Goal: Task Accomplishment & Management: Manage account settings

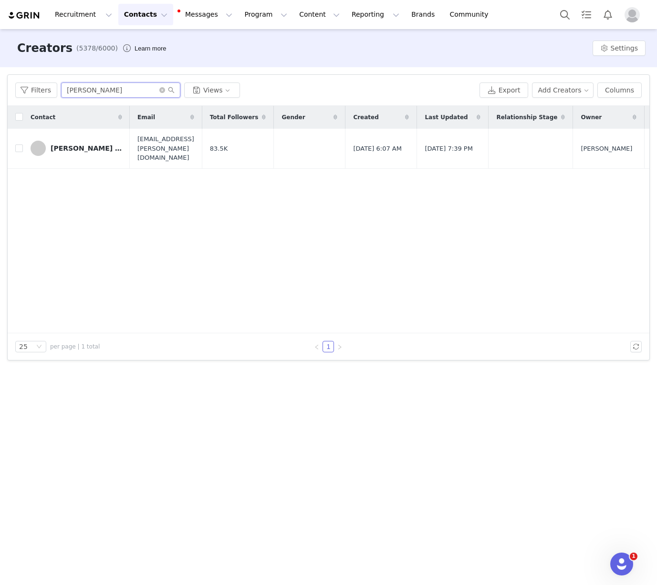
click at [111, 84] on input "[PERSON_NAME]" at bounding box center [120, 89] width 119 height 15
paste input "[PERSON_NAME]"
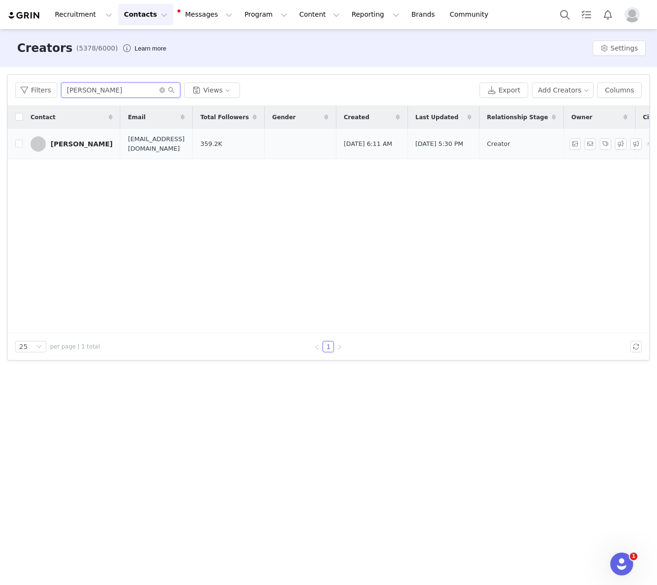
type input "[PERSON_NAME]"
click at [55, 142] on div "[PERSON_NAME]" at bounding box center [82, 144] width 62 height 8
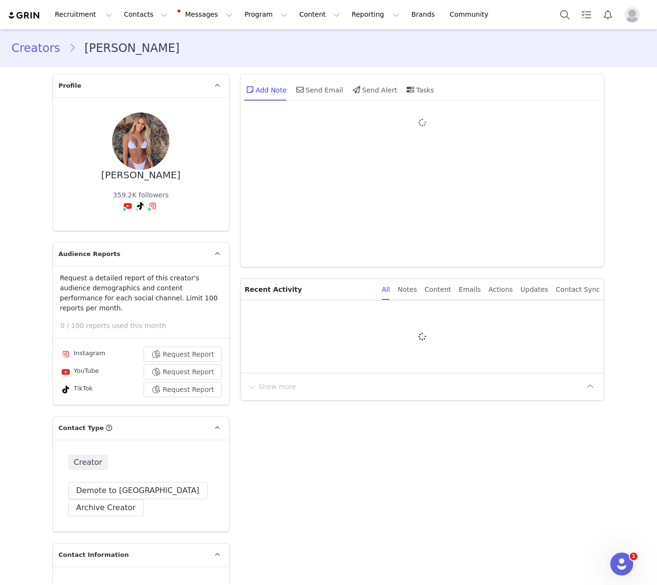
type input "+1 ([GEOGRAPHIC_DATA])"
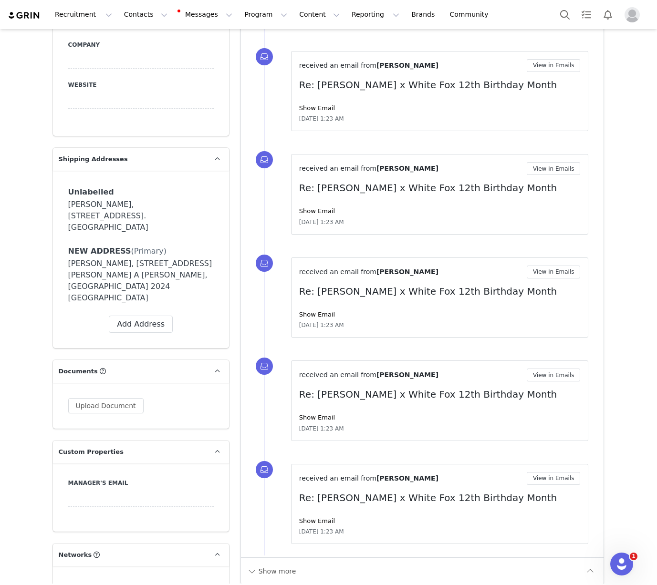
scroll to position [782, 0]
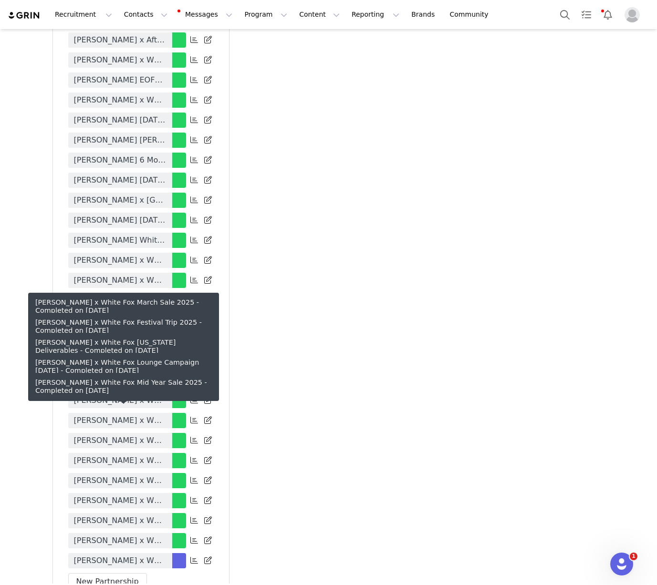
scroll to position [2593, 0]
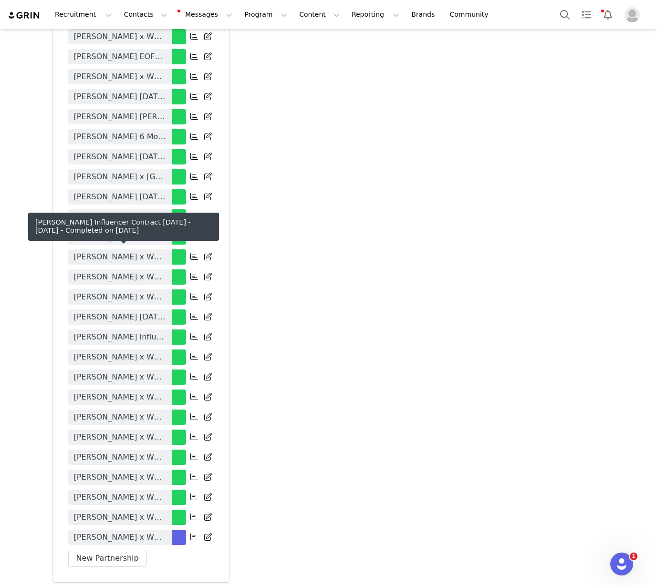
click at [146, 329] on link "[PERSON_NAME] Influencer Contract [DATE] - [DATE]" at bounding box center [120, 336] width 104 height 15
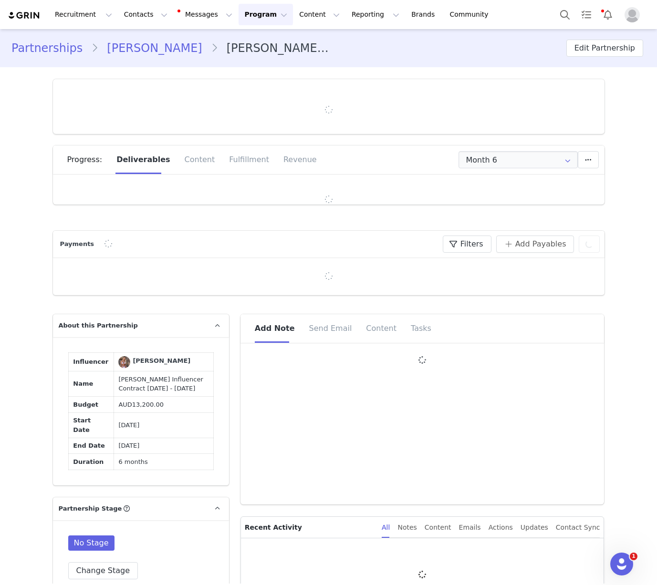
type input "+1 ([GEOGRAPHIC_DATA])"
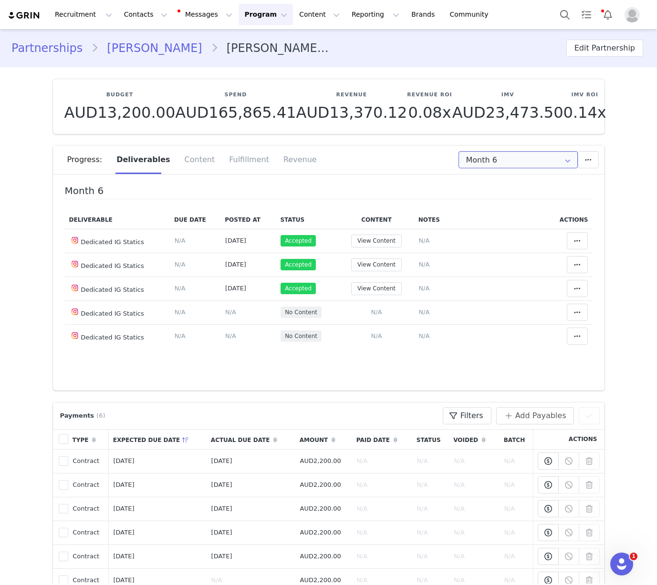
click at [495, 156] on input "Month 6" at bounding box center [517, 159] width 119 height 17
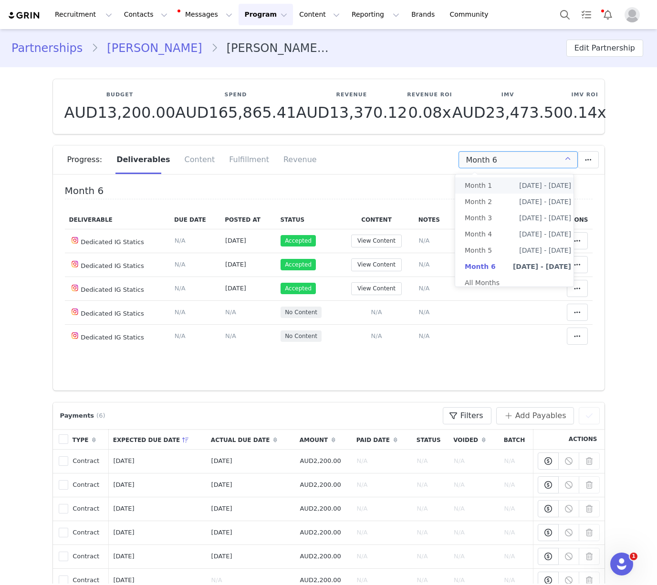
click at [487, 181] on span "Month 1" at bounding box center [477, 185] width 27 height 16
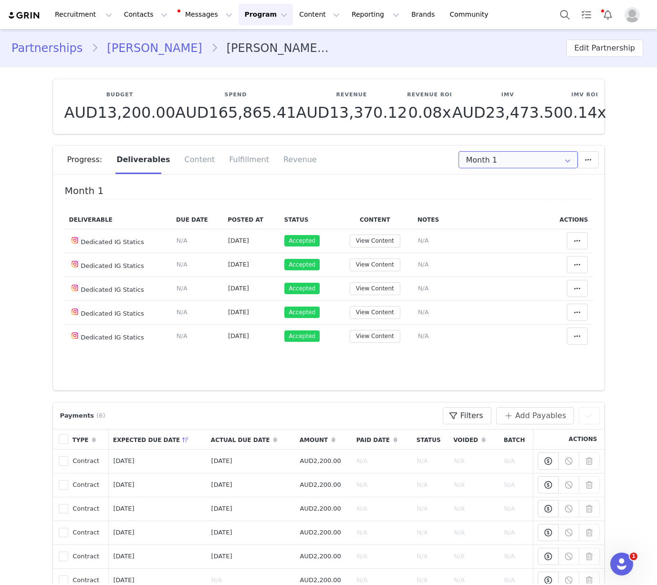
click at [501, 163] on input "Month 1" at bounding box center [517, 159] width 119 height 17
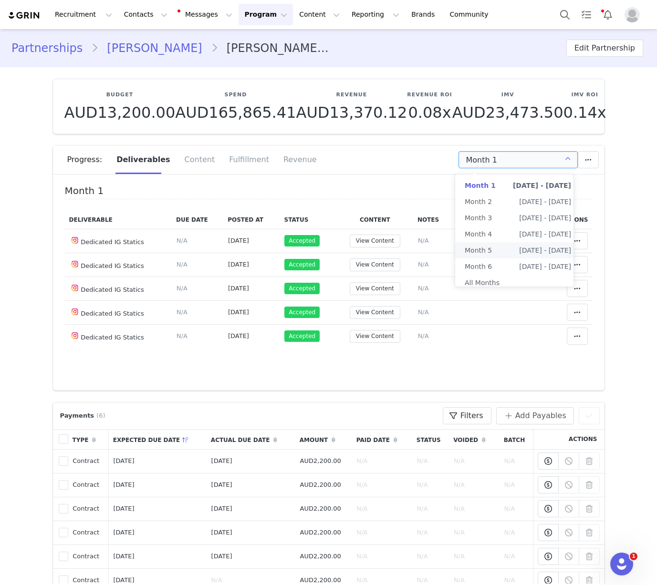
click at [493, 248] on li "Month 5 [DATE] - [DATE]" at bounding box center [517, 250] width 125 height 16
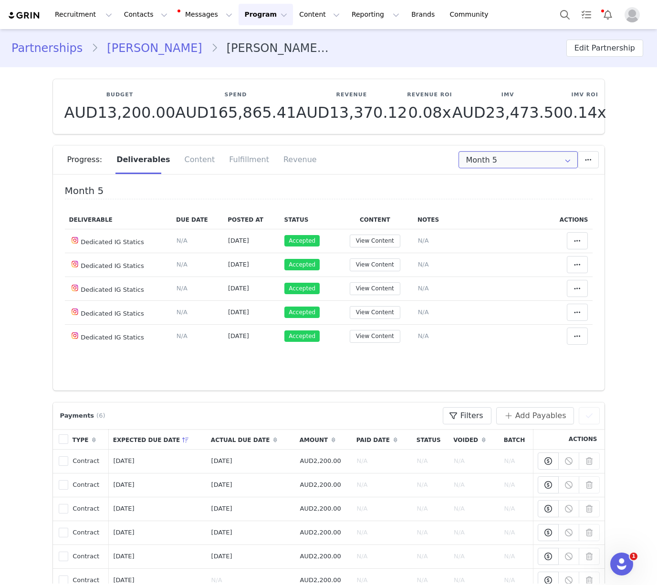
click at [501, 161] on input "Month 5" at bounding box center [517, 159] width 119 height 17
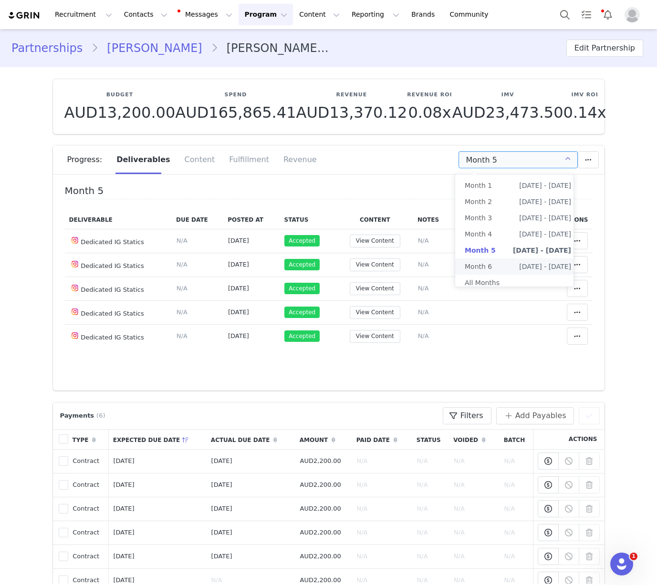
click at [498, 267] on li "Month 6 [DATE] - [DATE]" at bounding box center [517, 266] width 125 height 16
type input "Month 6"
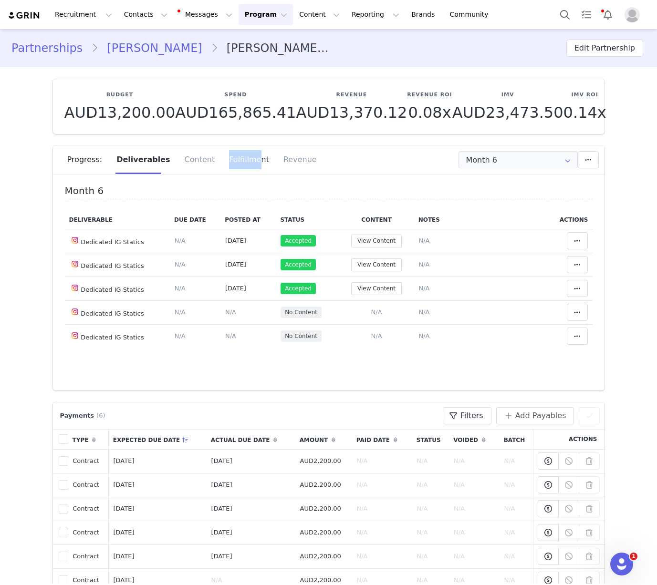
drag, startPoint x: 247, startPoint y: 149, endPoint x: 243, endPoint y: 155, distance: 7.3
click at [243, 155] on div "Fulfillment" at bounding box center [249, 159] width 54 height 29
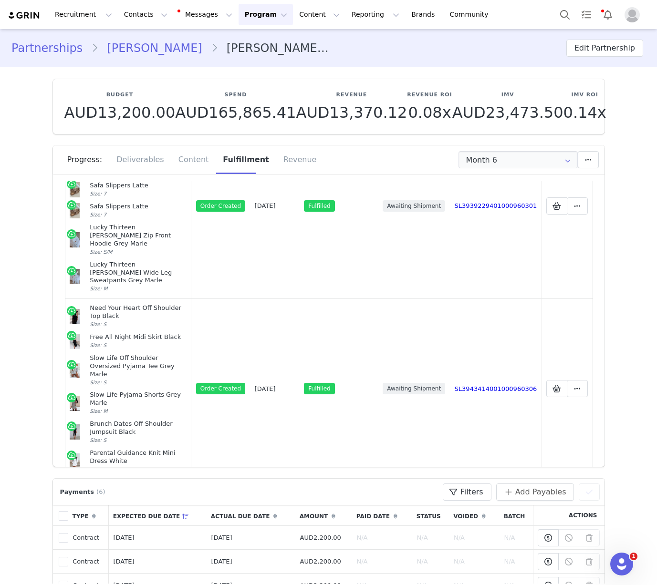
click at [322, 493] on span "Add New" at bounding box center [334, 498] width 34 height 11
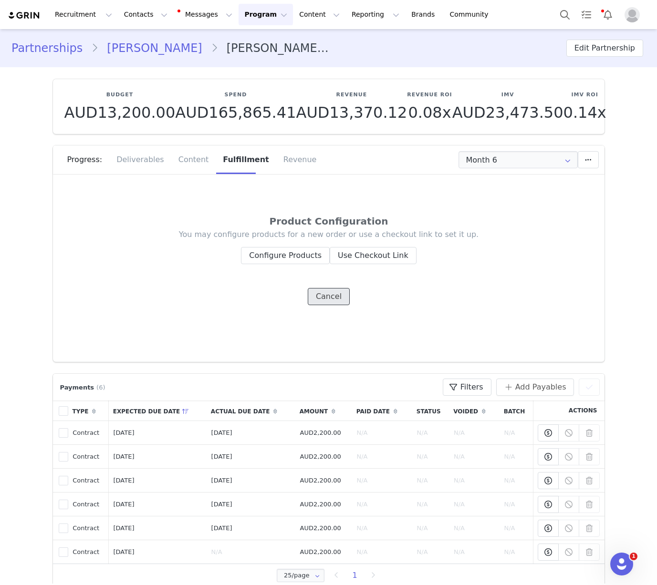
click at [333, 303] on button "Cancel" at bounding box center [329, 296] width 42 height 17
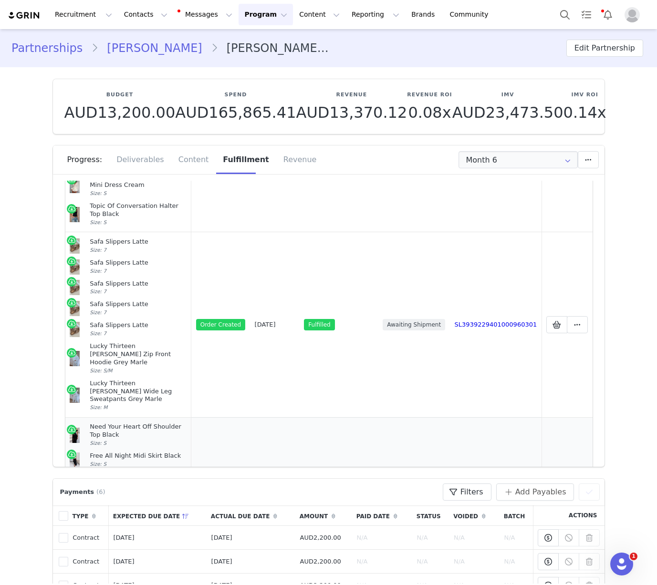
scroll to position [472, 0]
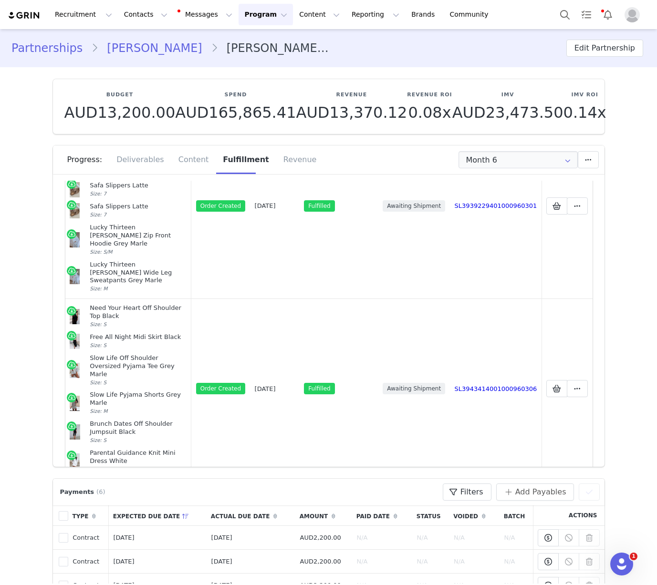
click at [324, 493] on span "Add New" at bounding box center [334, 498] width 34 height 11
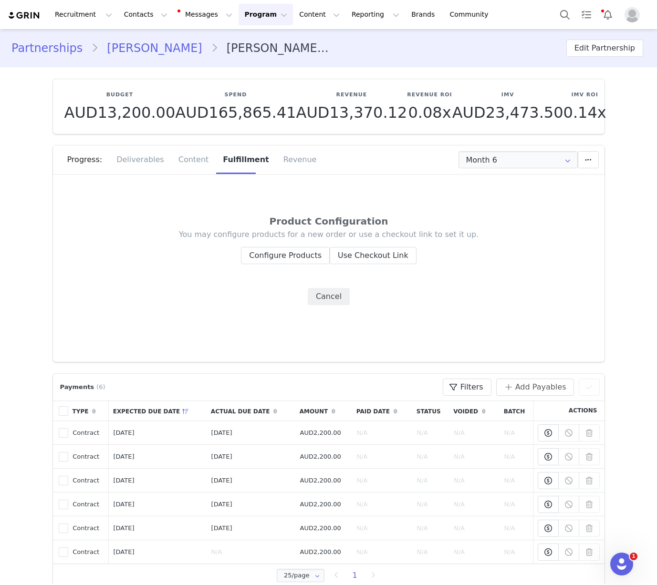
scroll to position [0, 0]
click at [260, 252] on button "Configure Products" at bounding box center [285, 255] width 89 height 17
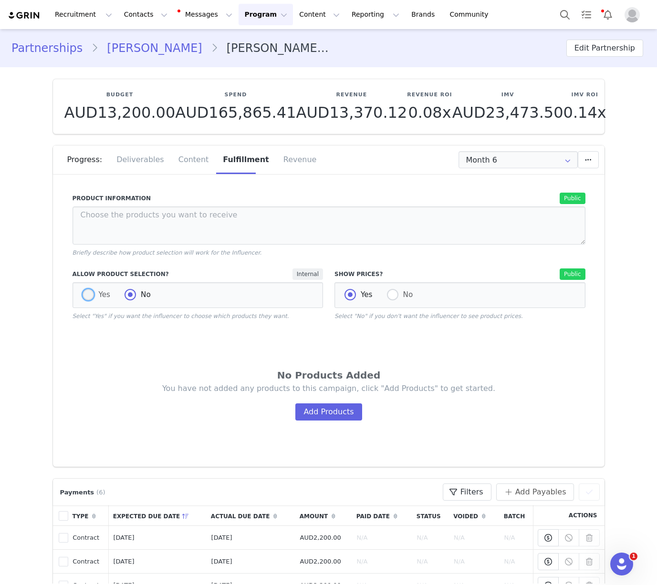
click at [82, 299] on span at bounding box center [87, 294] width 11 height 11
click at [82, 299] on input "Yes" at bounding box center [87, 295] width 11 height 12
radio input "true"
radio input "false"
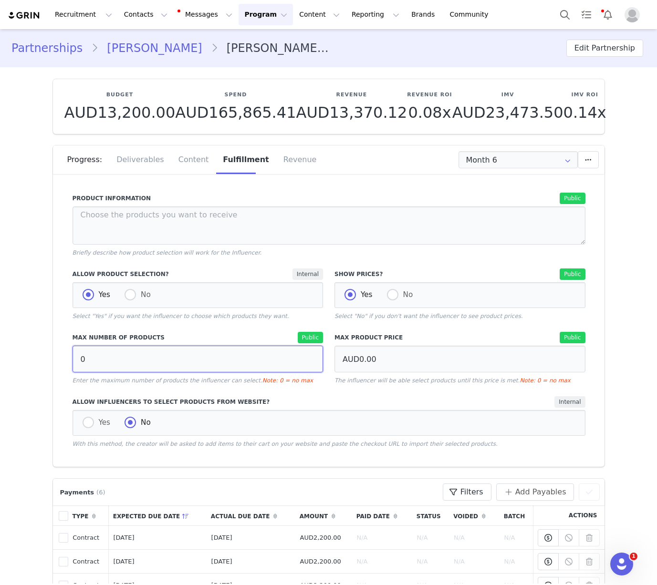
drag, startPoint x: 96, startPoint y: 358, endPoint x: 23, endPoint y: 318, distance: 83.6
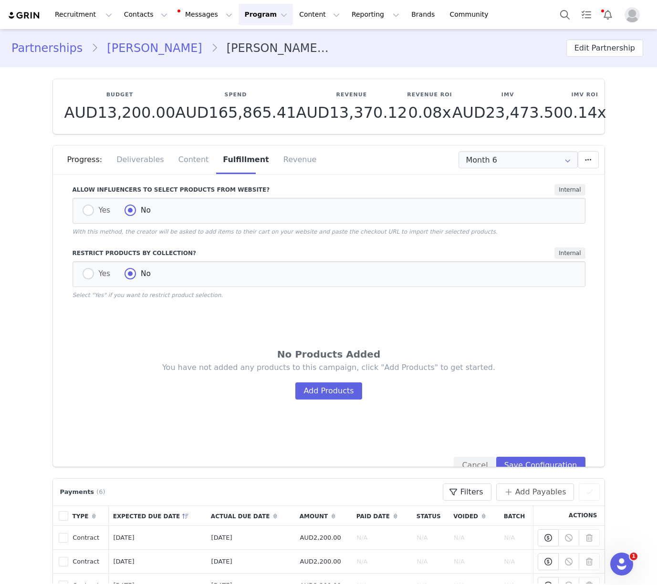
scroll to position [252, 0]
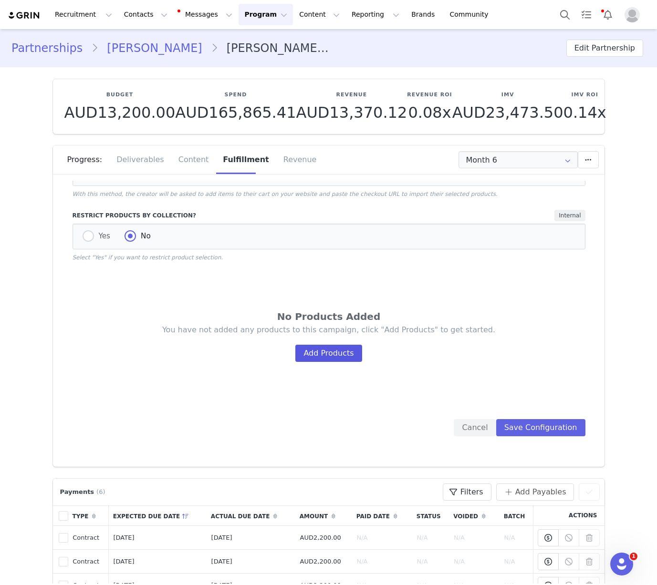
type input "9"
click at [309, 357] on button "Add Products" at bounding box center [328, 353] width 66 height 17
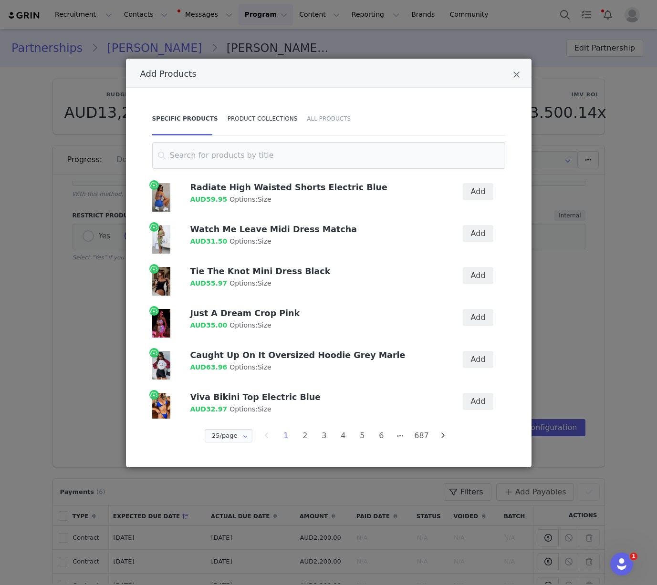
click at [256, 127] on div "Product Collections" at bounding box center [263, 118] width 80 height 33
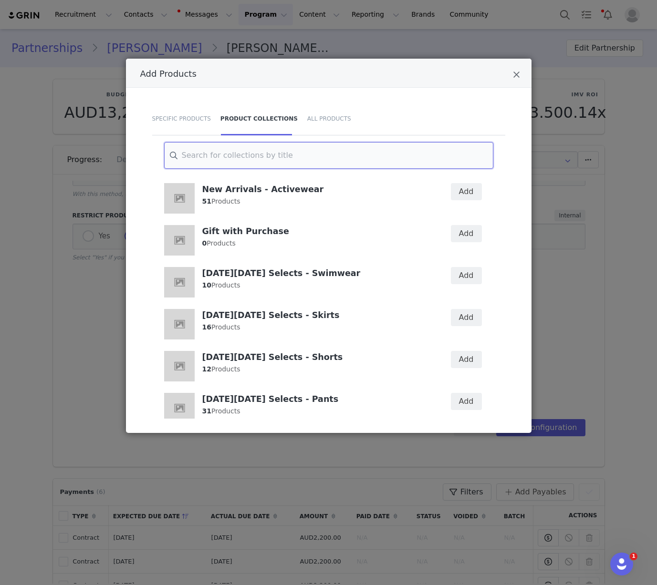
click at [370, 146] on input "Add Products" at bounding box center [328, 155] width 329 height 27
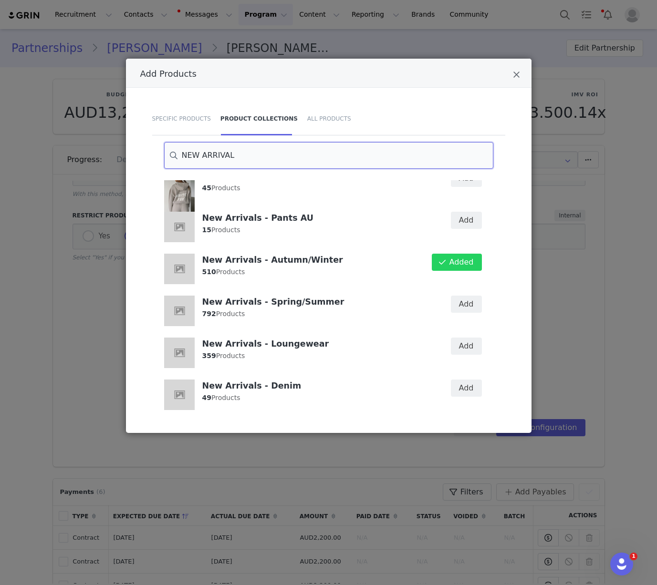
scroll to position [74, 0]
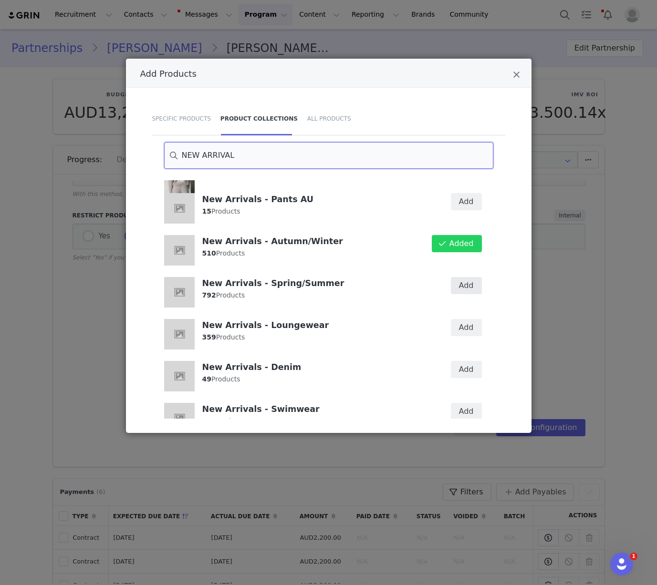
type input "NEW ARRIVAL"
click at [462, 284] on button "Add" at bounding box center [466, 285] width 31 height 17
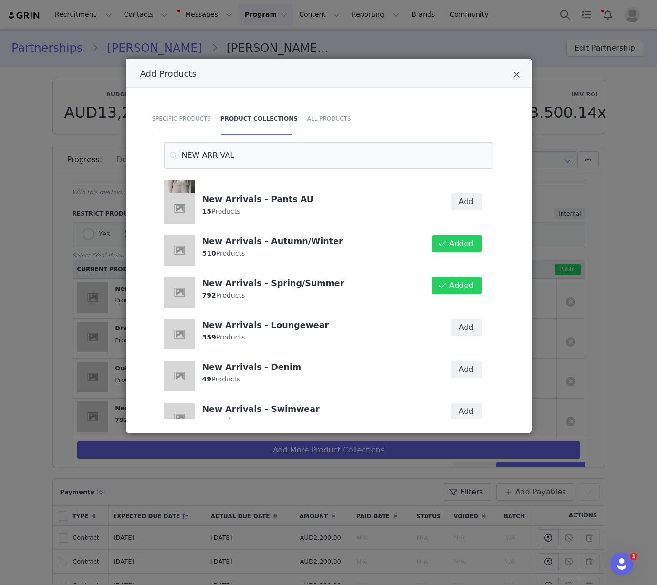
click at [519, 73] on icon "Close" at bounding box center [516, 75] width 7 height 10
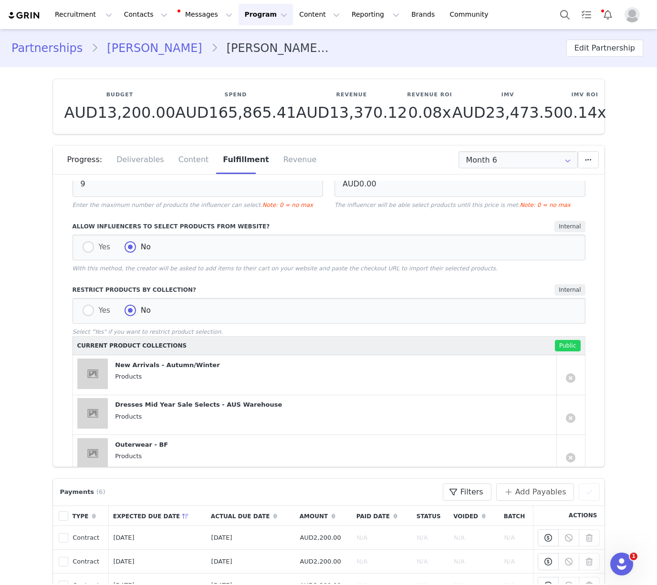
scroll to position [296, 0]
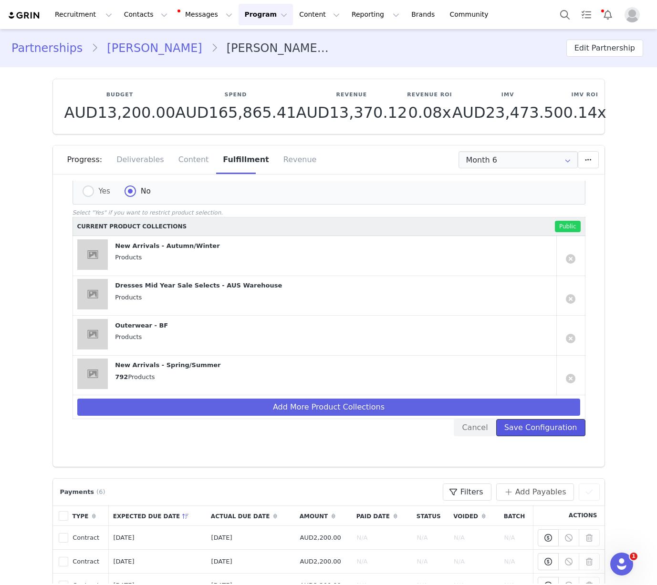
click at [531, 422] on button "Save Configuration" at bounding box center [540, 427] width 89 height 17
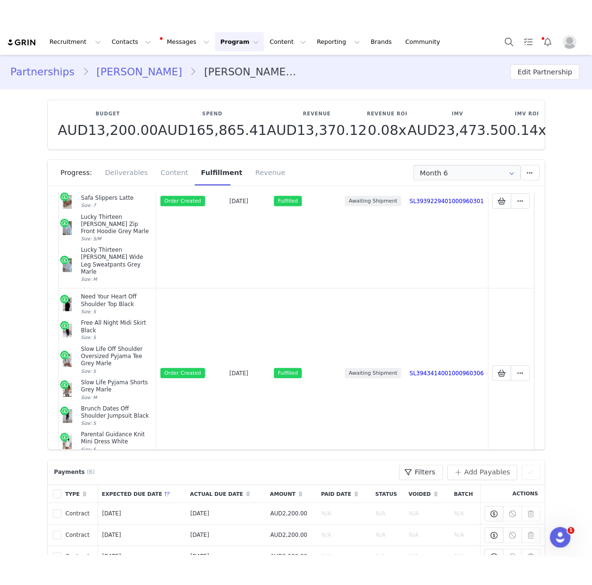
scroll to position [1, 0]
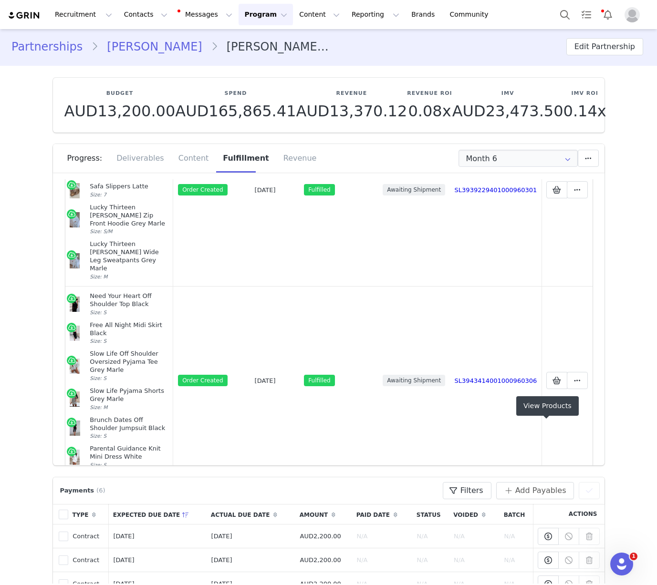
click at [551, 481] on span at bounding box center [556, 486] width 11 height 11
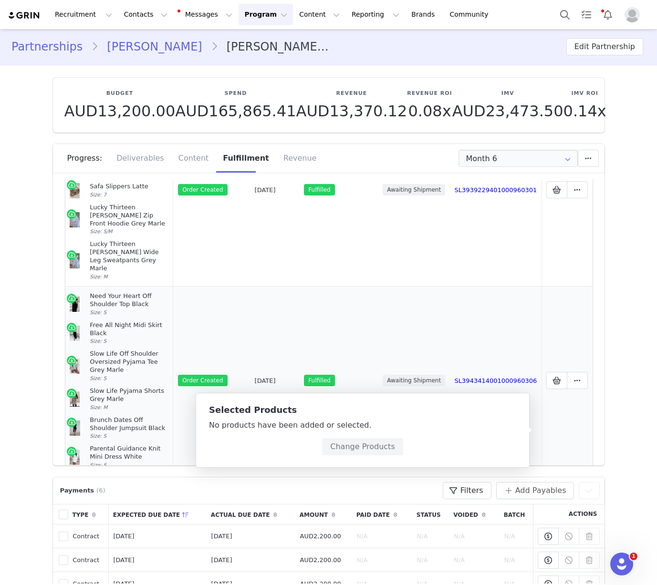
click at [433, 361] on td "Awaiting Shipment" at bounding box center [414, 381] width 72 height 188
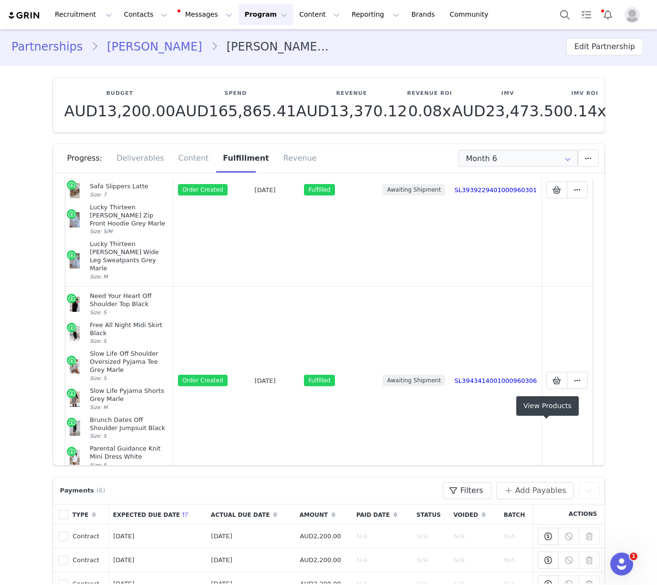
click at [551, 478] on button at bounding box center [556, 486] width 21 height 17
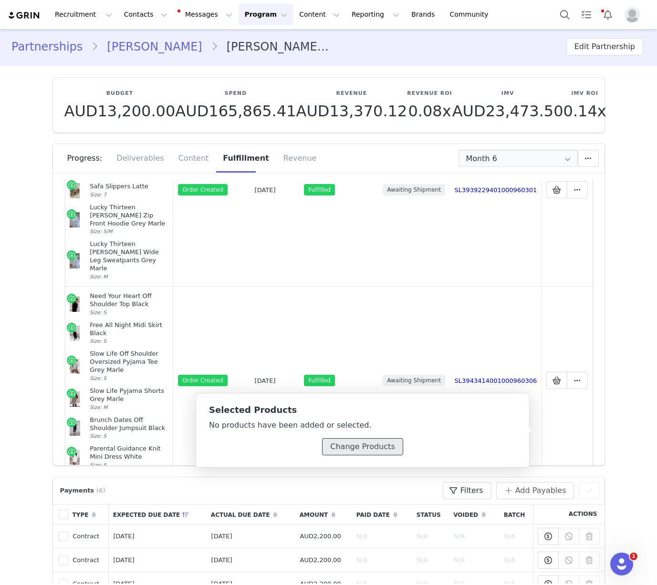
click at [348, 450] on button "Change Products" at bounding box center [362, 446] width 81 height 17
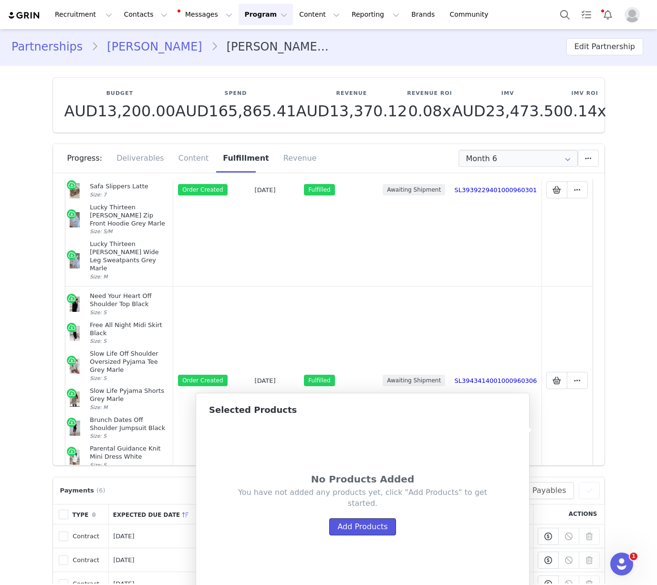
click at [381, 523] on button "Add Products" at bounding box center [362, 526] width 66 height 17
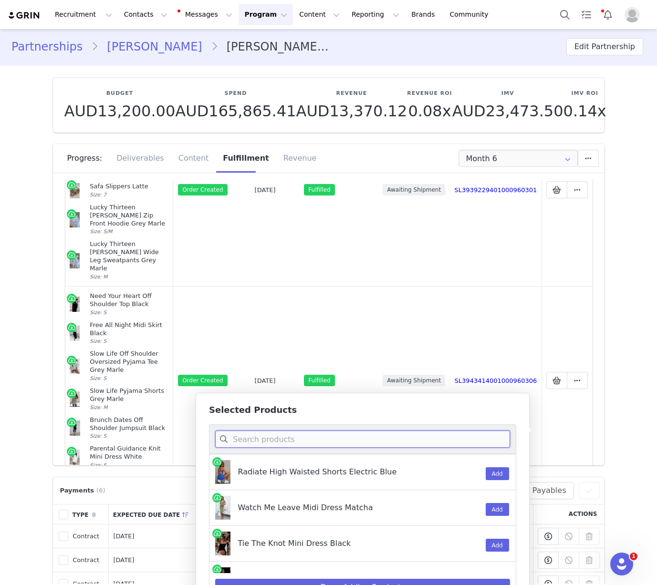
click at [397, 440] on input at bounding box center [362, 439] width 295 height 17
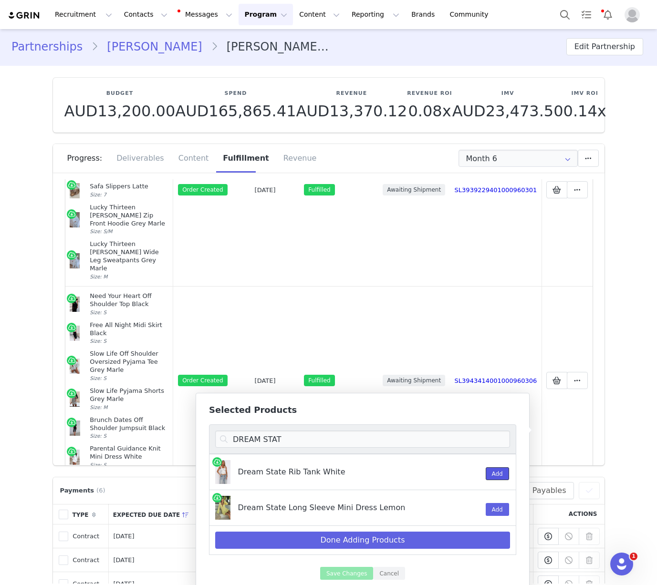
click at [500, 475] on button "Add" at bounding box center [496, 473] width 23 height 13
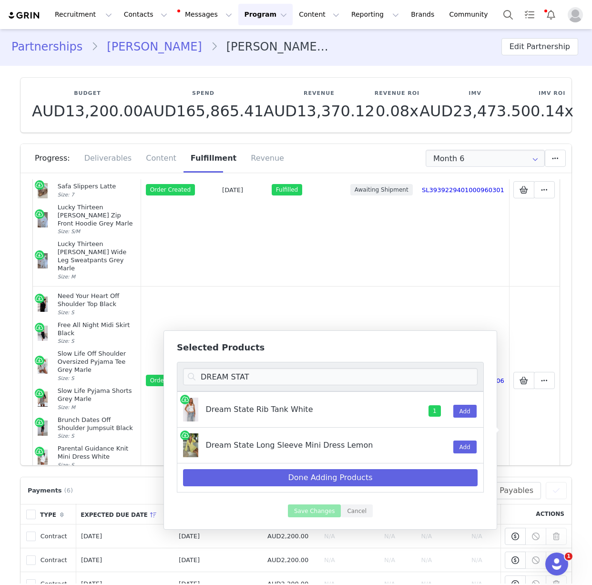
click at [340, 368] on div "DREAM STAT" at bounding box center [330, 377] width 307 height 30
click at [317, 382] on input "DREAM STAT" at bounding box center [330, 376] width 295 height 17
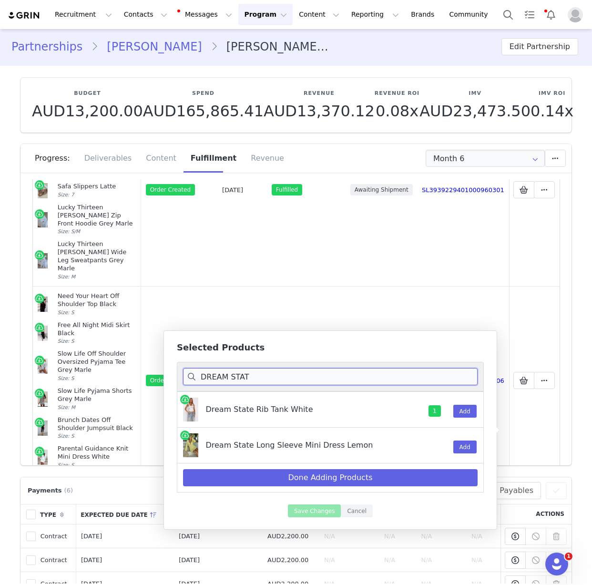
click at [317, 382] on input "DREAM STAT" at bounding box center [330, 376] width 295 height 17
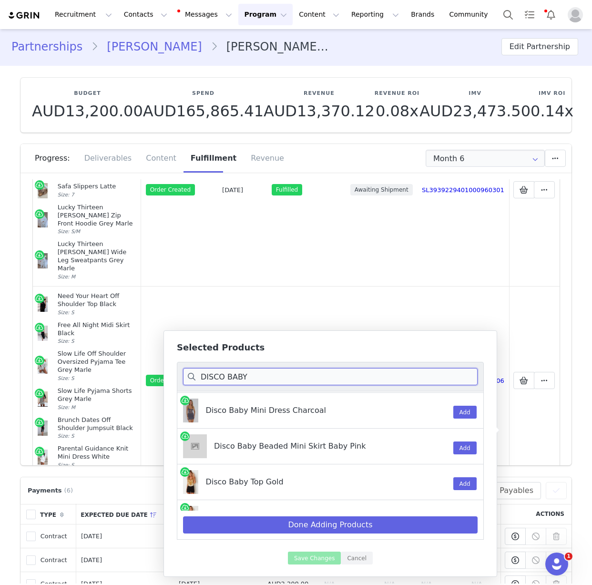
scroll to position [11, 0]
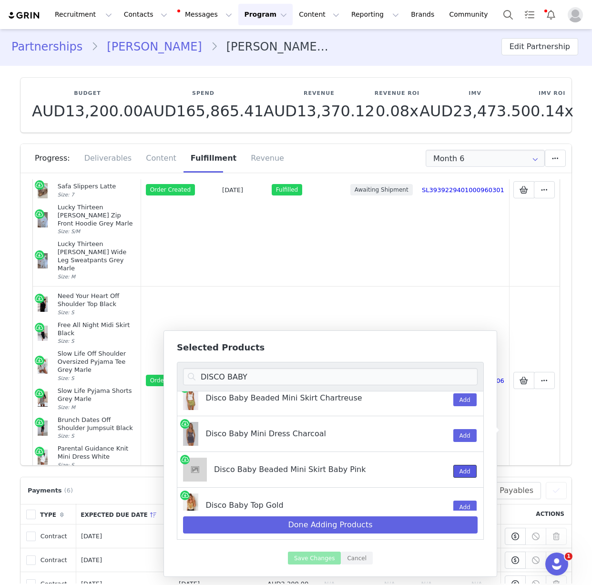
click at [453, 471] on button "Add" at bounding box center [464, 471] width 23 height 13
click at [284, 380] on input "DISCO BABY" at bounding box center [330, 376] width 295 height 17
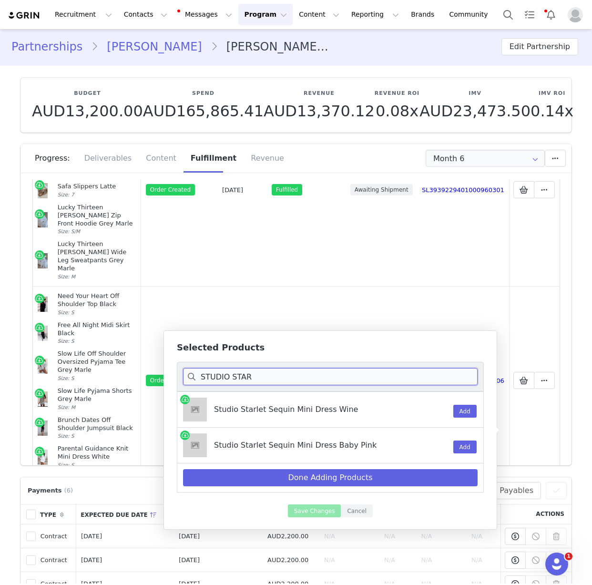
scroll to position [0, 0]
click at [458, 453] on button "Add" at bounding box center [464, 447] width 23 height 13
click at [312, 372] on input "STUDIO STAR" at bounding box center [330, 376] width 295 height 17
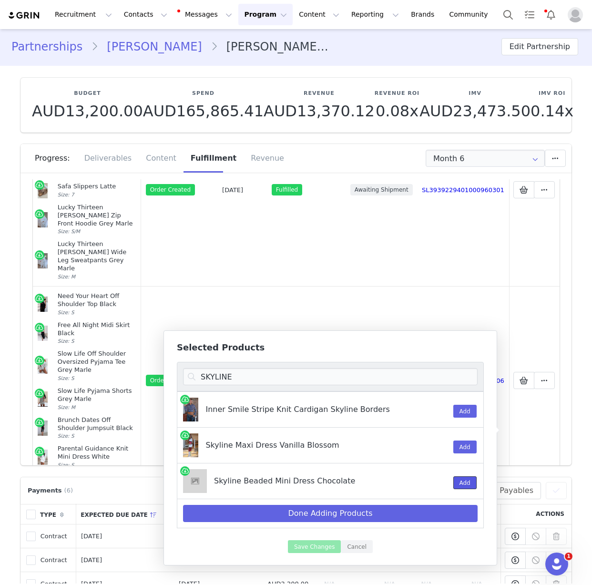
click at [466, 480] on button "Add" at bounding box center [464, 482] width 23 height 13
click at [350, 376] on input "SKYLINE" at bounding box center [330, 376] width 295 height 17
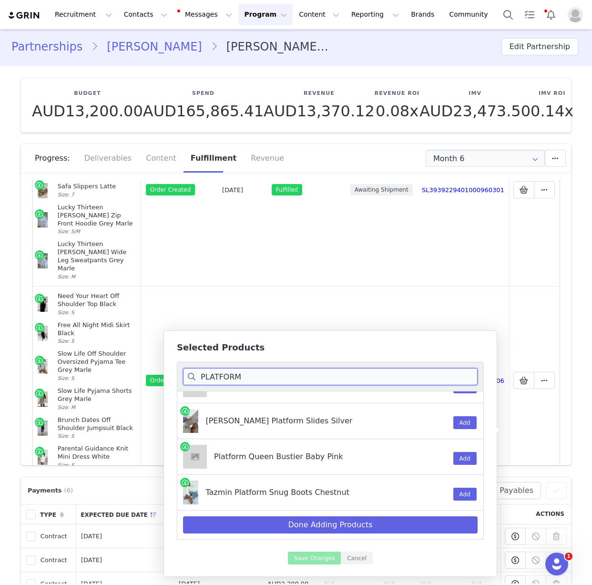
scroll to position [417, 0]
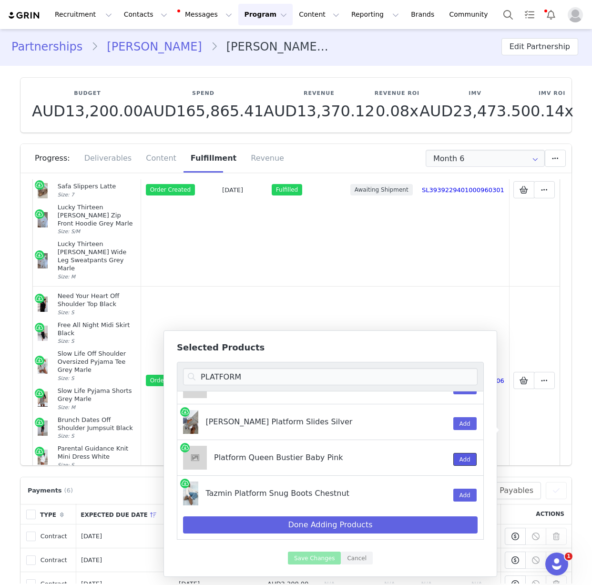
click at [461, 455] on button "Add" at bounding box center [464, 459] width 23 height 13
click at [231, 380] on input "PLATFORM" at bounding box center [330, 376] width 295 height 17
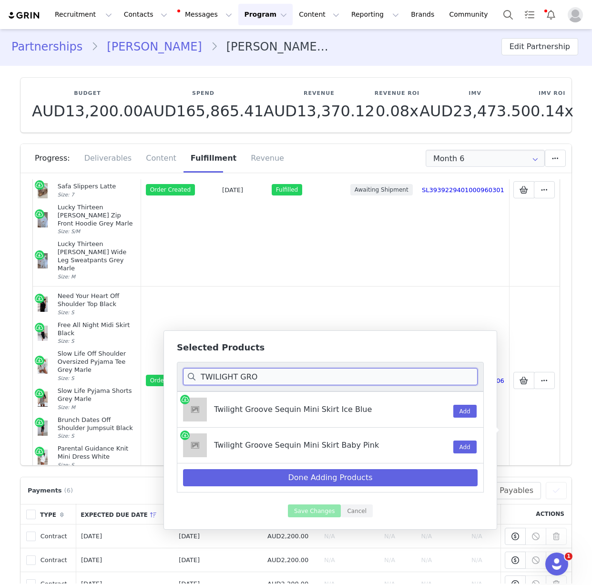
scroll to position [0, 0]
click at [466, 453] on button "Add" at bounding box center [464, 447] width 23 height 13
click at [316, 380] on input "TWILIGHT GRO" at bounding box center [330, 376] width 295 height 17
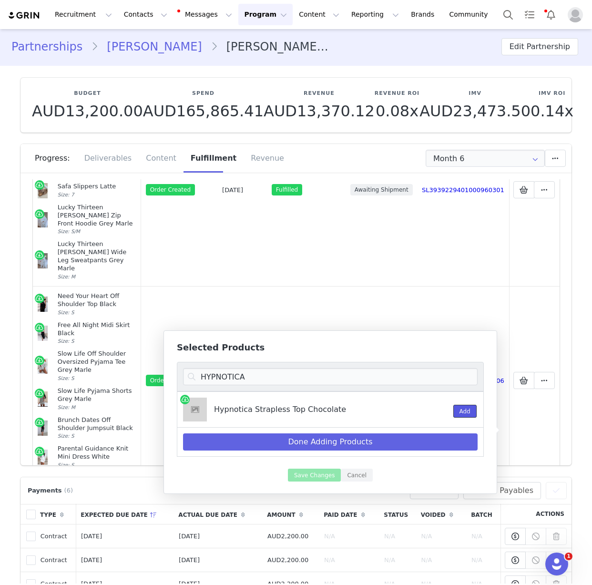
click at [471, 412] on button "Add" at bounding box center [464, 411] width 23 height 13
click at [302, 378] on input "HYPNOTICA" at bounding box center [330, 376] width 295 height 17
click at [471, 412] on button "Add" at bounding box center [464, 411] width 23 height 13
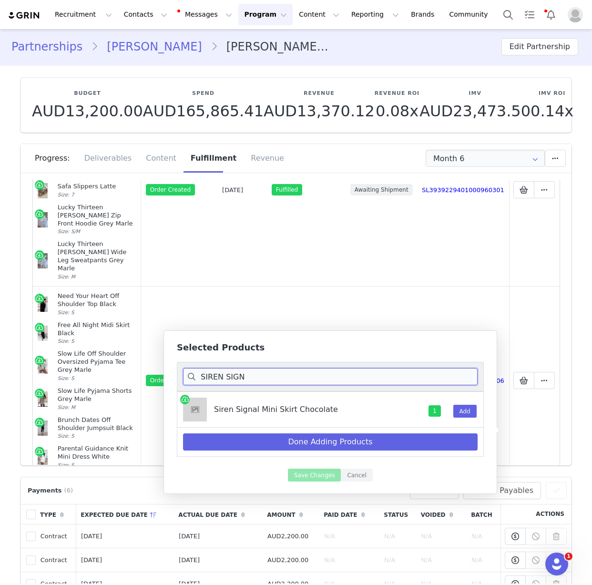
click at [295, 372] on input "SIREN SIGN" at bounding box center [330, 376] width 295 height 17
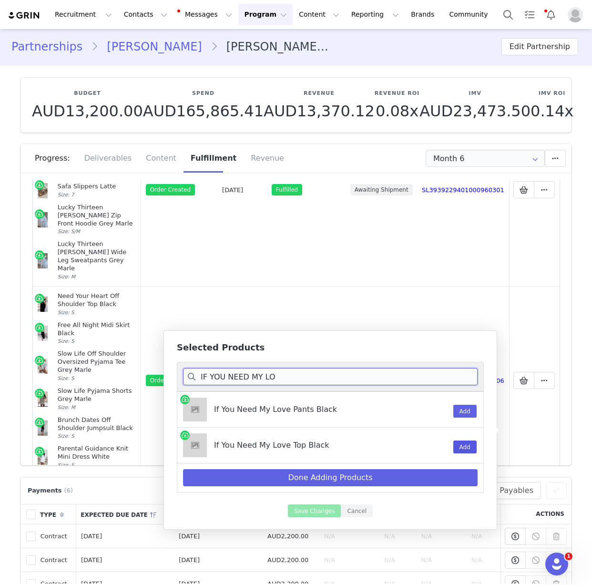
type input "IF YOU NEED MY LO"
click at [470, 447] on button "Add" at bounding box center [464, 447] width 23 height 13
click at [465, 407] on button "Add" at bounding box center [464, 411] width 23 height 13
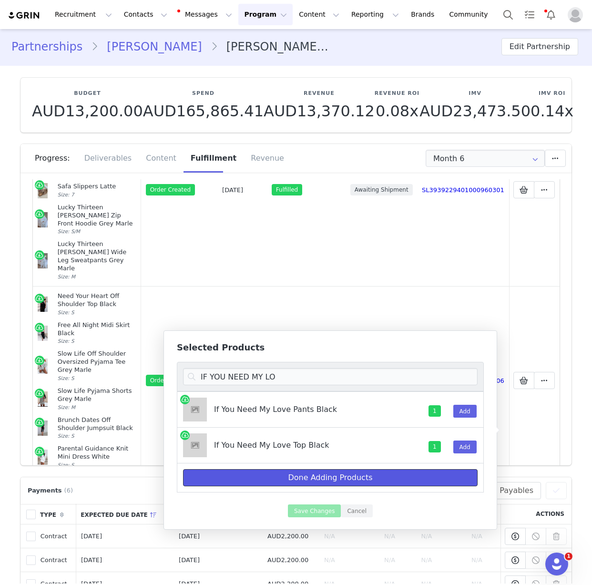
click at [312, 480] on button "Done Adding Products" at bounding box center [330, 477] width 295 height 17
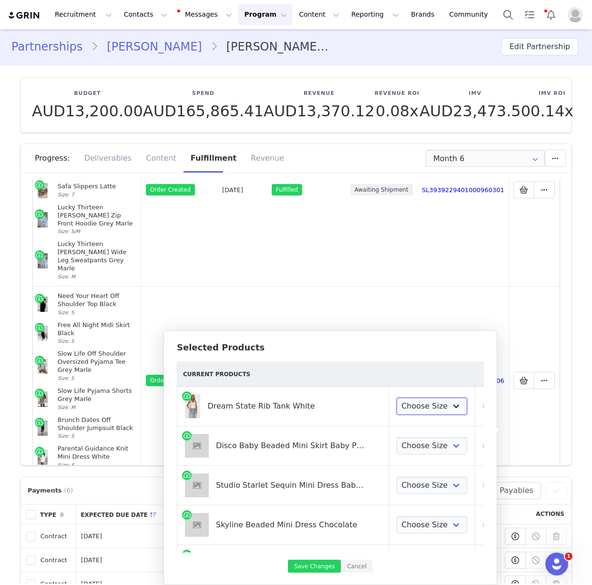
click at [406, 406] on select "Choose Size XXS XS S M L XL" at bounding box center [432, 406] width 71 height 17
select select "28270211"
click at [397, 398] on select "Choose Size XXS XS S M L XL" at bounding box center [432, 406] width 71 height 17
click at [404, 448] on select "Choose Size XXS XS S M L XL" at bounding box center [432, 445] width 71 height 17
select select "28269259"
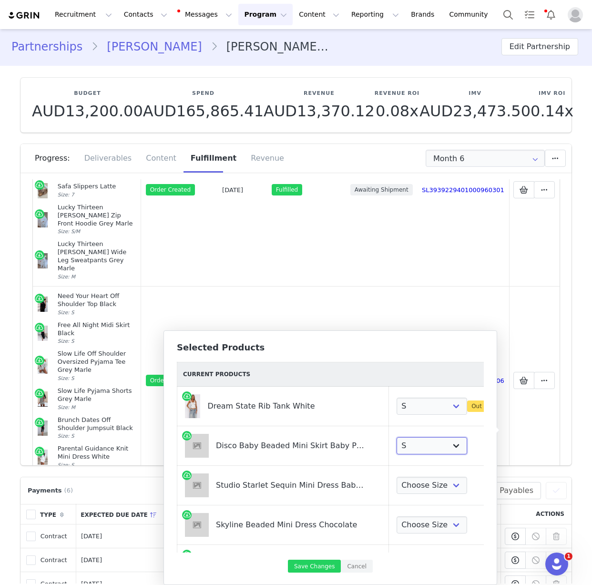
click at [397, 437] on select "Choose Size XXS XS S M L XL" at bounding box center [432, 445] width 71 height 17
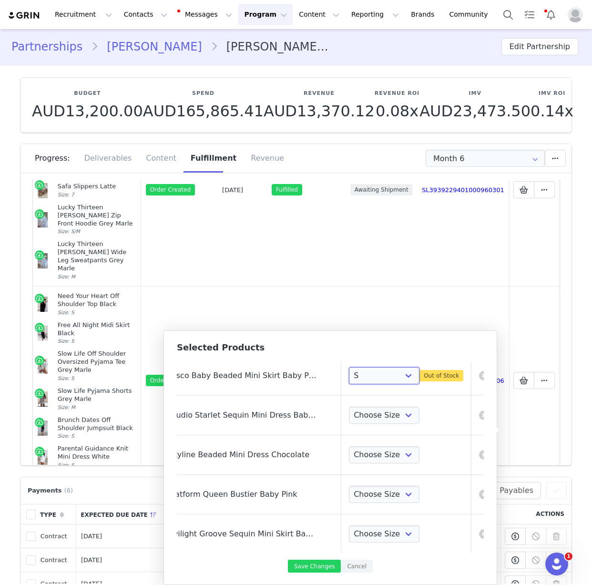
scroll to position [35, 48]
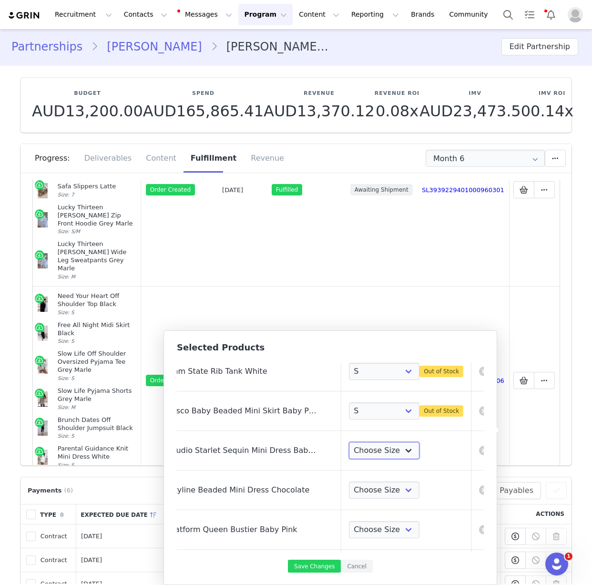
click at [368, 449] on select "Choose Size XXS XS S M L XL" at bounding box center [384, 450] width 71 height 17
select select "28268994"
click at [349, 442] on select "Choose Size XXS XS S M L XL" at bounding box center [384, 450] width 71 height 17
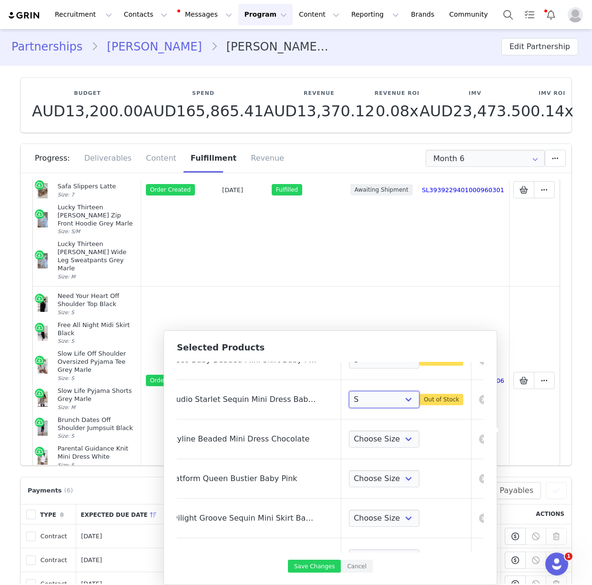
scroll to position [34, 48]
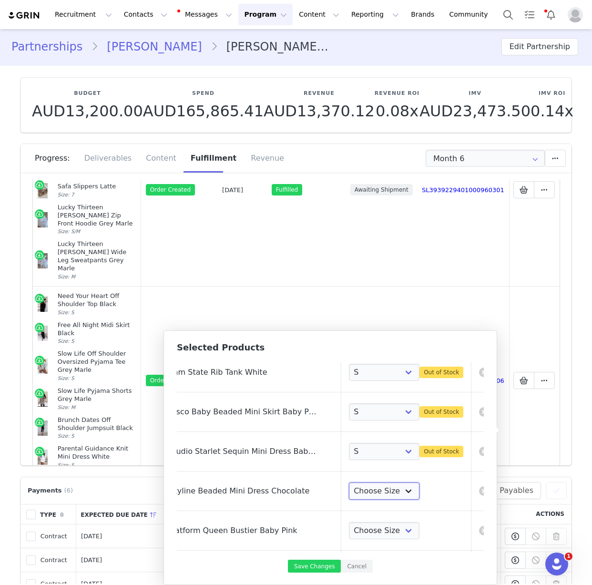
click at [349, 491] on select "Choose Size XXS XS S M L XL" at bounding box center [384, 491] width 71 height 17
select select "28268870"
click at [349, 483] on select "Choose Size XXS XS S M L XL" at bounding box center [384, 491] width 71 height 17
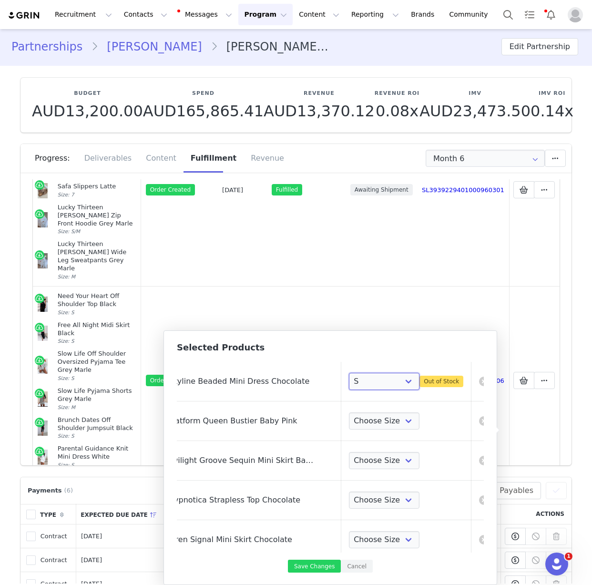
scroll to position [128, 48]
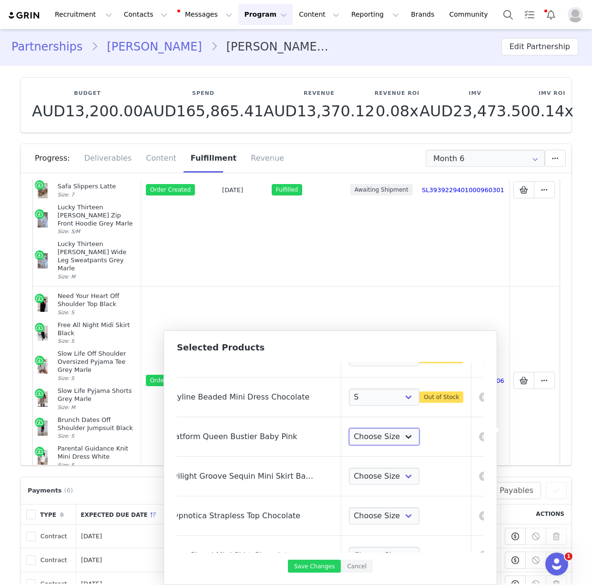
click at [350, 433] on select "Choose Size XXS XS S M L XL" at bounding box center [384, 436] width 71 height 17
select select "28269857"
click at [349, 428] on select "Choose Size XXS XS S M L XL" at bounding box center [384, 436] width 71 height 17
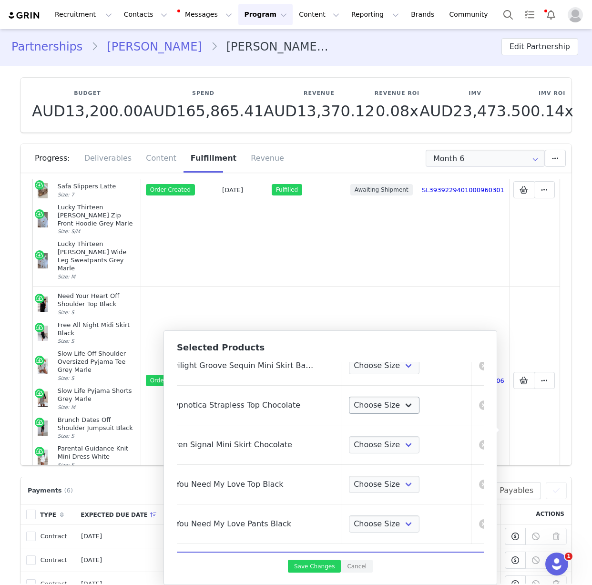
scroll to position [185, 48]
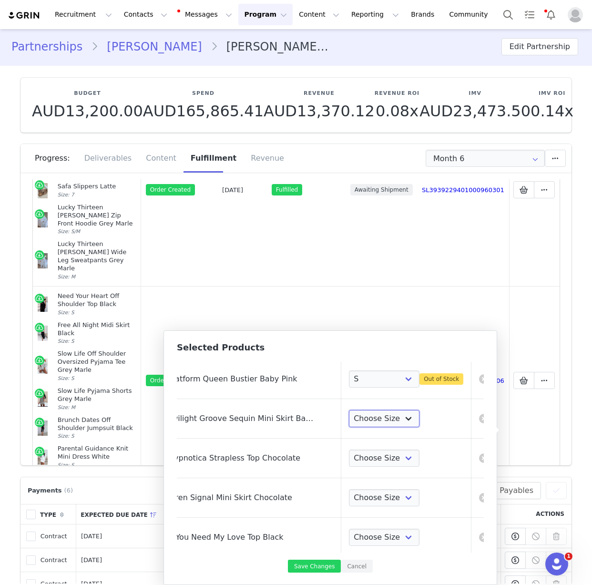
click at [359, 419] on select "Choose Size XXS XS S M L XL" at bounding box center [384, 418] width 71 height 17
select select "28270460"
click at [349, 410] on select "Choose Size XXS XS S M L XL" at bounding box center [384, 418] width 71 height 17
click at [365, 454] on select "Choose Size XXS XS S M L XL" at bounding box center [384, 458] width 71 height 17
select select "28269892"
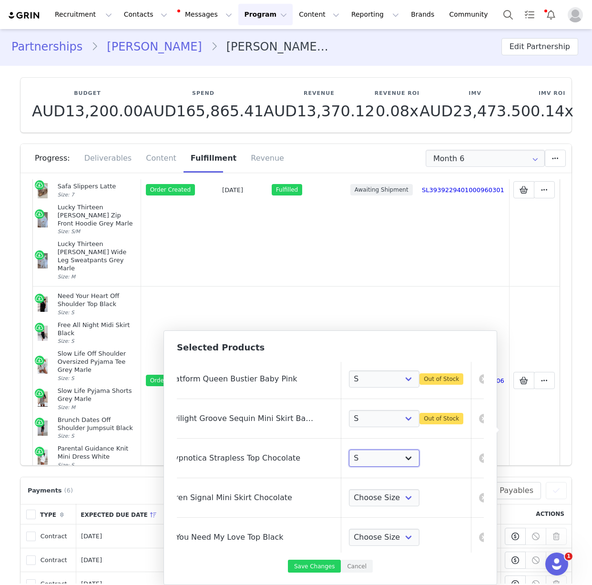
click at [349, 450] on select "Choose Size XXS XS S M L XL" at bounding box center [384, 458] width 71 height 17
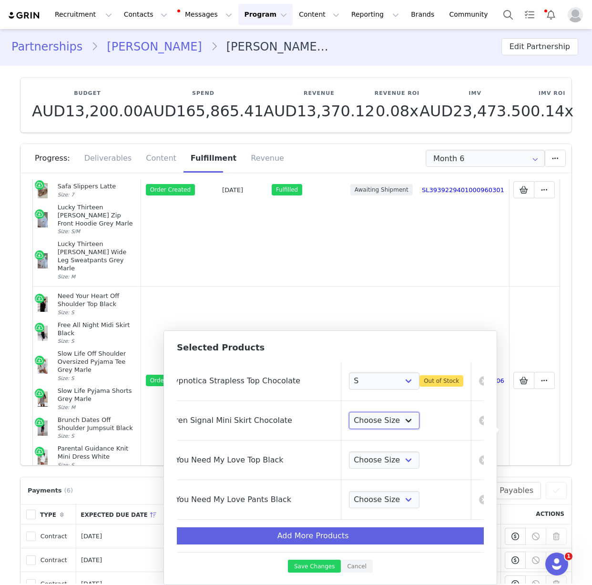
click at [360, 412] on select "Choose Size XXS XS S M L XL" at bounding box center [384, 420] width 71 height 17
select select "28269218"
click at [349, 412] on select "Choose Size XXS XS S M L XL" at bounding box center [384, 420] width 71 height 17
click at [363, 455] on select "Choose Size XXS XS S M L XL" at bounding box center [384, 460] width 71 height 17
select select "28270706"
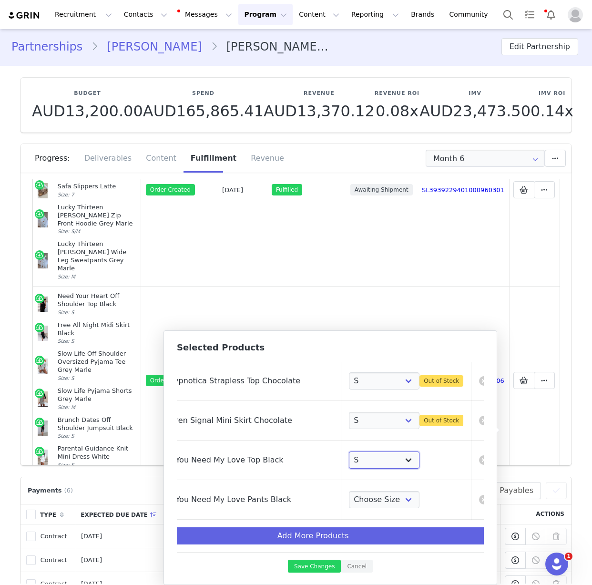
click at [349, 452] on select "Choose Size XXS XS S M L XL" at bounding box center [384, 460] width 71 height 17
click at [366, 492] on select "Choose Size XXS XS S M L XL" at bounding box center [384, 499] width 71 height 17
select select "28268609"
click at [349, 491] on select "Choose Size XXS XS S M L XL" at bounding box center [384, 499] width 71 height 17
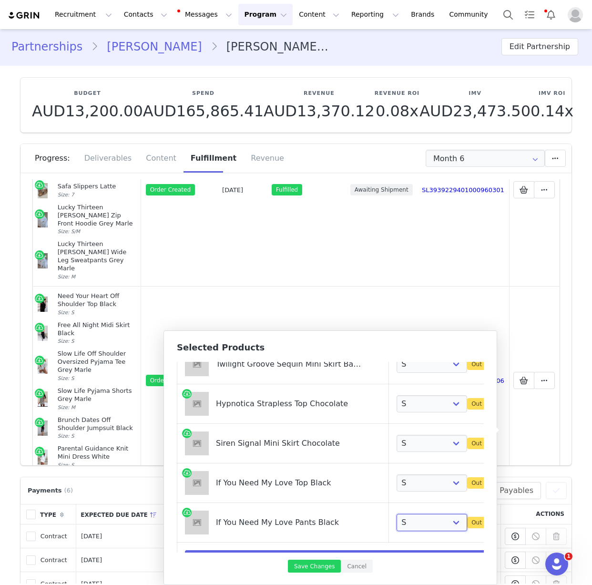
scroll to position [270, 0]
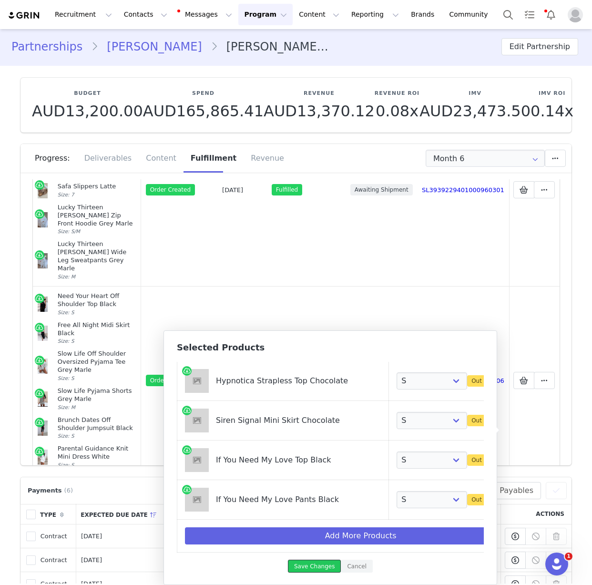
click at [329, 567] on button "Save Changes" at bounding box center [314, 566] width 53 height 13
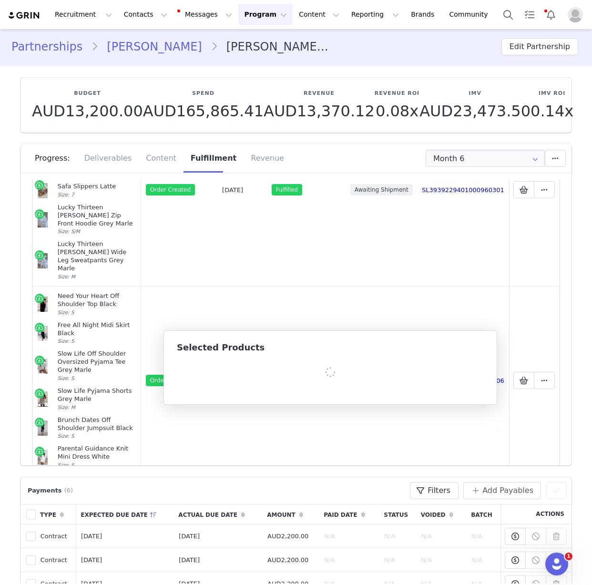
scroll to position [491, 0]
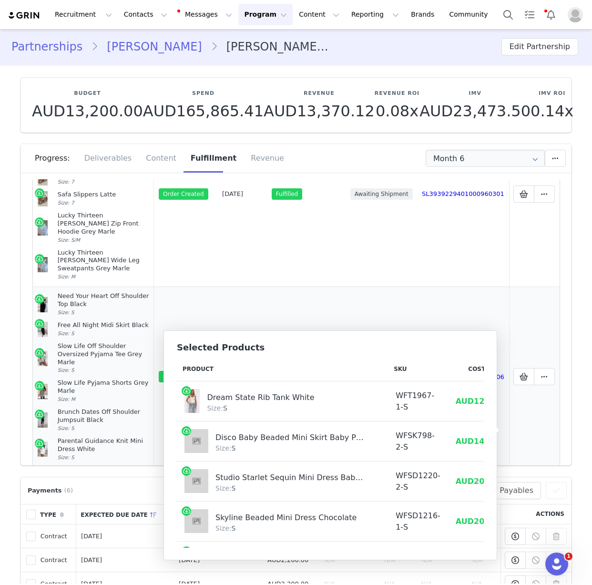
click at [209, 287] on td "Order Created" at bounding box center [185, 377] width 63 height 180
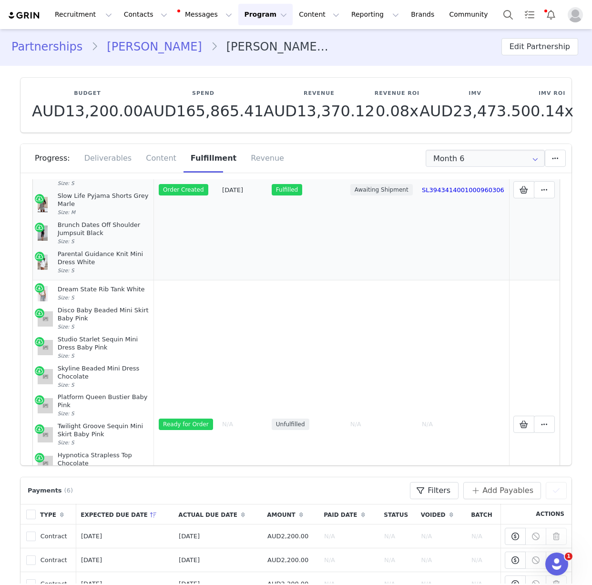
scroll to position [715, 0]
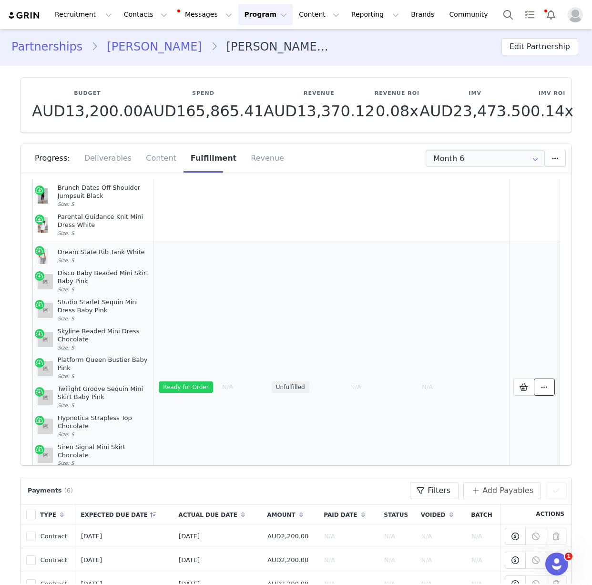
click at [539, 381] on span at bounding box center [544, 386] width 11 height 11
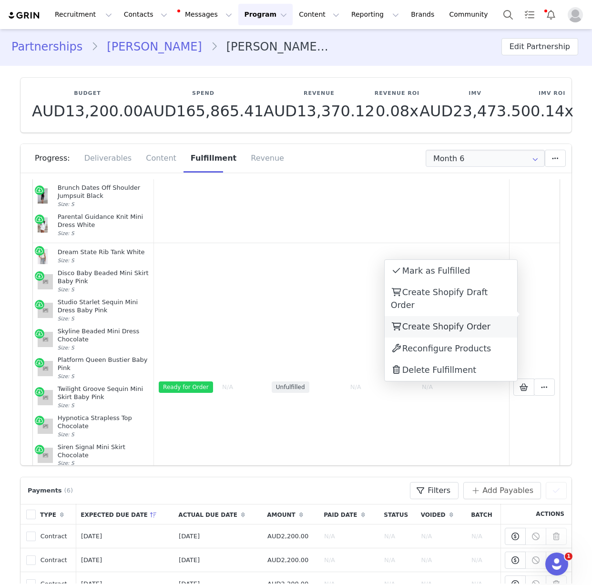
click at [460, 322] on span "Create Shopify Order" at bounding box center [446, 327] width 88 height 10
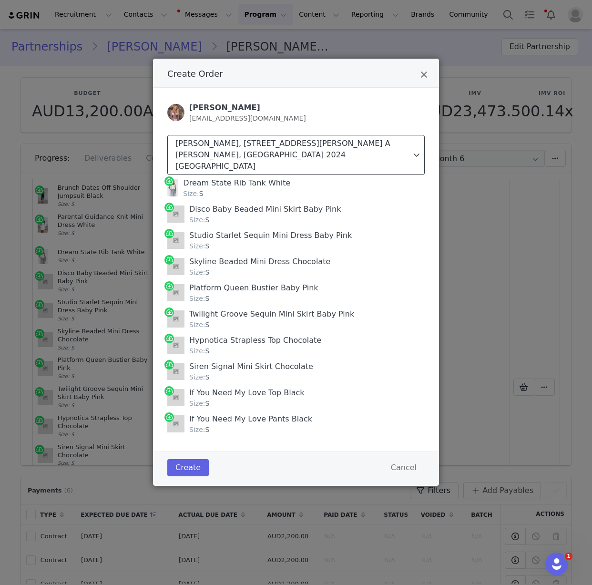
click at [304, 159] on div "[PERSON_NAME], [STREET_ADDRESS][PERSON_NAME] A [PERSON_NAME], [GEOGRAPHIC_DATA]…" at bounding box center [293, 155] width 236 height 34
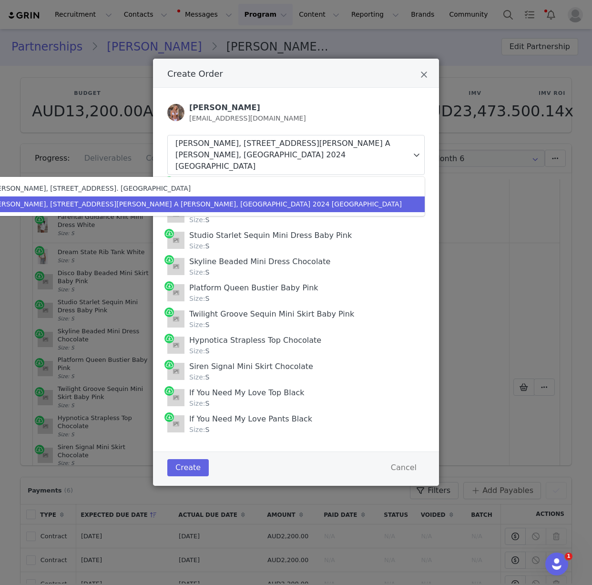
click at [312, 199] on div "[PERSON_NAME], [STREET_ADDRESS][PERSON_NAME] A [PERSON_NAME], [GEOGRAPHIC_DATA]…" at bounding box center [195, 204] width 411 height 10
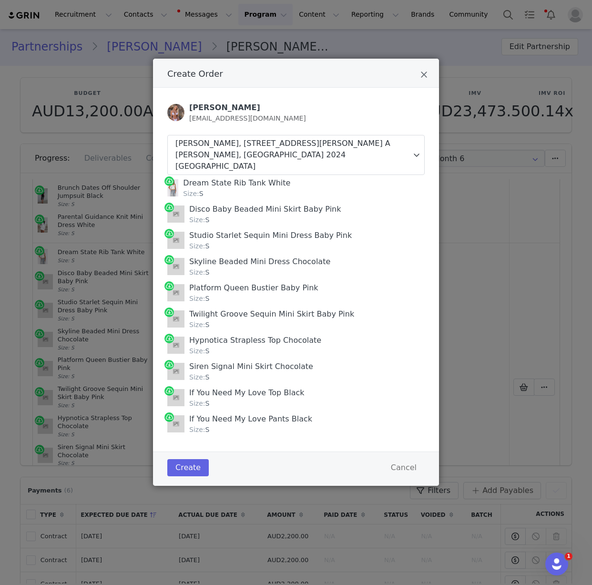
click at [312, 320] on div "Size: S" at bounding box center [271, 325] width 165 height 10
click at [178, 459] on button "Create" at bounding box center [187, 467] width 41 height 17
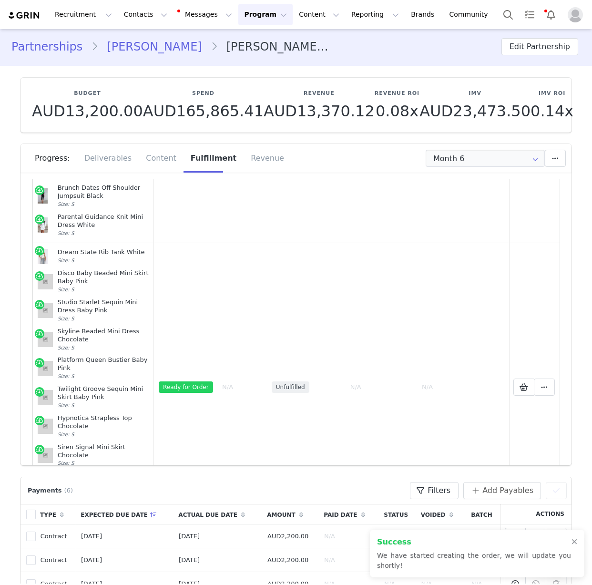
scroll to position [707, 0]
click at [534, 374] on button at bounding box center [544, 382] width 21 height 17
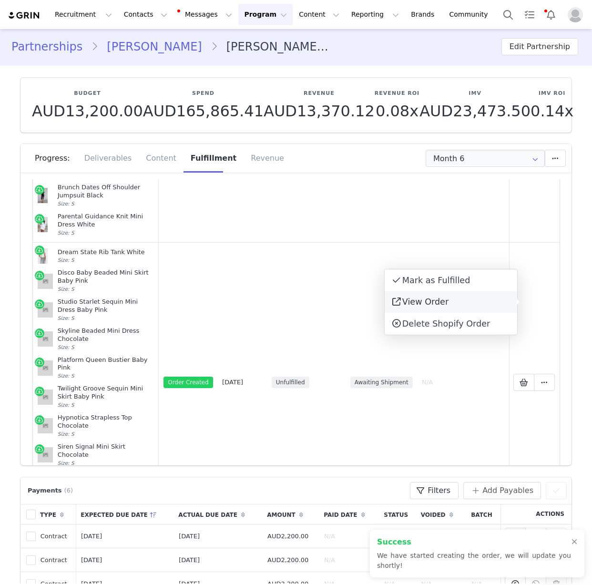
click at [472, 307] on link "View Order" at bounding box center [451, 302] width 133 height 22
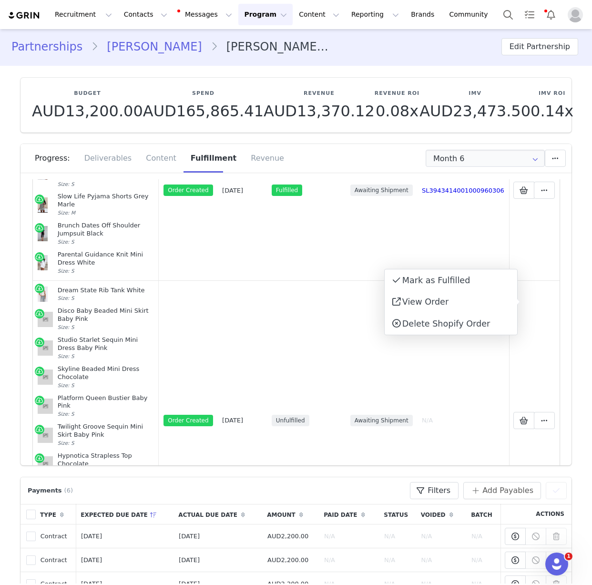
scroll to position [659, 0]
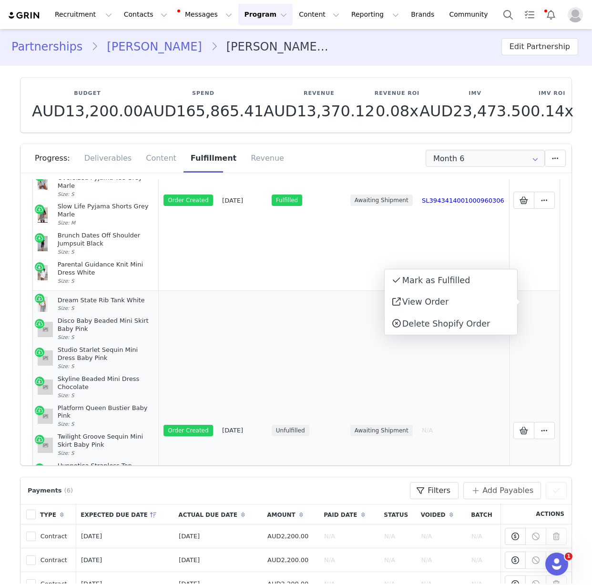
drag, startPoint x: 74, startPoint y: 419, endPoint x: 39, endPoint y: 247, distance: 175.1
click at [39, 291] on td "Dream State Rib Tank White Size: S Disco Baby Beaded Mini Skirt Baby Pink Size:…" at bounding box center [96, 431] width 126 height 280
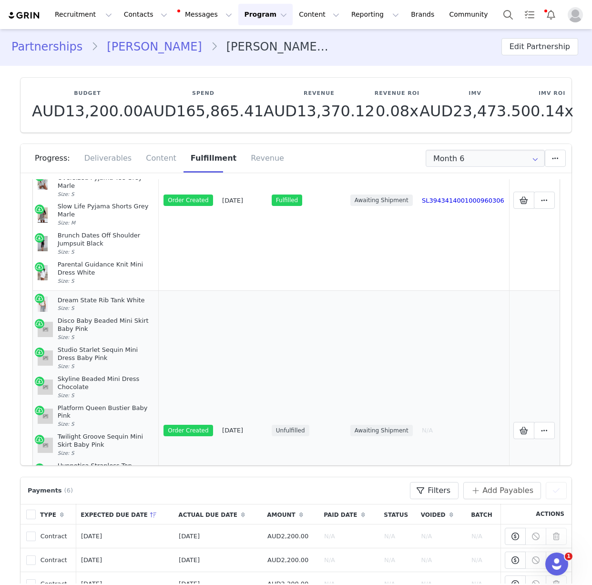
copy td "Dream State Rib Tank White Size: S Disco Baby Beaded Mini Skirt Baby Pink Size:…"
click at [152, 14] on button "Contacts Contacts" at bounding box center [145, 14] width 55 height 21
click at [149, 44] on div "Creators" at bounding box center [149, 42] width 64 height 10
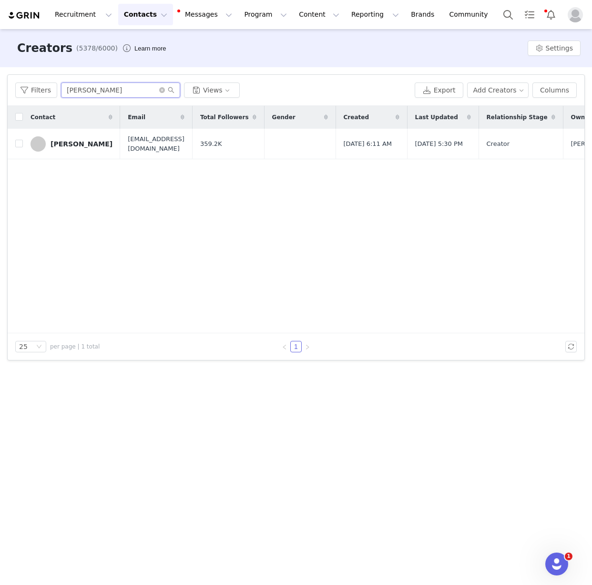
click at [89, 84] on input "[PERSON_NAME]" at bounding box center [120, 89] width 119 height 15
paste input "[PERSON_NAME]"
type input "[PERSON_NAME]"
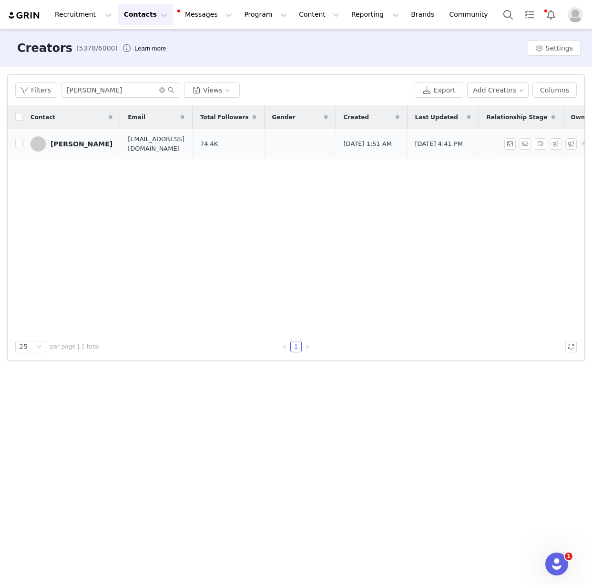
click at [65, 148] on link "[PERSON_NAME]" at bounding box center [72, 143] width 82 height 15
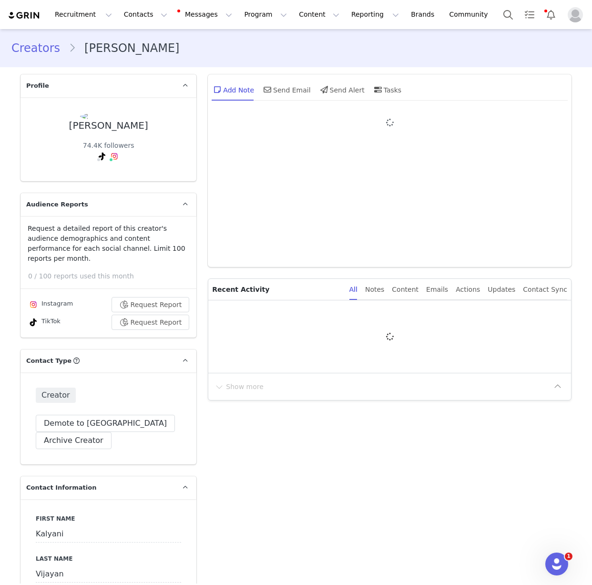
type input "+1 ([GEOGRAPHIC_DATA])"
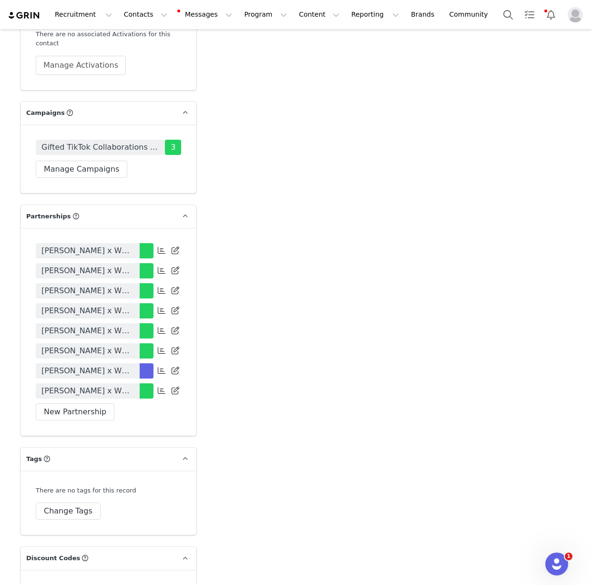
scroll to position [2058, 0]
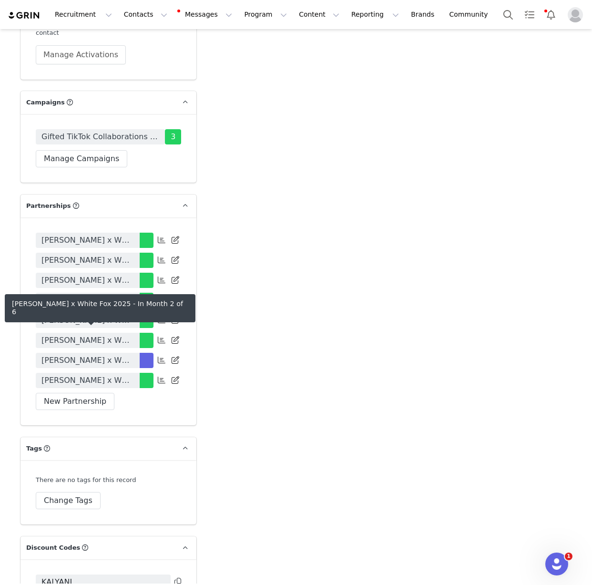
click at [82, 355] on span "[PERSON_NAME] x White Fox 2025" at bounding box center [87, 360] width 93 height 11
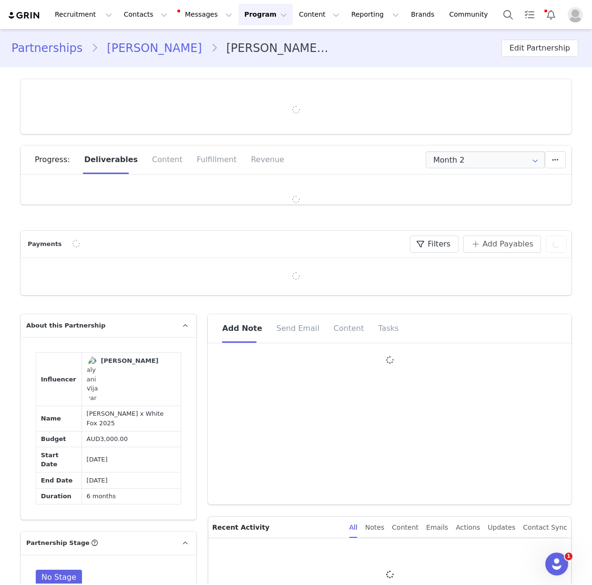
type input "+1 ([GEOGRAPHIC_DATA])"
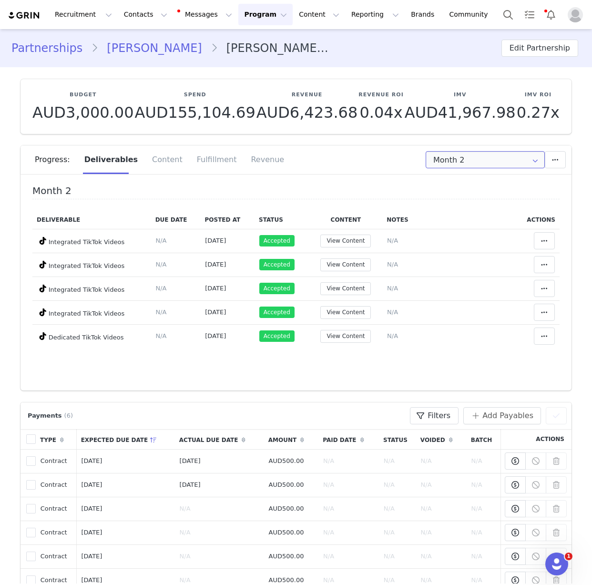
click at [458, 157] on input "Month 2" at bounding box center [485, 159] width 119 height 17
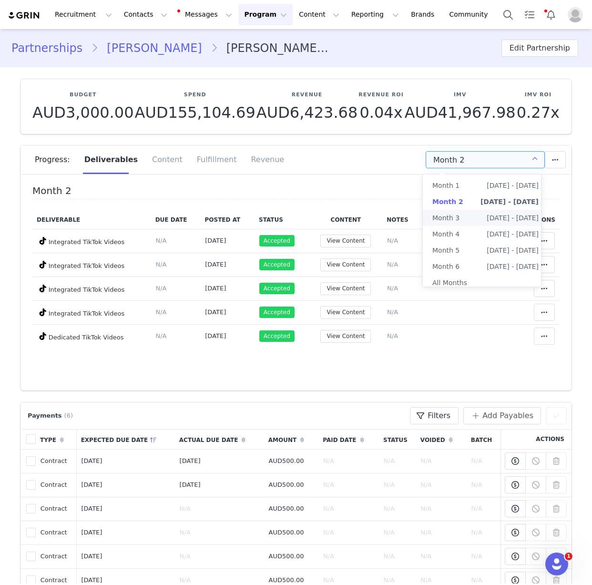
click at [459, 218] on li "Month 3 [DATE] - [DATE]" at bounding box center [485, 218] width 125 height 16
type input "Month 3"
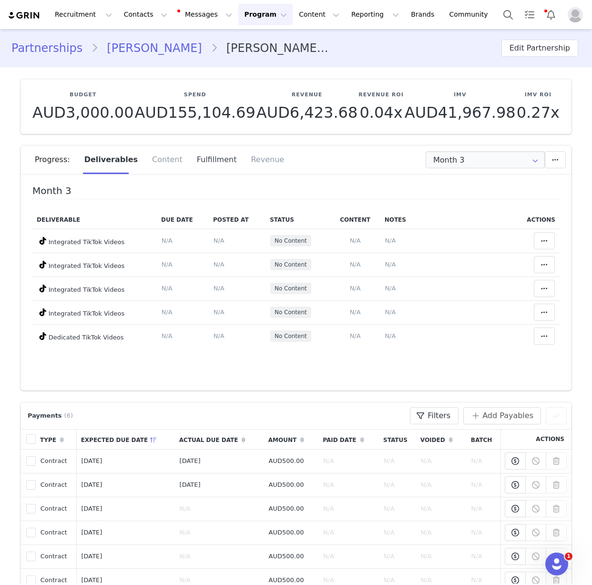
click at [190, 149] on div "Fulfillment" at bounding box center [217, 159] width 54 height 29
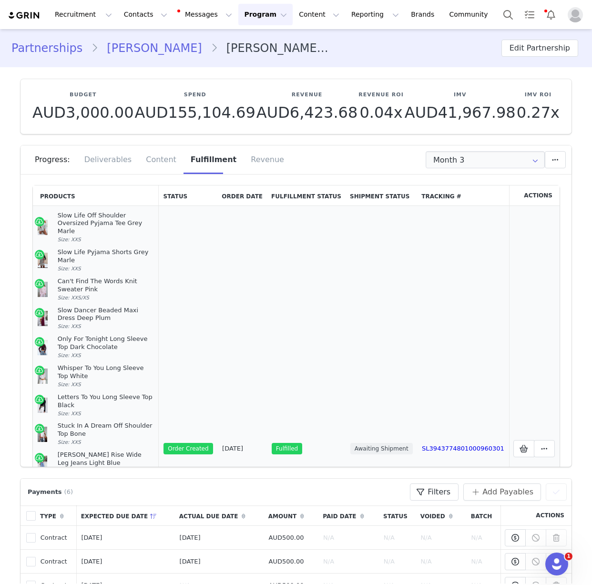
scroll to position [229, 0]
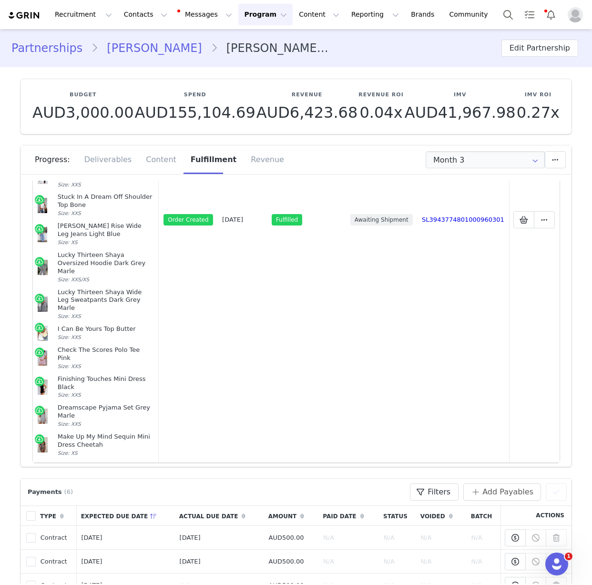
click at [284, 477] on span "Add New" at bounding box center [301, 482] width 34 height 11
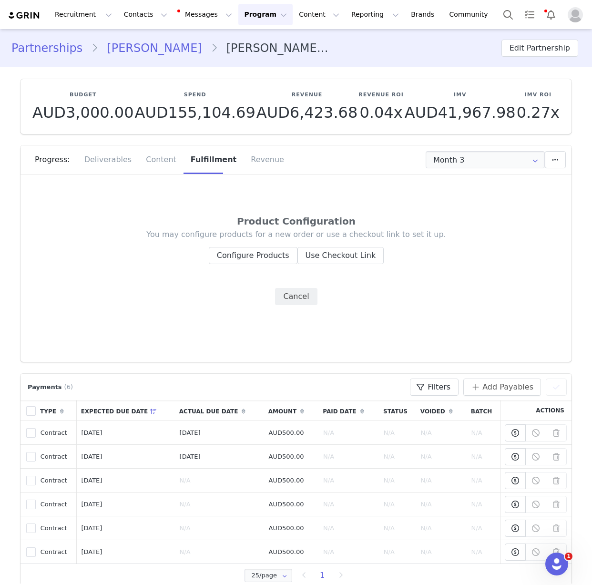
scroll to position [0, 0]
click at [257, 245] on div "You may configure products for a new order or use a checkout link to set it up.…" at bounding box center [296, 267] width 489 height 76
click at [253, 260] on button "Configure Products" at bounding box center [253, 255] width 89 height 17
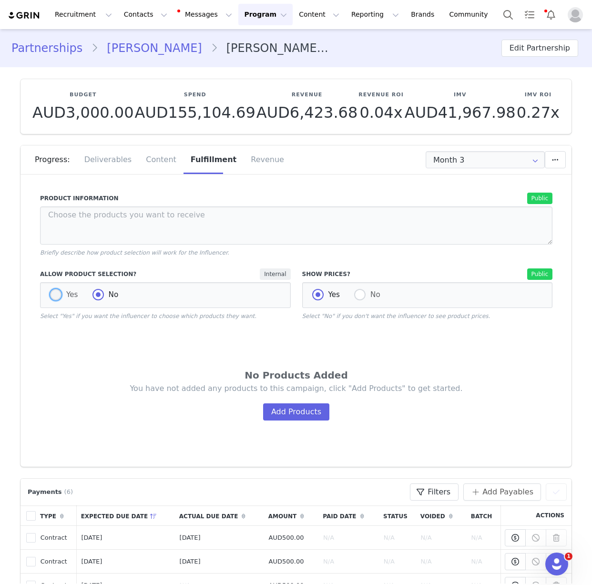
click at [56, 298] on span at bounding box center [55, 294] width 11 height 11
click at [56, 298] on input "Yes" at bounding box center [55, 295] width 11 height 12
radio input "true"
radio input "false"
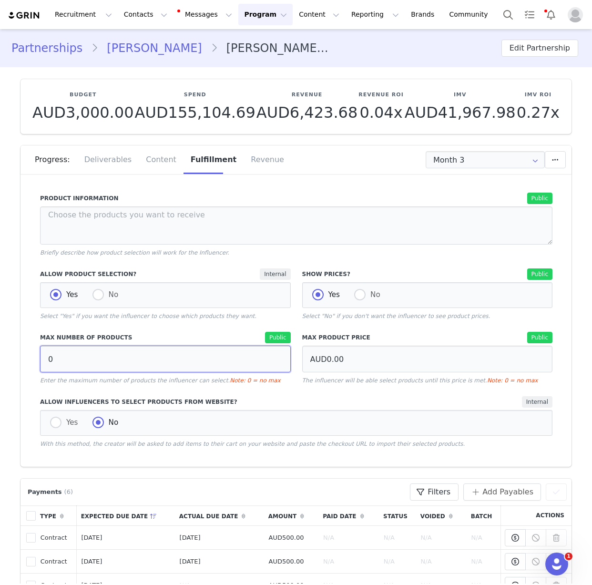
click at [63, 349] on input "0" at bounding box center [165, 359] width 251 height 27
type input "10"
click at [252, 319] on p "Select "Yes" if you want the influencer to choose which products they want." at bounding box center [165, 316] width 251 height 9
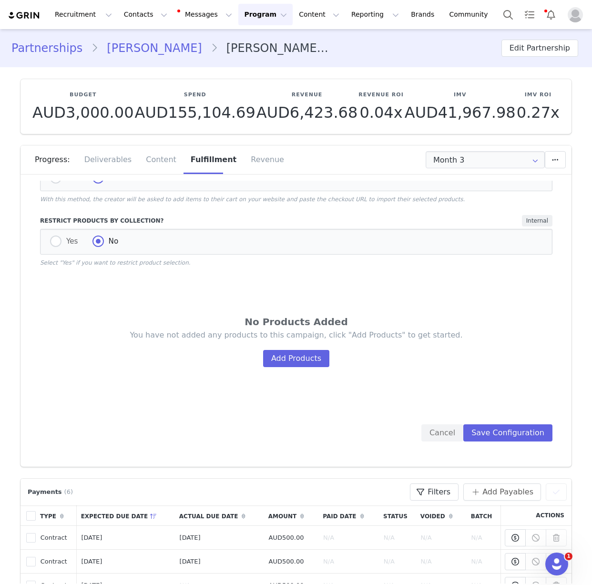
scroll to position [252, 0]
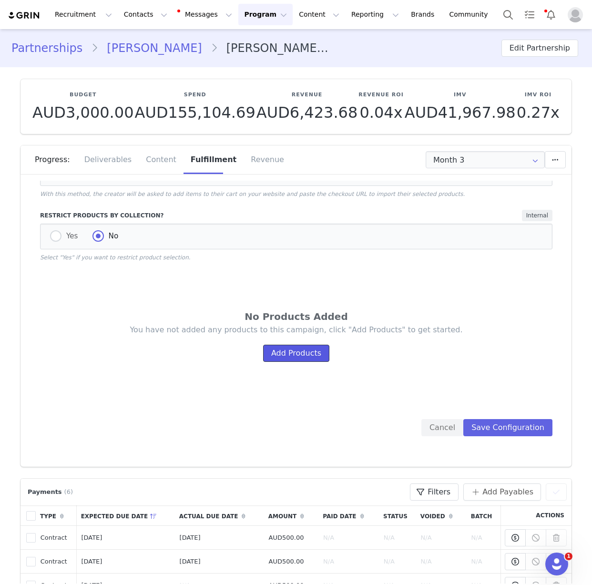
click at [309, 349] on button "Add Products" at bounding box center [296, 353] width 66 height 17
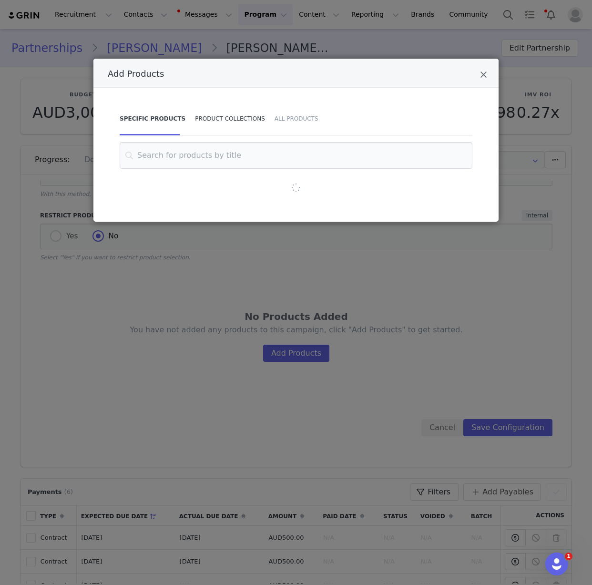
click at [214, 129] on div "Product Collections" at bounding box center [230, 118] width 80 height 33
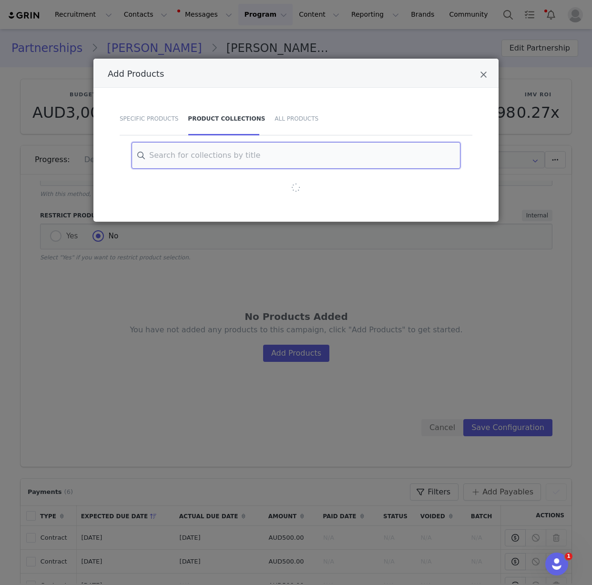
click at [212, 159] on input "Add Products" at bounding box center [296, 155] width 329 height 27
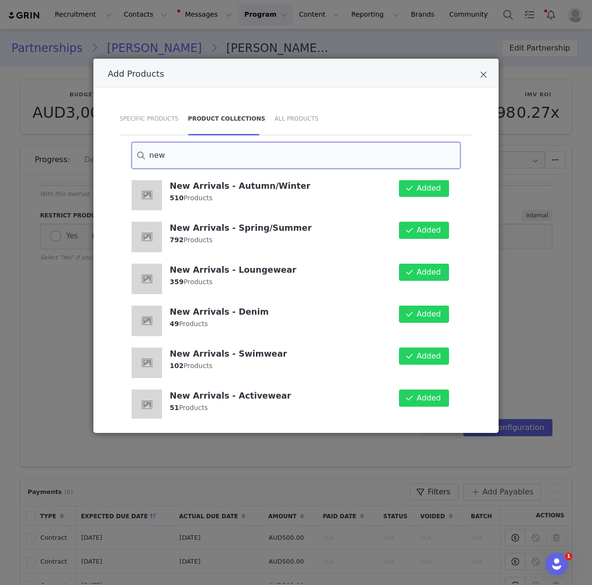
scroll to position [0, 0]
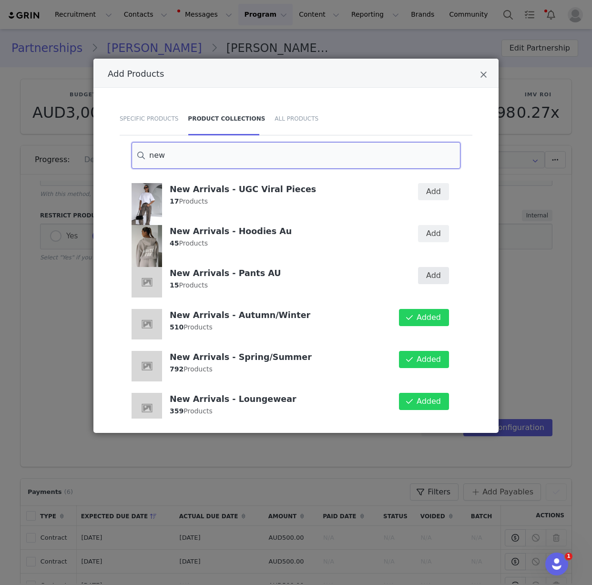
type input "new"
click at [429, 276] on button "Add" at bounding box center [433, 275] width 31 height 17
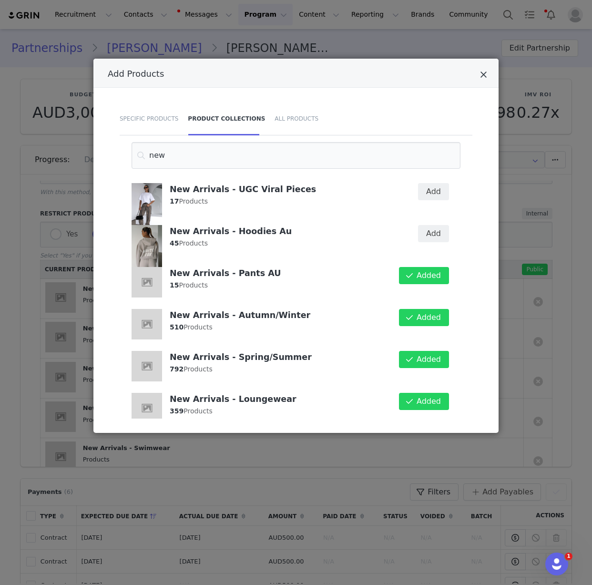
click at [481, 78] on icon "Close" at bounding box center [483, 75] width 7 height 10
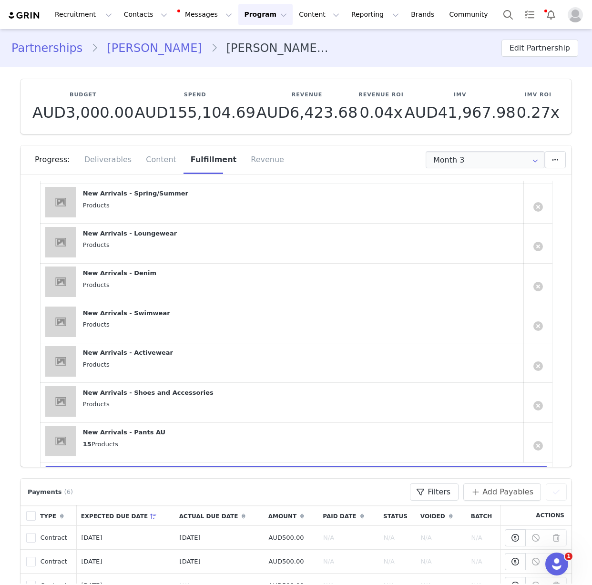
scroll to position [454, 0]
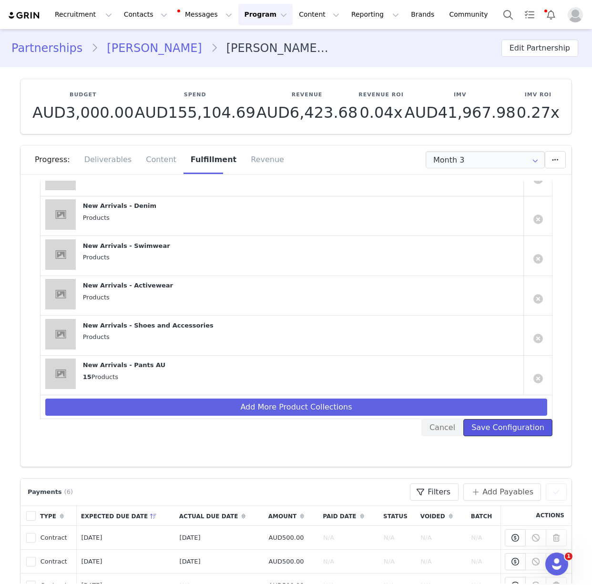
click at [532, 430] on button "Save Configuration" at bounding box center [507, 427] width 89 height 17
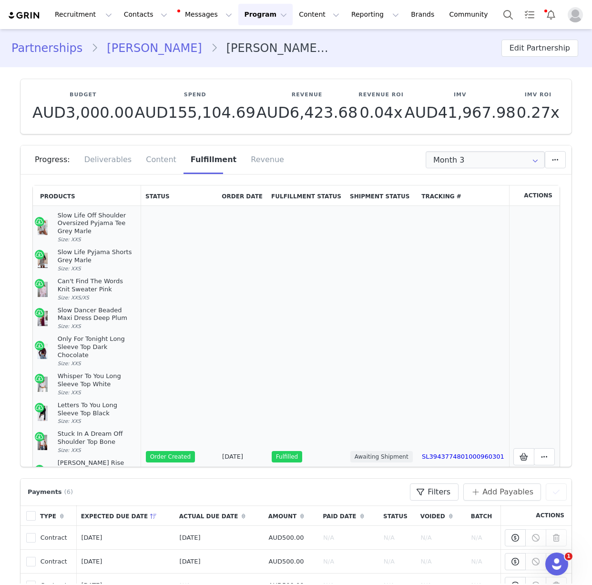
scroll to position [272, 0]
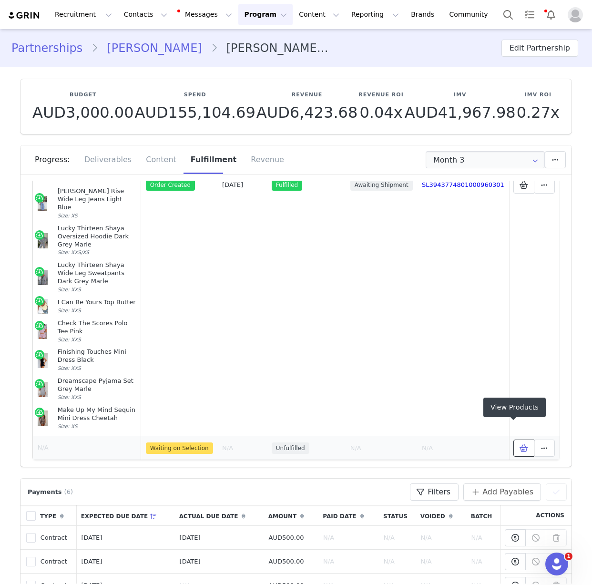
click at [520, 444] on icon at bounding box center [524, 448] width 9 height 8
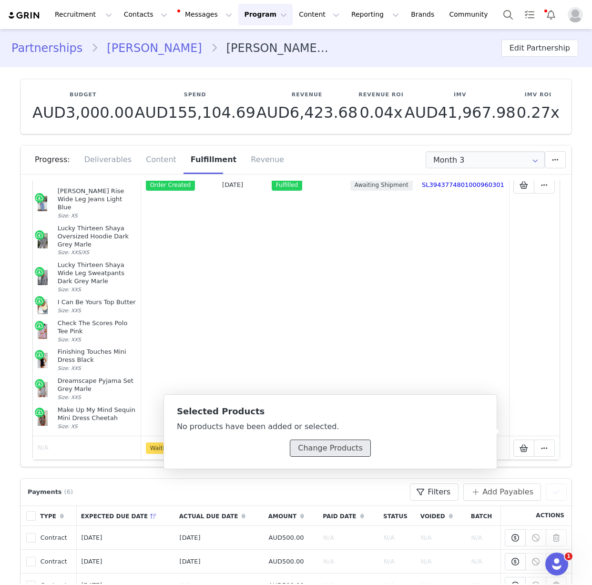
click at [350, 452] on button "Change Products" at bounding box center [330, 448] width 81 height 17
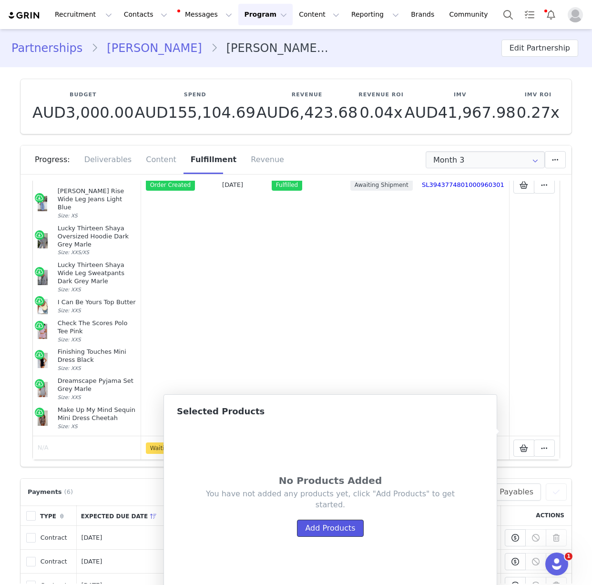
click at [333, 532] on button "Add Products" at bounding box center [330, 528] width 66 height 17
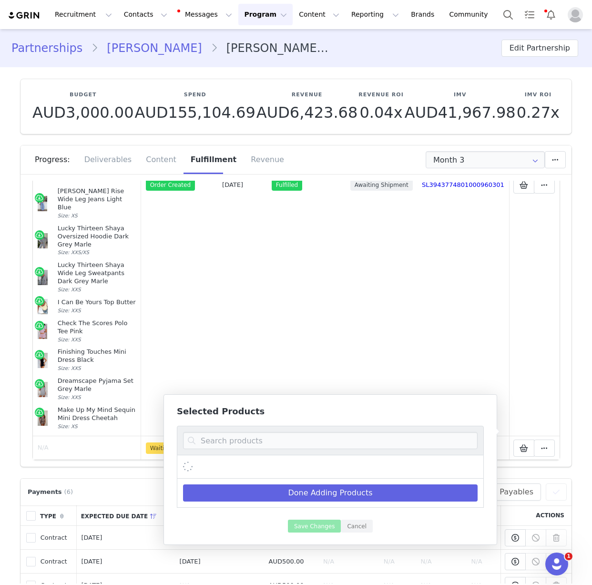
click at [264, 432] on div at bounding box center [330, 441] width 307 height 30
click at [259, 438] on input at bounding box center [330, 440] width 295 height 17
paste input "If You Need My Love Pants"
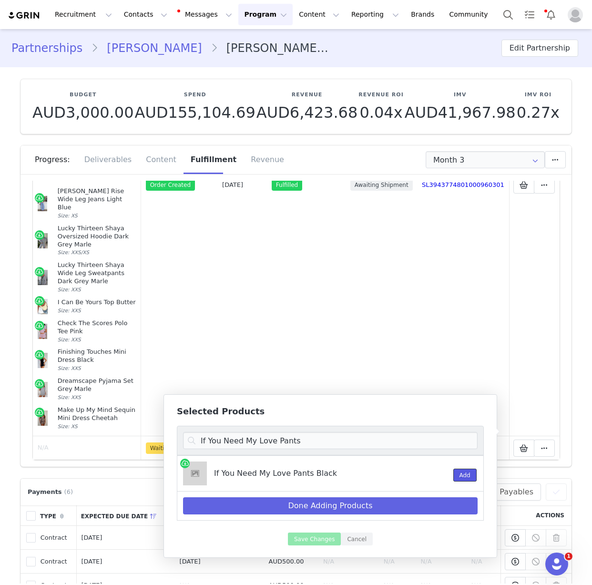
click at [472, 473] on button "Add" at bounding box center [464, 475] width 23 height 13
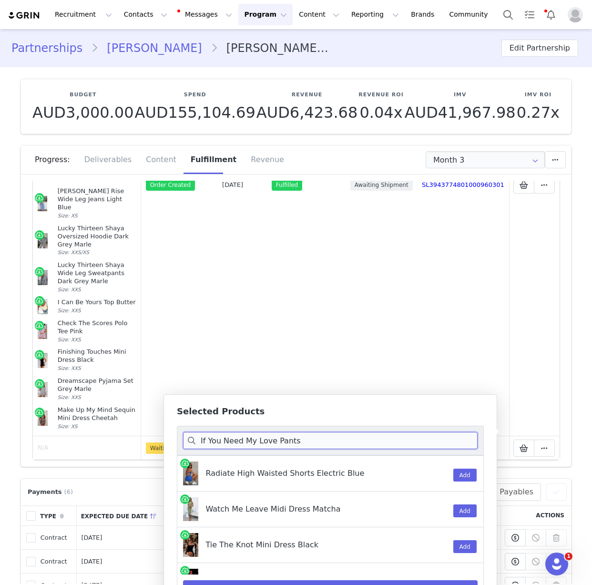
click at [258, 443] on input "If You Need My Love Pants" at bounding box center [330, 440] width 295 height 17
paste input "Mirrorball Mood Sequin Mini Skirt"
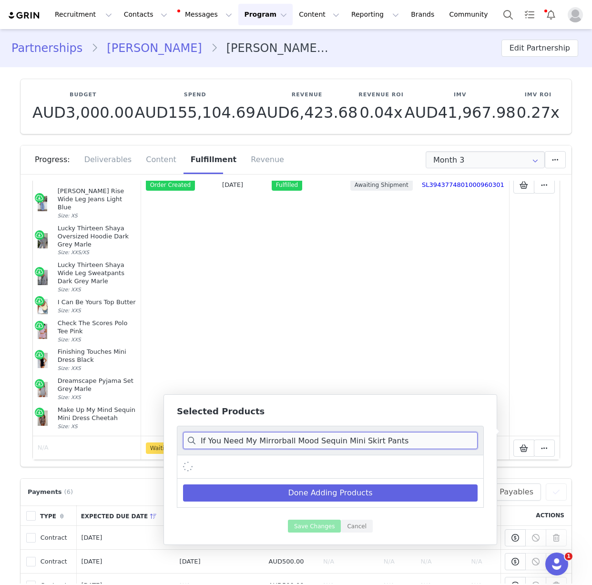
click at [258, 443] on input "If You Need My Mirrorball Mood Sequin Mini Skirt Pants" at bounding box center [330, 440] width 295 height 17
paste input "Mirrorball Mood Sequin Mini Skirt"
drag, startPoint x: 332, startPoint y: 442, endPoint x: 258, endPoint y: 442, distance: 74.4
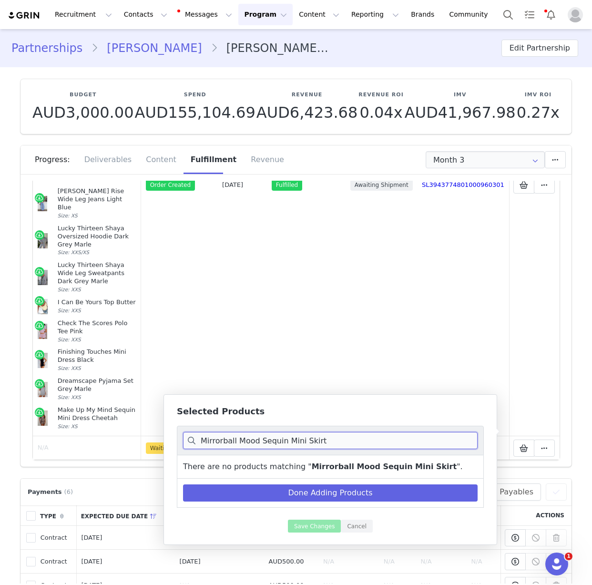
click at [258, 442] on input "Mirrorball Mood Sequin Mini Skirt" at bounding box center [330, 440] width 295 height 17
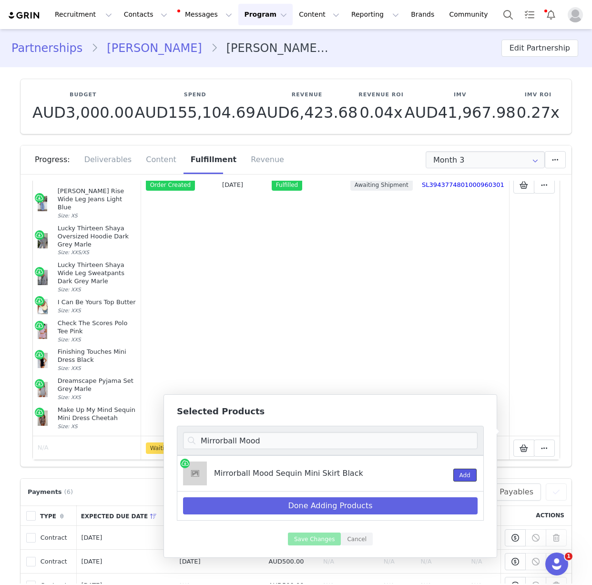
click at [471, 477] on button "Add" at bounding box center [464, 475] width 23 height 13
click at [263, 434] on input "Mirrorball Mood" at bounding box center [330, 440] width 295 height 17
paste input "Twilight Riot Bustier"
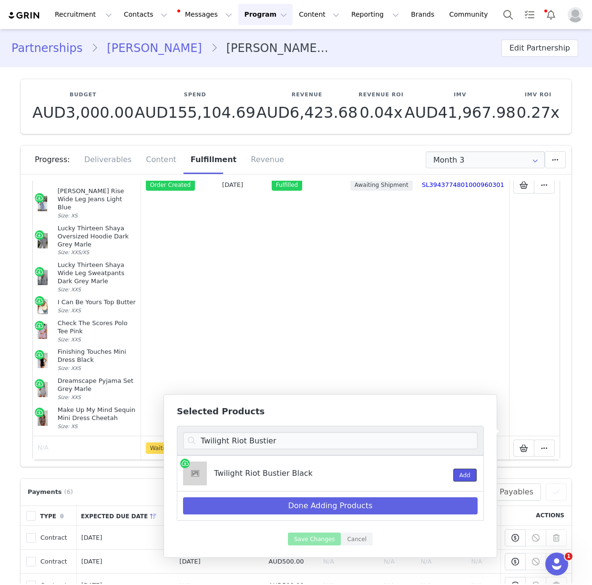
click at [471, 474] on button "Add" at bounding box center [464, 475] width 23 height 13
click at [344, 444] on input "Twilight Riot Bustier" at bounding box center [330, 440] width 295 height 17
paste input "Disco Darling Sequin Mini Dress"
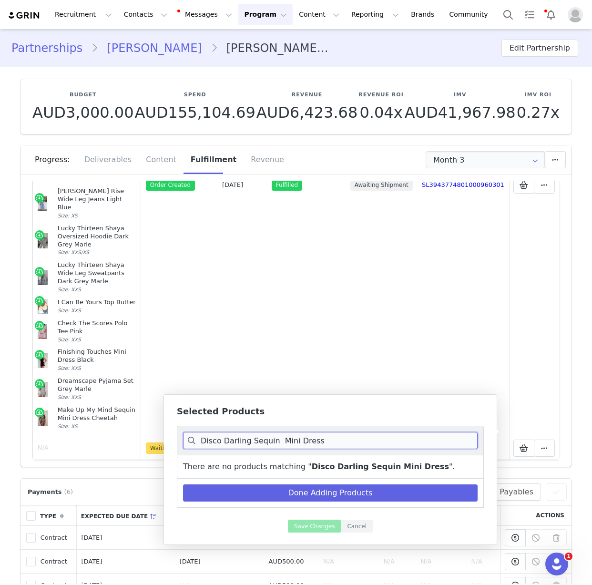
click at [276, 441] on input "Disco Darling Sequin Mini Dress" at bounding box center [330, 440] width 295 height 17
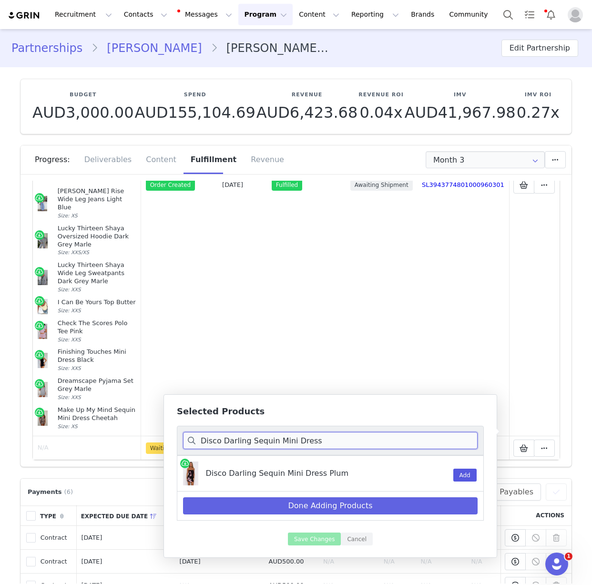
type input "Disco Darling Sequin Mini Dress"
click at [471, 474] on button "Add" at bounding box center [464, 475] width 23 height 13
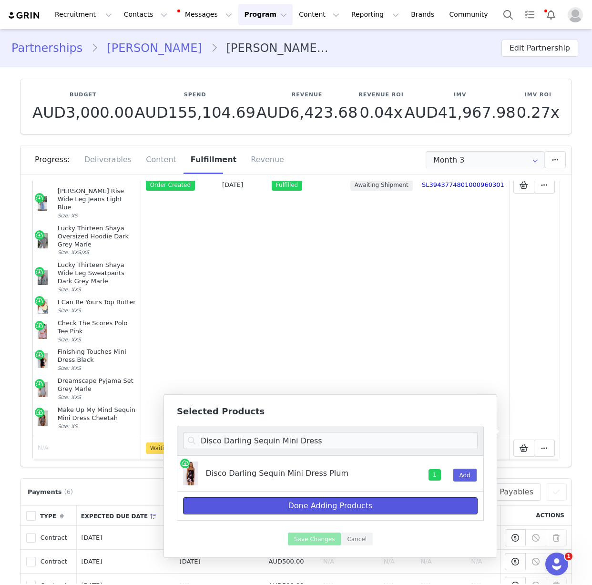
click at [363, 505] on button "Done Adding Products" at bounding box center [330, 505] width 295 height 17
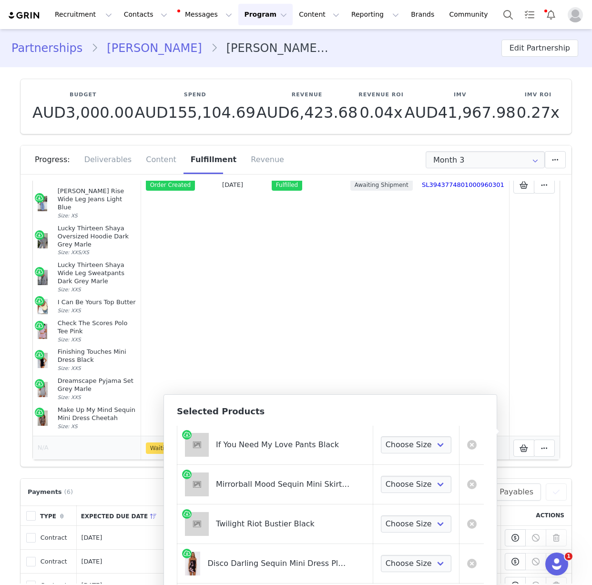
scroll to position [0, 0]
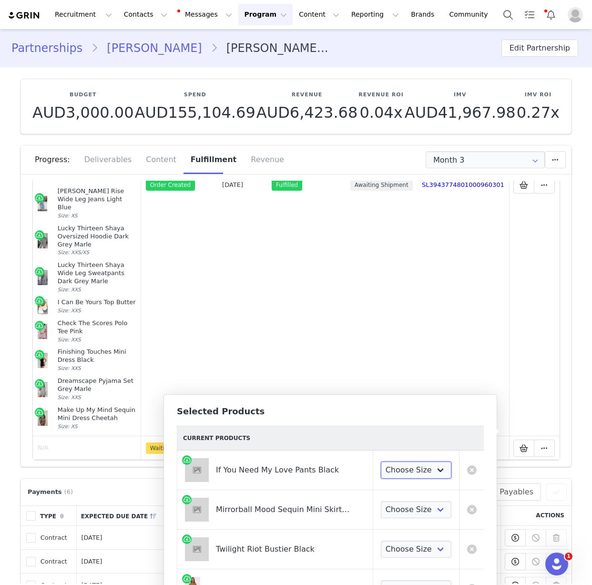
click at [395, 473] on select "Choose Size XXS XS S M L XL" at bounding box center [416, 470] width 71 height 17
select select "28268608"
click at [381, 462] on select "Choose Size XXS XS S M L XL" at bounding box center [416, 470] width 71 height 17
click at [406, 508] on select "Choose Size XXS XS S M L XL" at bounding box center [416, 509] width 71 height 17
select select "28268730"
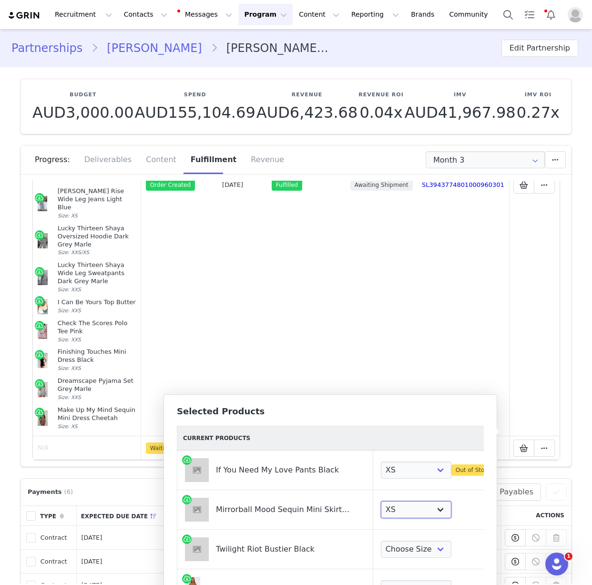
click at [381, 501] on select "Choose Size XXS XS S M L XL" at bounding box center [416, 509] width 71 height 17
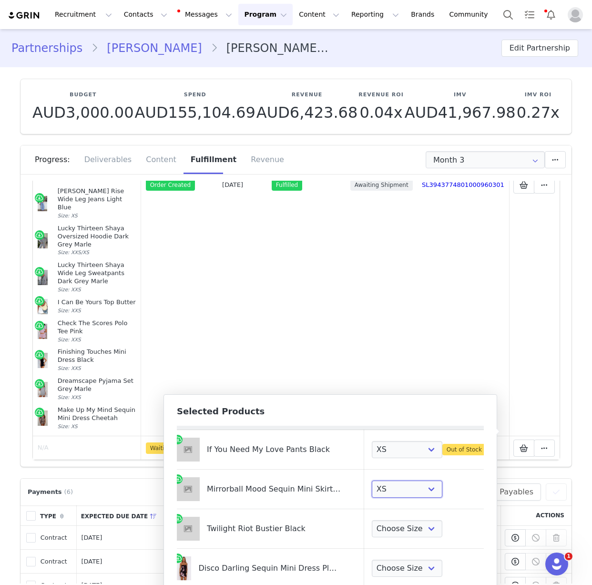
scroll to position [20, 9]
click at [390, 530] on select "Choose Size XXS XS S M L XL" at bounding box center [407, 529] width 71 height 17
select select "28270430"
click at [372, 521] on select "Choose Size XXS XS S M L XL" at bounding box center [407, 529] width 71 height 17
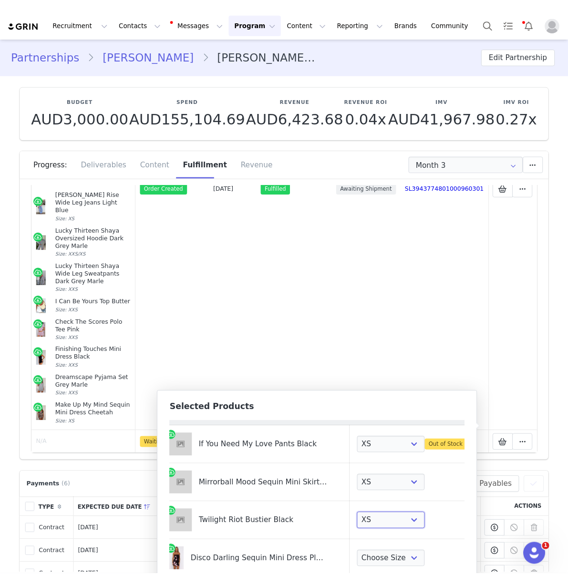
scroll to position [32, 9]
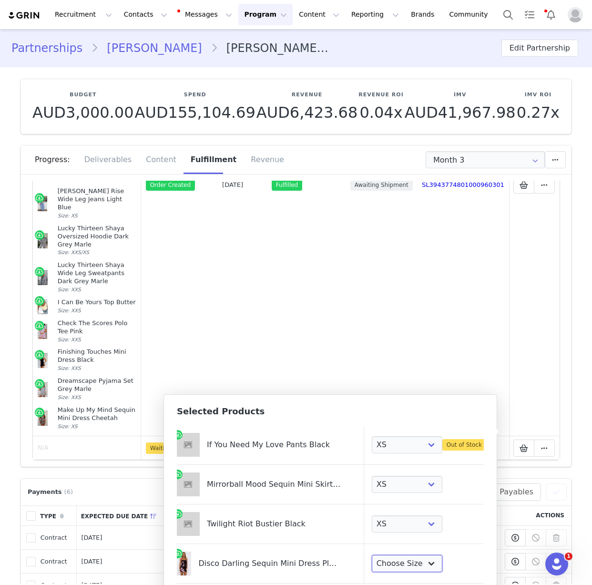
click at [382, 555] on select "Choose Size XXS XS S M L XL" at bounding box center [407, 563] width 71 height 17
select select "28270022"
click at [372, 555] on select "Choose Size XXS XS S M L XL" at bounding box center [407, 563] width 71 height 17
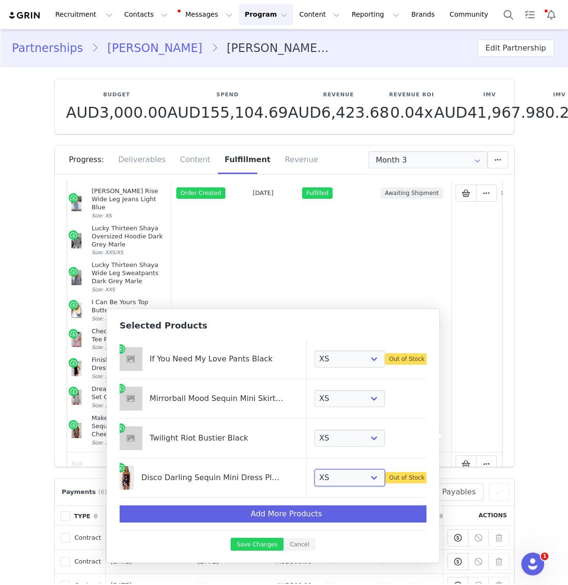
scroll to position [276, 0]
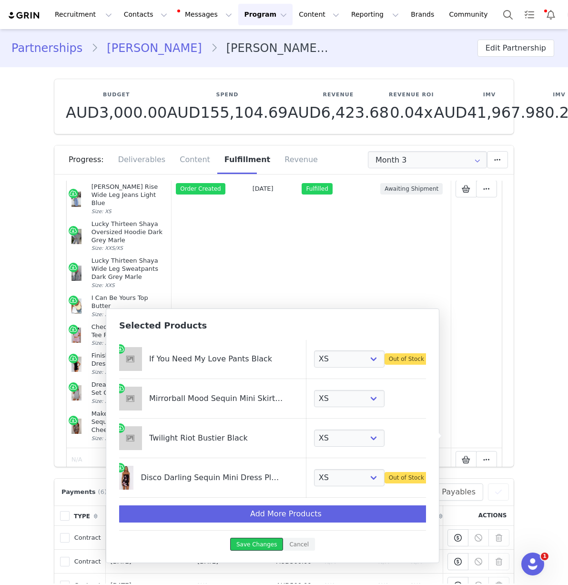
click at [271, 543] on button "Save Changes" at bounding box center [256, 544] width 53 height 13
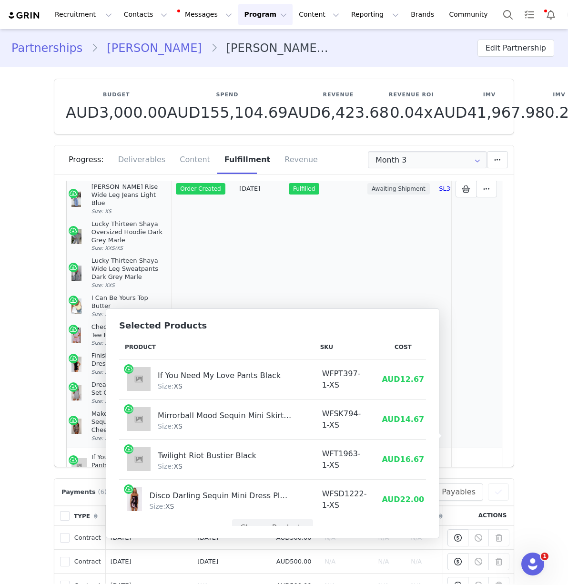
click at [366, 273] on td "Awaiting Shipment" at bounding box center [399, 189] width 72 height 518
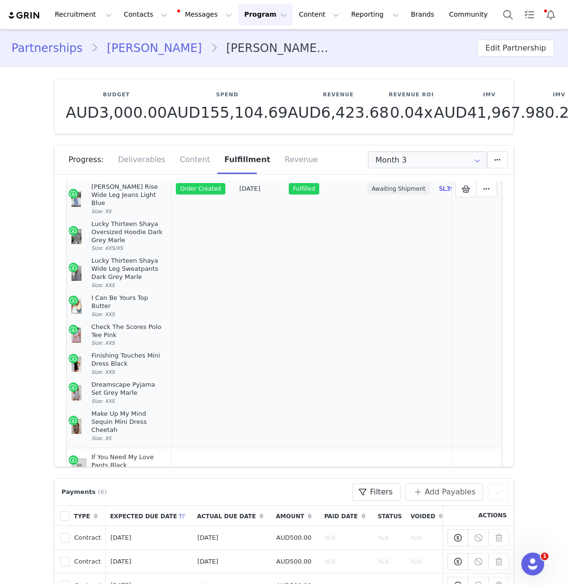
scroll to position [378, 0]
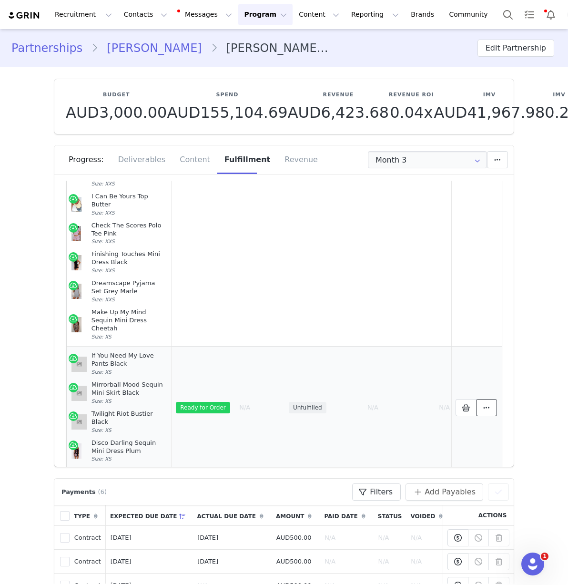
click at [483, 404] on icon at bounding box center [486, 408] width 7 height 8
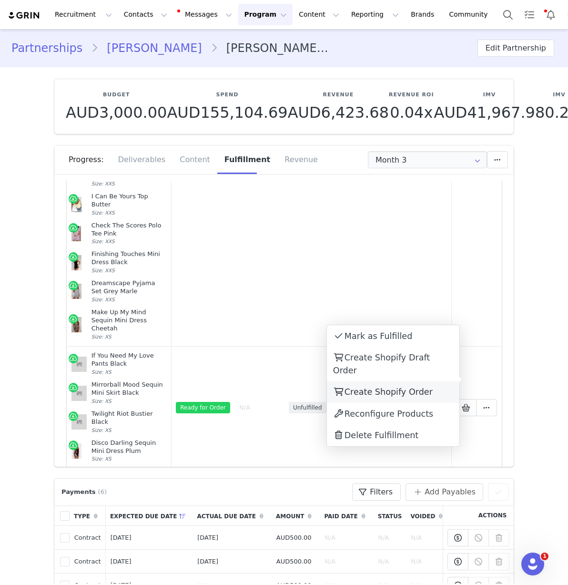
click at [394, 387] on span "Create Shopify Order" at bounding box center [389, 392] width 88 height 10
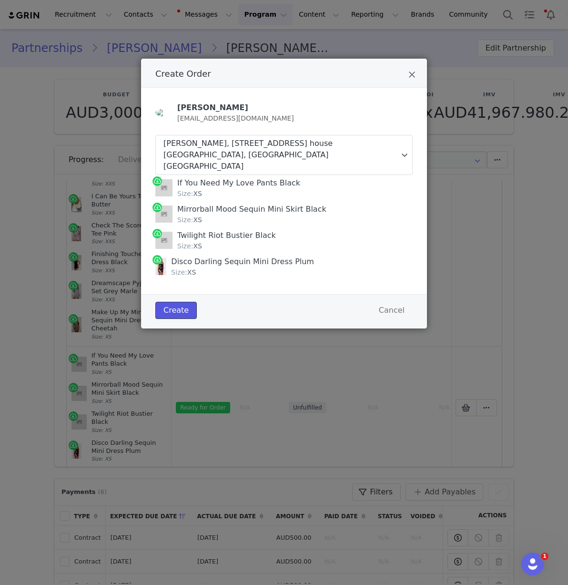
click at [177, 302] on button "Create" at bounding box center [175, 310] width 41 height 17
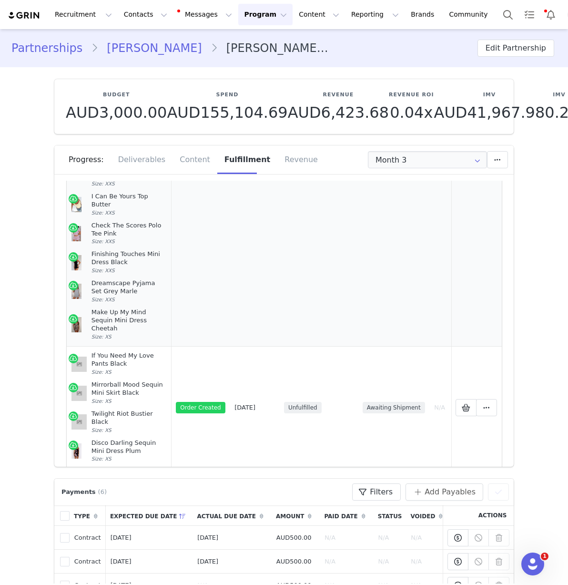
scroll to position [407, 0]
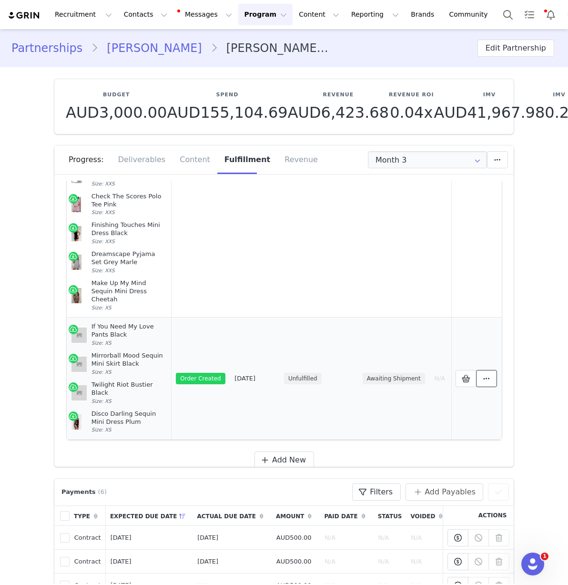
click at [481, 373] on span at bounding box center [486, 378] width 11 height 11
click at [405, 344] on link "View Order" at bounding box center [393, 350] width 133 height 22
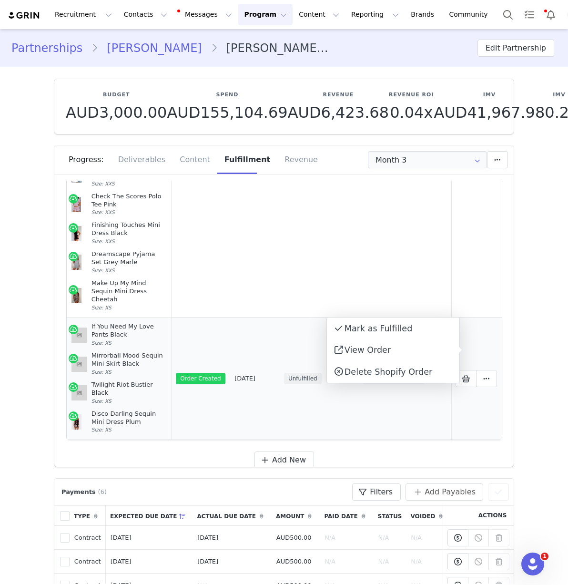
drag, startPoint x: 129, startPoint y: 405, endPoint x: 64, endPoint y: 317, distance: 109.1
click at [67, 317] on td "If You Need My Love Pants Black Size: XS Mirrorball Mood Sequin Mini Skirt Blac…" at bounding box center [119, 378] width 105 height 122
copy td "If You Need My Love Pants Black Size: XS Mirrorball Mood Sequin Mini Skirt Blac…"
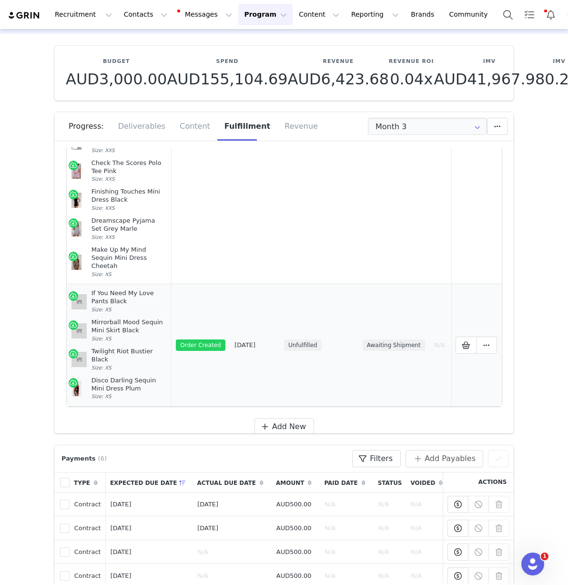
scroll to position [0, 0]
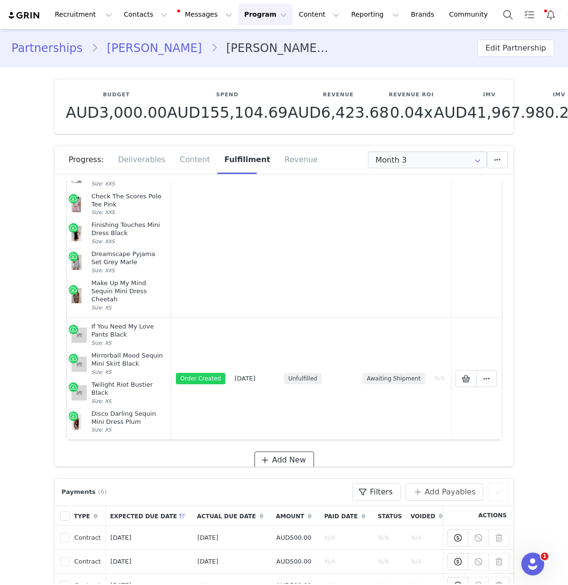
click at [288, 454] on span "Add New" at bounding box center [289, 459] width 34 height 11
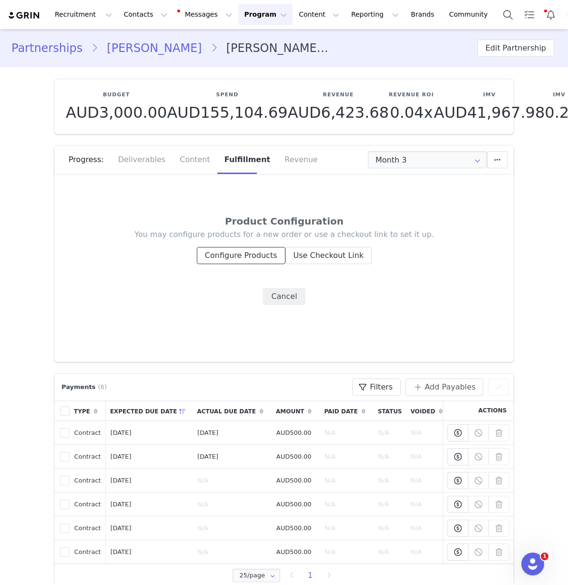
click at [219, 256] on button "Configure Products" at bounding box center [241, 255] width 89 height 17
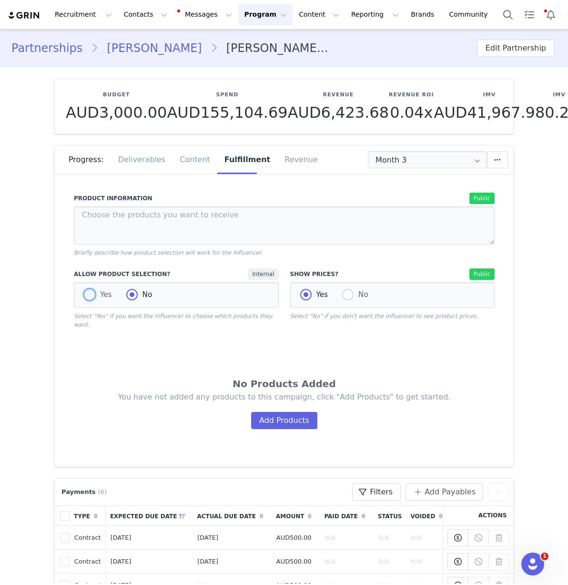
click at [100, 292] on span "Yes" at bounding box center [103, 294] width 17 height 9
click at [95, 292] on input "Yes" at bounding box center [89, 295] width 11 height 12
radio input "true"
radio input "false"
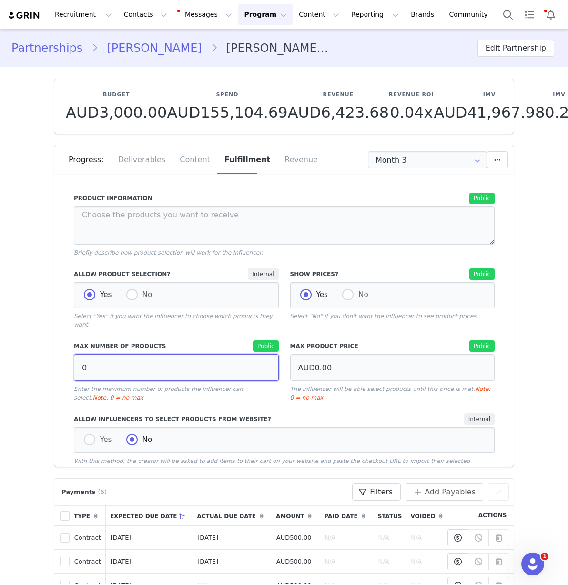
drag, startPoint x: 88, startPoint y: 372, endPoint x: 47, endPoint y: 348, distance: 47.5
click at [60, 363] on div "Product Information Public Briefly describe how product selection will work for…" at bounding box center [284, 324] width 460 height 286
type input "10"
click at [124, 326] on p "Select "Yes" if you want the influencer to choose which products they want." at bounding box center [176, 320] width 205 height 17
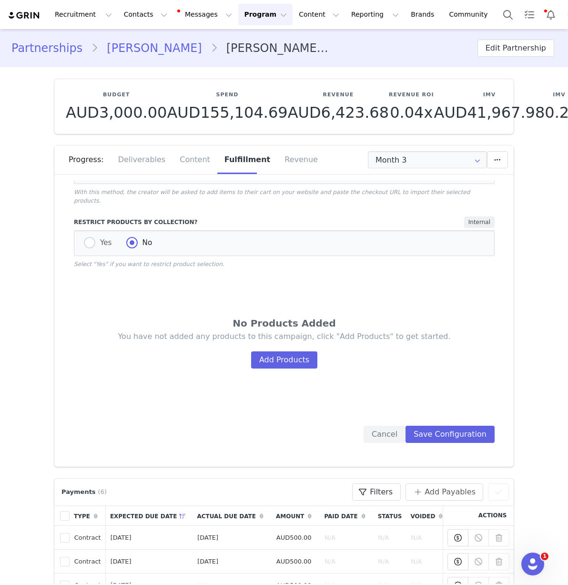
click at [289, 341] on div "You have not added any products to this campaign, click "Add Products" to get s…" at bounding box center [285, 349] width 364 height 37
click at [286, 361] on button "Add Products" at bounding box center [284, 359] width 66 height 17
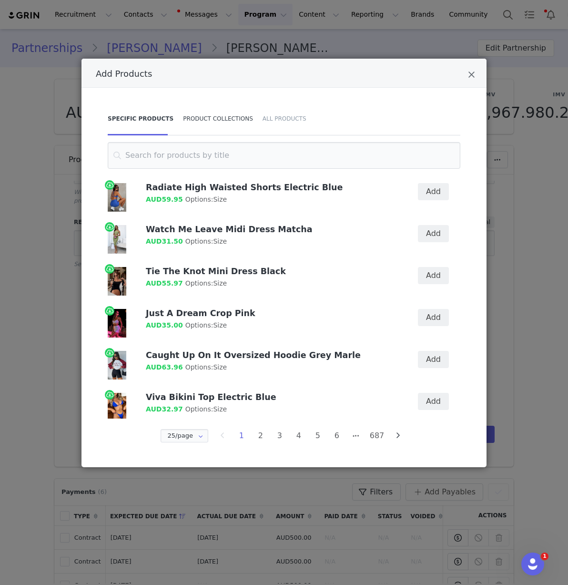
click at [233, 103] on div "Product Collections" at bounding box center [218, 118] width 80 height 33
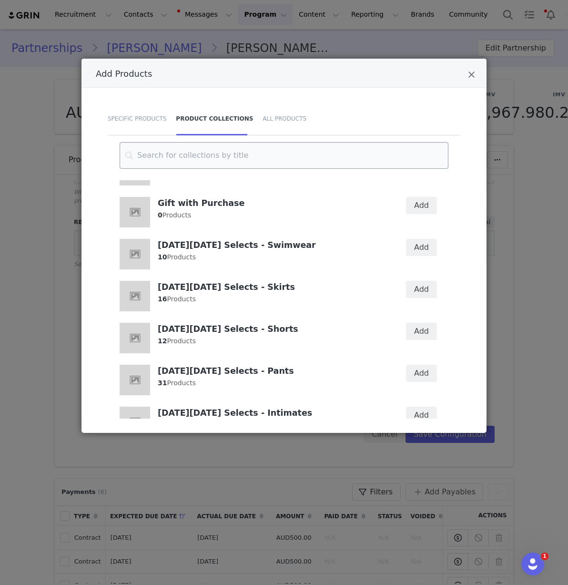
scroll to position [31, 0]
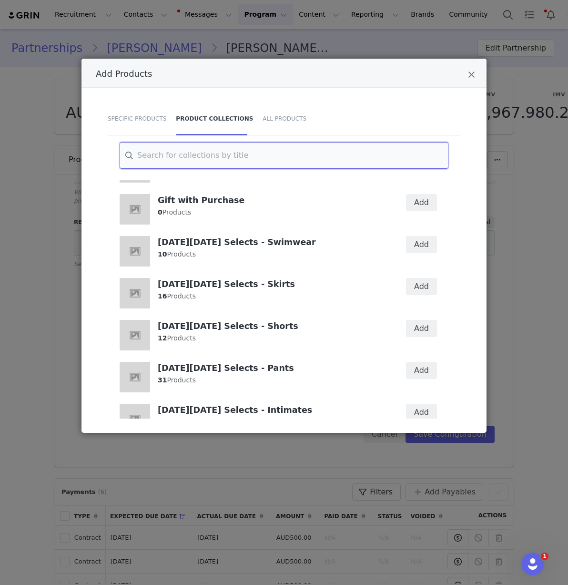
click at [322, 160] on input "Add Products" at bounding box center [284, 155] width 329 height 27
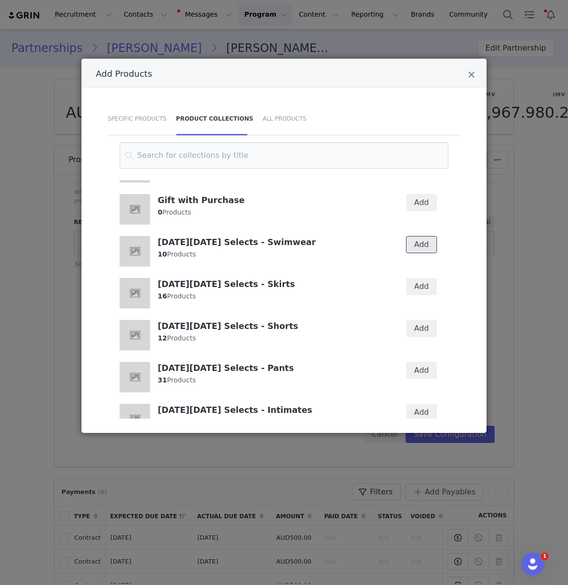
click at [418, 241] on button "Add" at bounding box center [421, 244] width 31 height 17
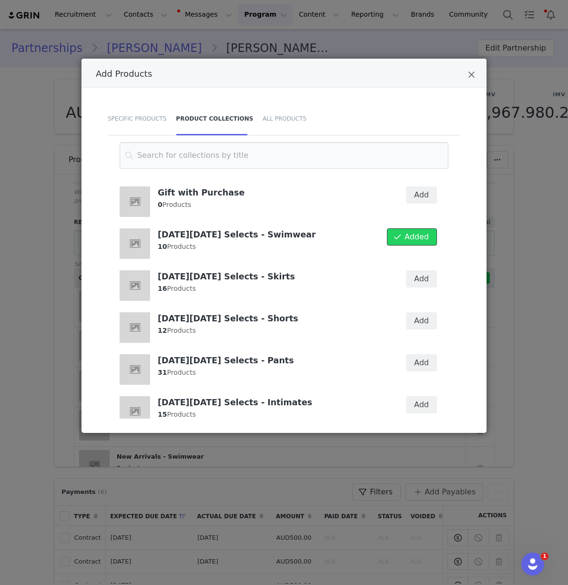
scroll to position [41, 0]
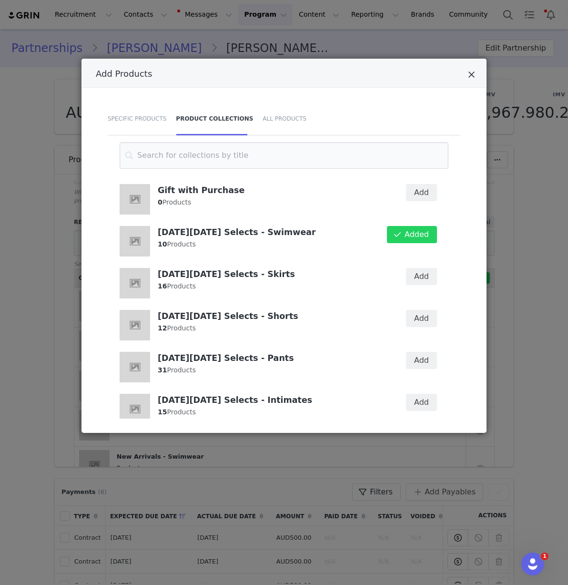
click at [471, 73] on icon "Close" at bounding box center [471, 75] width 7 height 10
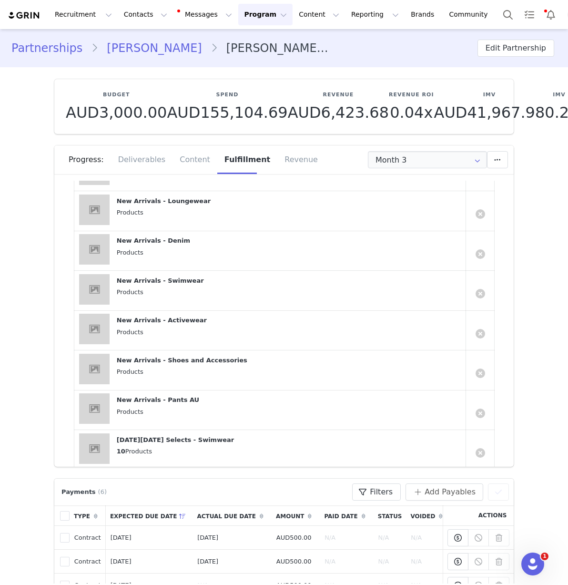
scroll to position [511, 0]
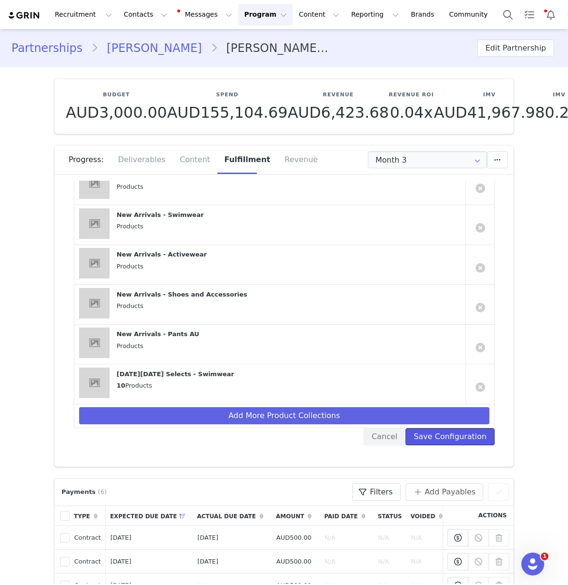
click at [452, 428] on button "Save Configuration" at bounding box center [450, 436] width 89 height 17
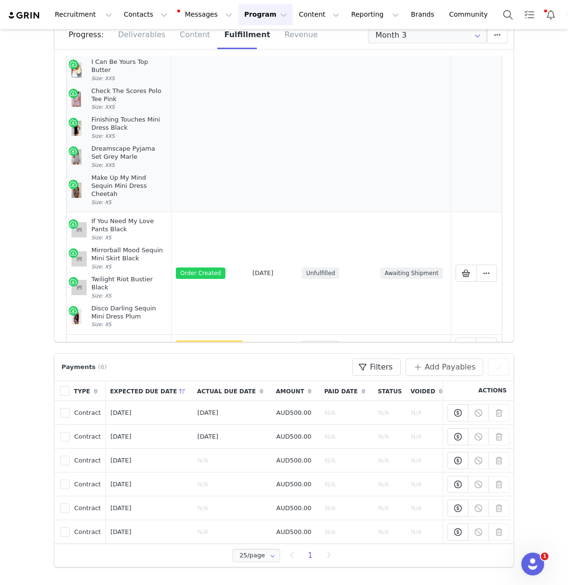
scroll to position [401, 0]
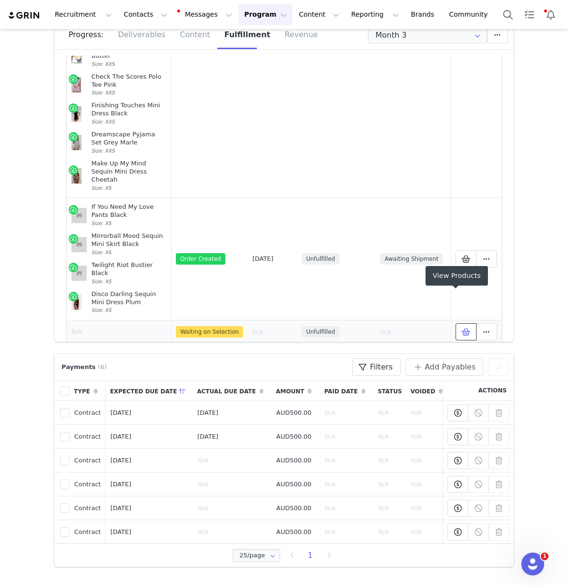
click at [462, 328] on icon at bounding box center [466, 332] width 9 height 8
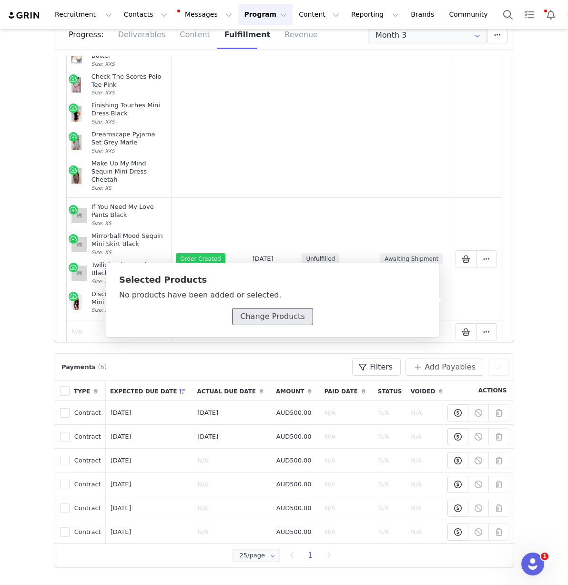
click at [291, 322] on button "Change Products" at bounding box center [272, 316] width 81 height 17
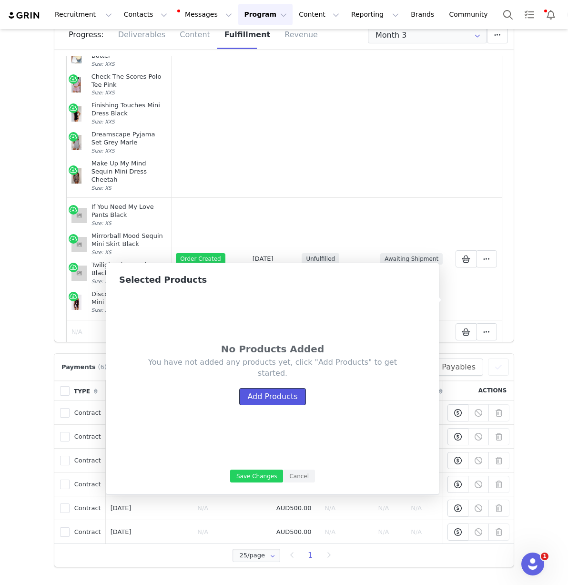
click at [290, 393] on button "Add Products" at bounding box center [272, 396] width 66 height 17
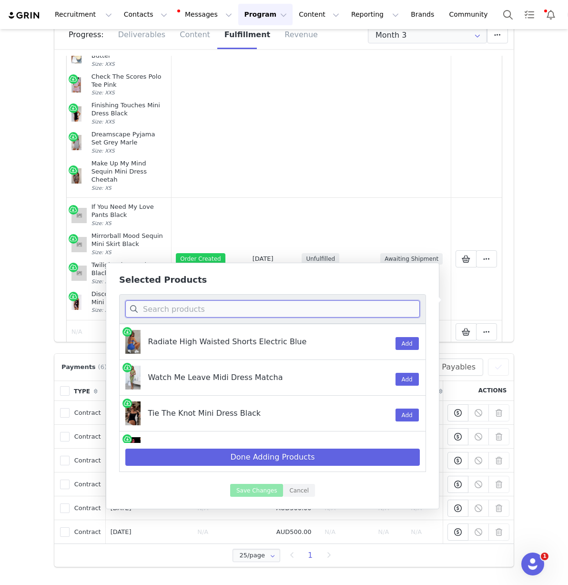
click at [189, 313] on input at bounding box center [272, 308] width 295 height 17
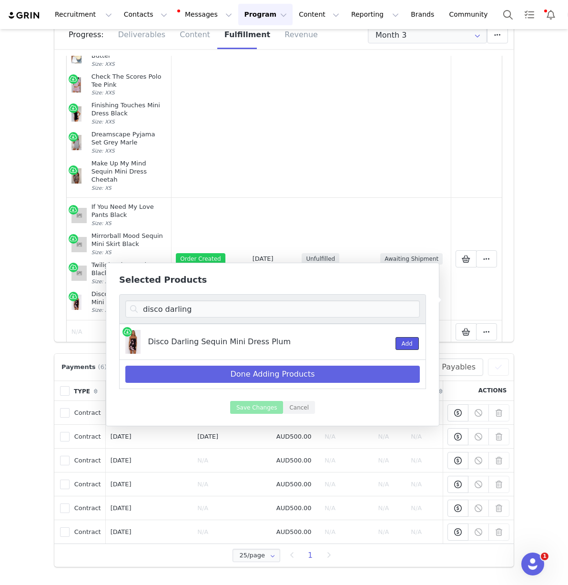
click at [411, 345] on button "Add" at bounding box center [407, 343] width 23 height 13
click at [205, 309] on input "disco darling" at bounding box center [272, 308] width 295 height 17
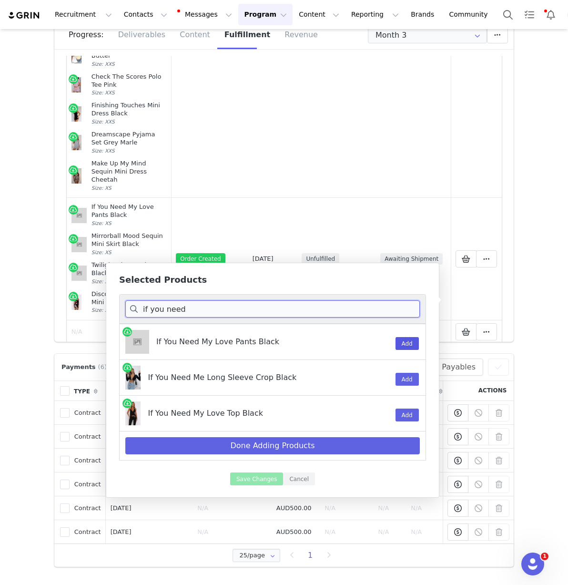
type input "if you need"
click at [405, 344] on button "Add" at bounding box center [407, 343] width 23 height 13
click at [286, 312] on input "if you need" at bounding box center [272, 308] width 295 height 17
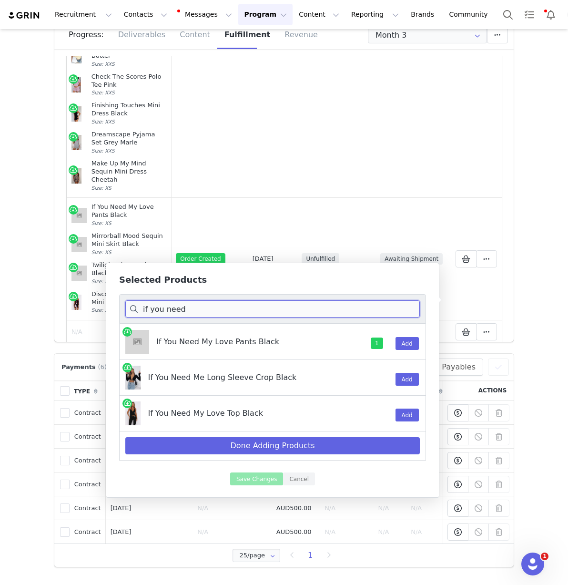
click at [286, 312] on input "if you need" at bounding box center [272, 308] width 295 height 17
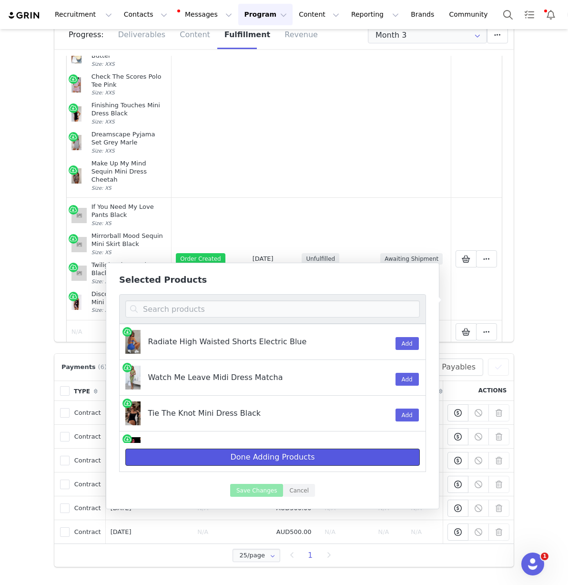
click at [266, 453] on button "Done Adding Products" at bounding box center [272, 457] width 295 height 17
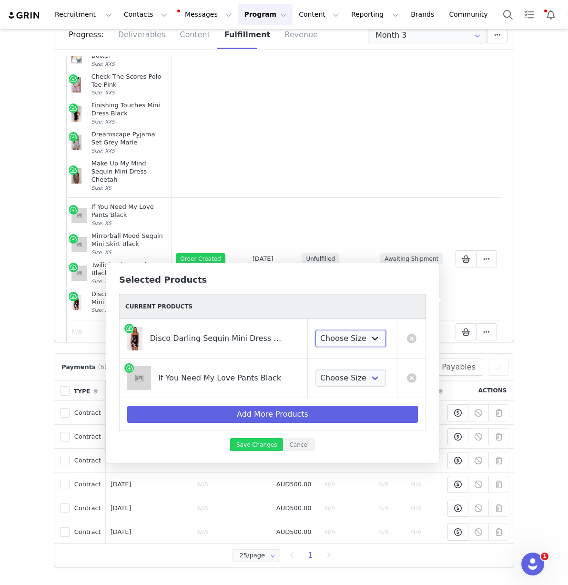
click at [339, 341] on select "Choose Size XXS XS S M L XL" at bounding box center [351, 338] width 71 height 17
select select "28270022"
click at [316, 330] on select "Choose Size XXS XS S M L XL" at bounding box center [351, 338] width 71 height 17
click at [337, 381] on select "Choose Size XXS XS S M L XL" at bounding box center [343, 378] width 71 height 17
select select "28268608"
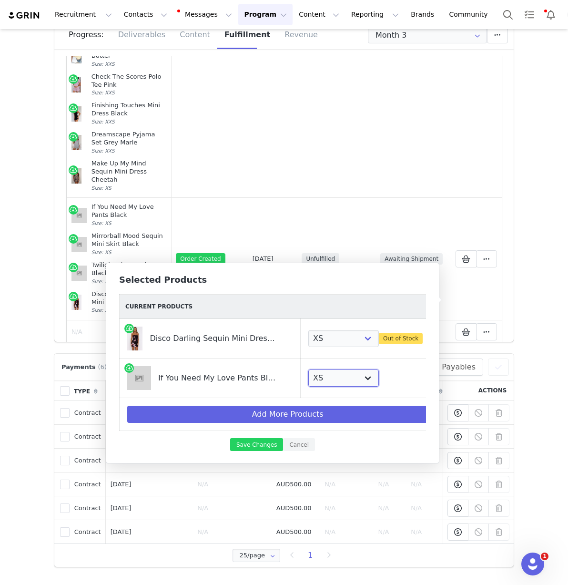
click at [308, 370] on select "Choose Size XXS XS S M L XL" at bounding box center [343, 378] width 71 height 17
click at [264, 451] on button "Save Changes" at bounding box center [256, 444] width 53 height 13
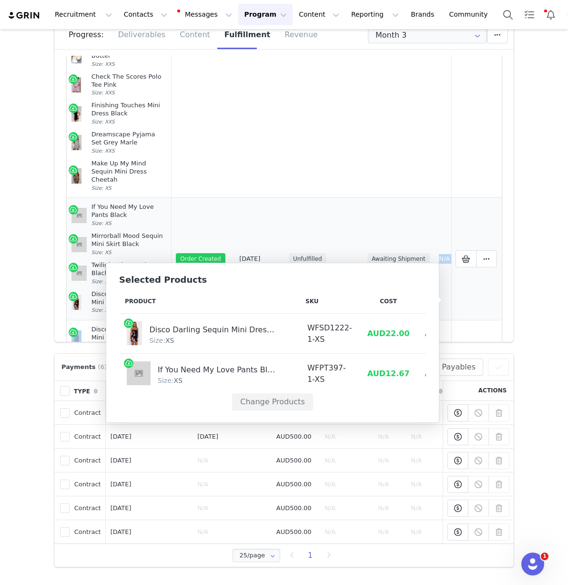
drag, startPoint x: 449, startPoint y: 221, endPoint x: 430, endPoint y: 193, distance: 34.3
click at [431, 197] on tr "If You Need My Love Pants Black Size: XS Mirrorball Mood Sequin Mini Skirt Blac…" at bounding box center [322, 258] width 510 height 123
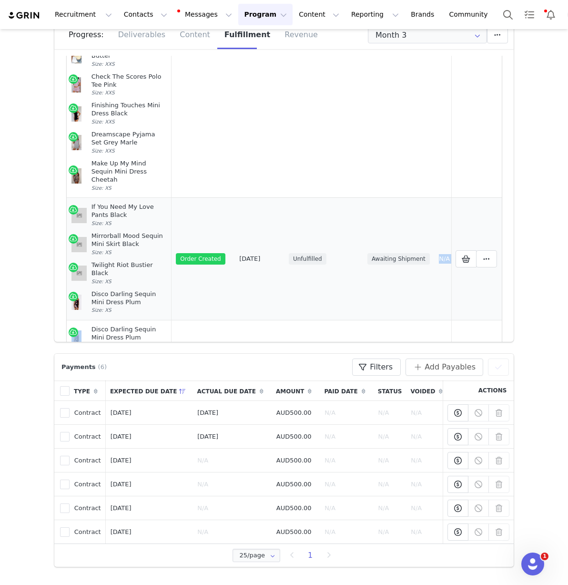
click at [434, 197] on td "N/A" at bounding box center [480, 258] width 92 height 123
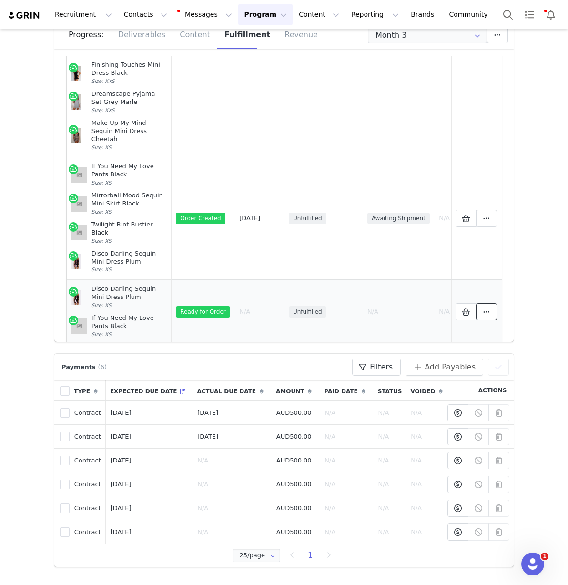
click at [478, 303] on button at bounding box center [486, 311] width 21 height 17
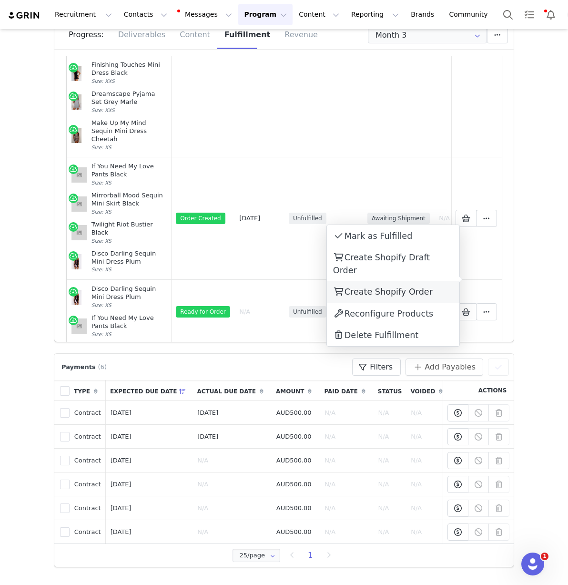
click at [400, 287] on span "Create Shopify Order" at bounding box center [389, 292] width 88 height 10
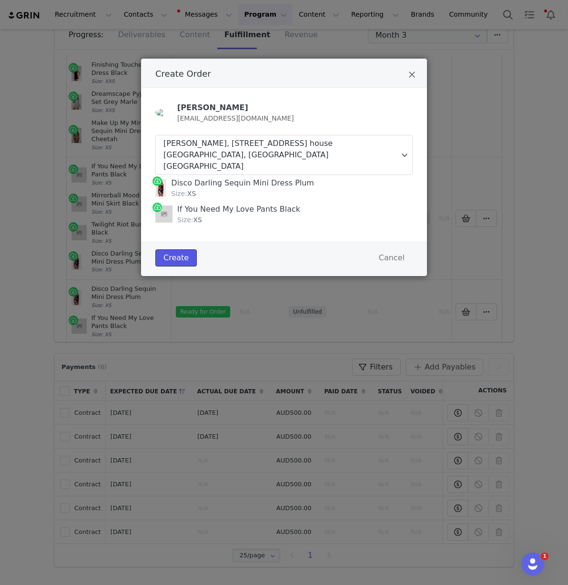
click at [173, 249] on button "Create" at bounding box center [175, 257] width 41 height 17
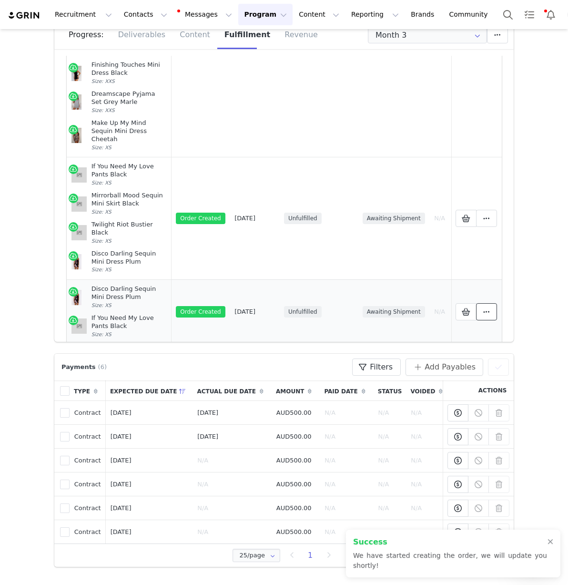
click at [483, 308] on icon at bounding box center [486, 312] width 7 height 8
click at [413, 280] on link "View Order" at bounding box center [393, 279] width 133 height 22
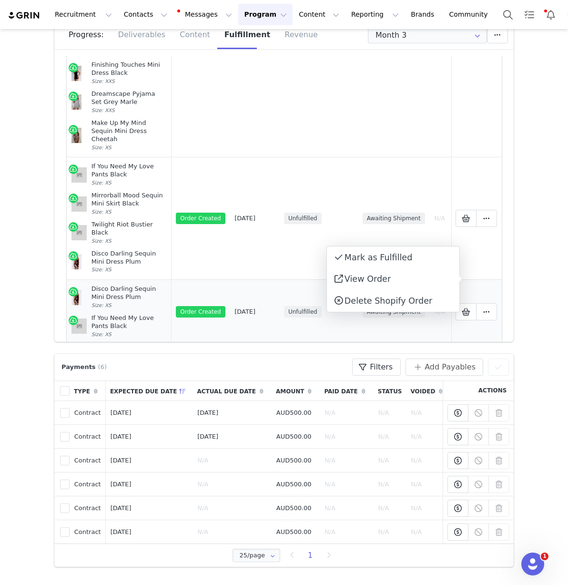
drag, startPoint x: 130, startPoint y: 305, endPoint x: 68, endPoint y: 264, distance: 74.3
click at [68, 279] on td "Disco Darling Sequin Mini Dress Plum Size: XS If You Need My Love Pants Black S…" at bounding box center [119, 311] width 105 height 64
copy td "Disco Darling Sequin Mini Dress Plum Size: XS If You Need My Love Pants Black S…"
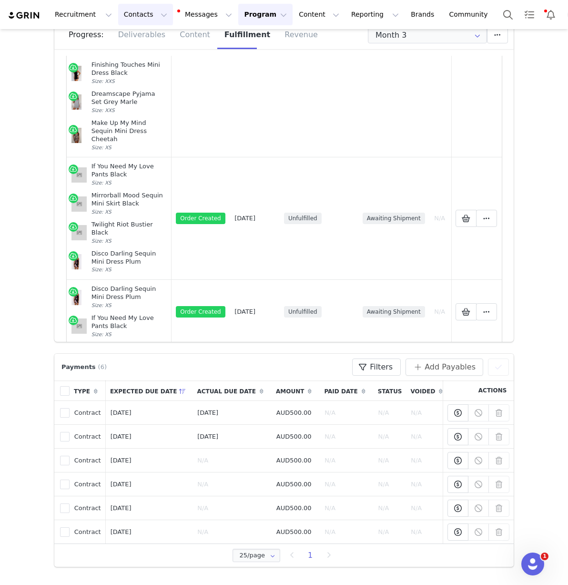
click at [138, 20] on button "Contacts Contacts" at bounding box center [145, 14] width 55 height 21
click at [122, 46] on p "Creators" at bounding box center [133, 42] width 29 height 10
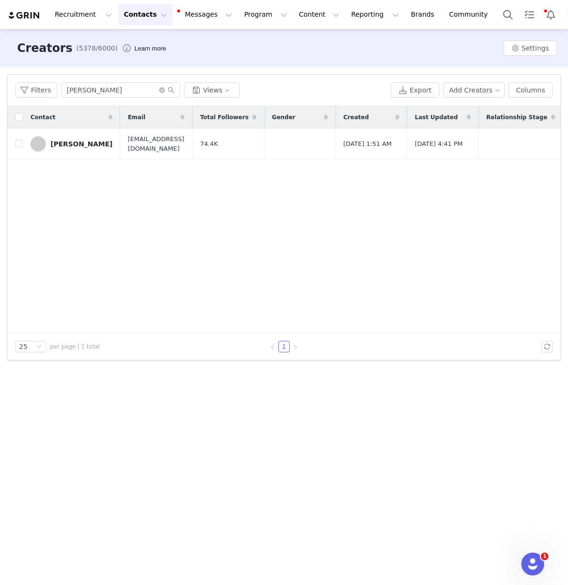
click at [96, 98] on div "Filters [PERSON_NAME] Views Export Add Creators Columns" at bounding box center [284, 90] width 553 height 31
click at [96, 87] on input "[PERSON_NAME]" at bounding box center [120, 89] width 119 height 15
paste input "[PERSON_NAME]"
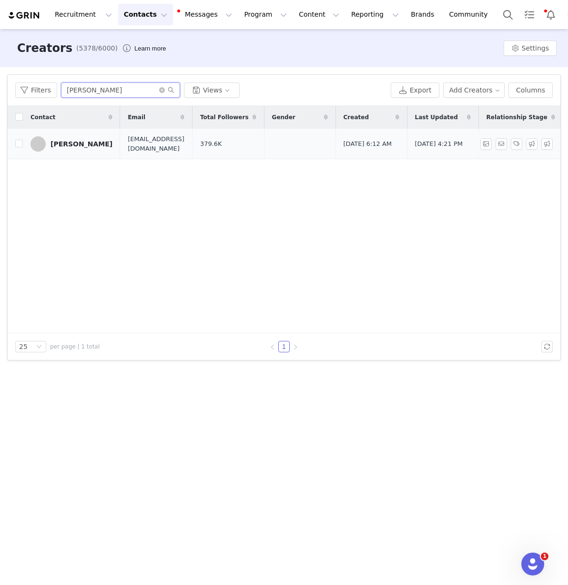
type input "[PERSON_NAME]"
click at [69, 134] on td "[PERSON_NAME]" at bounding box center [71, 144] width 97 height 31
click at [69, 145] on div "[PERSON_NAME]" at bounding box center [82, 144] width 62 height 8
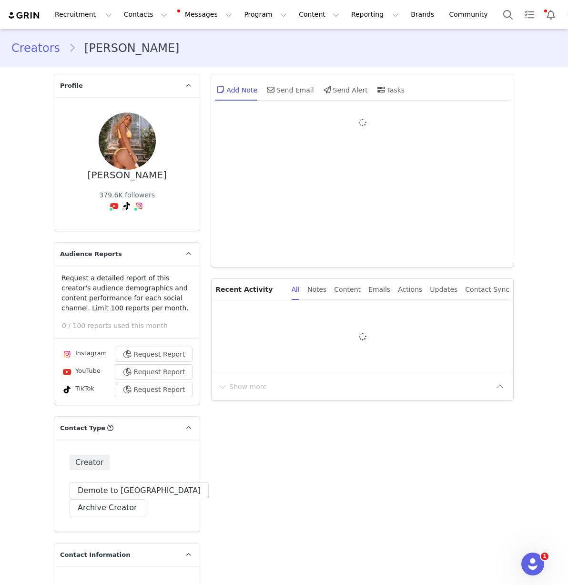
type input "+1 ([GEOGRAPHIC_DATA])"
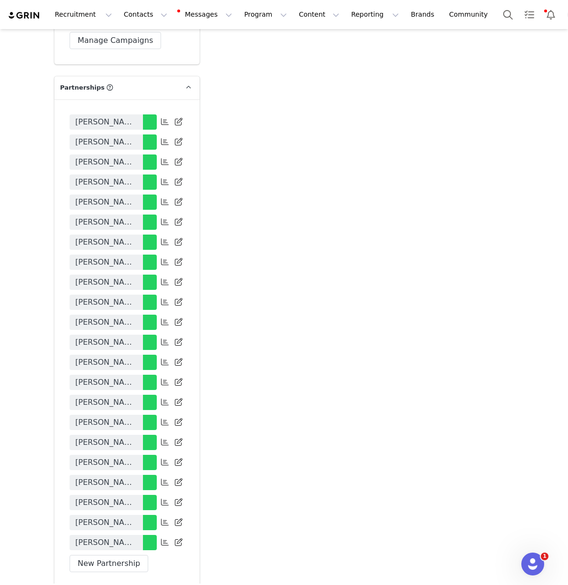
scroll to position [2224, 0]
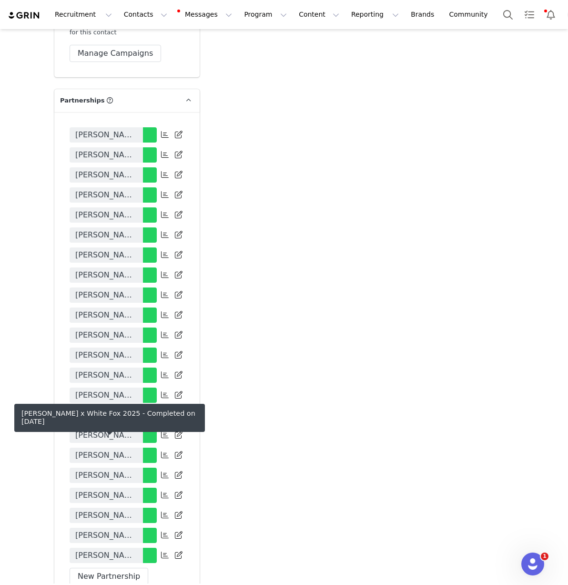
click at [117, 490] on span "[PERSON_NAME] x White Fox 2025" at bounding box center [106, 495] width 62 height 11
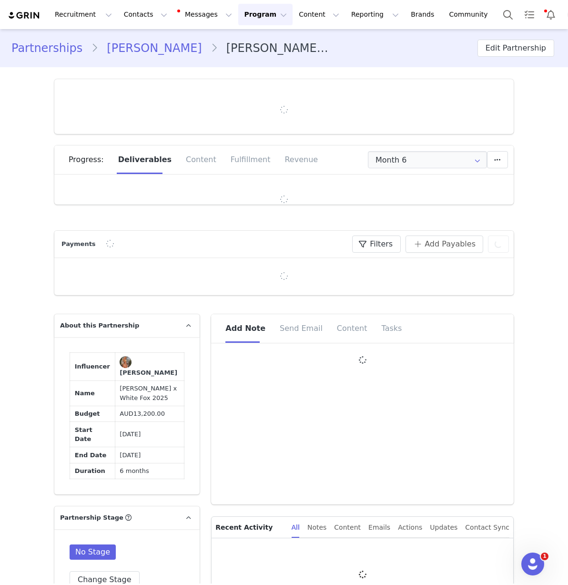
type input "+1 ([GEOGRAPHIC_DATA])"
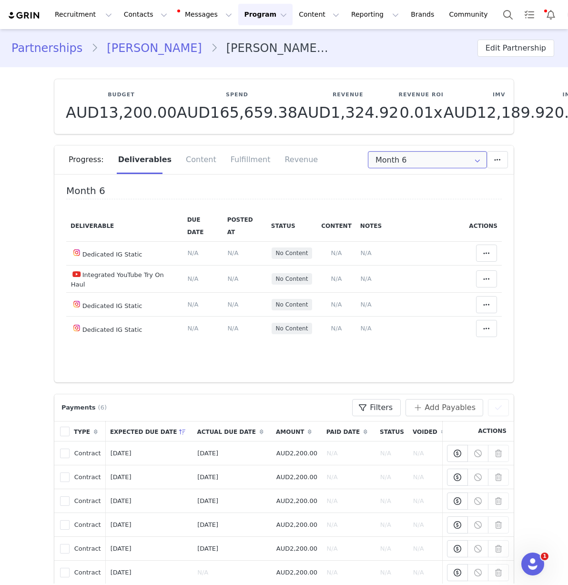
click at [381, 164] on input "Month 6" at bounding box center [427, 159] width 119 height 17
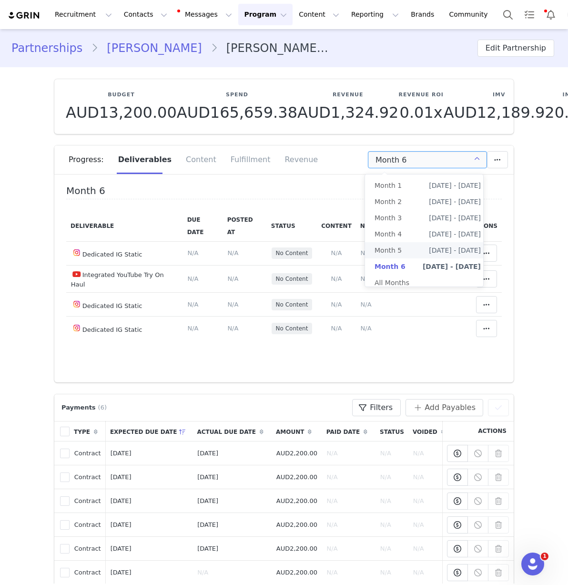
click at [429, 246] on span "[DATE] - [DATE]" at bounding box center [455, 250] width 52 height 16
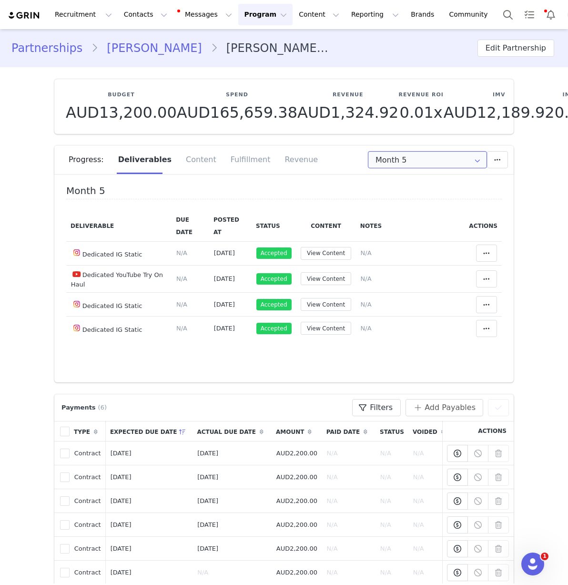
click at [402, 158] on input "Month 5" at bounding box center [427, 159] width 119 height 17
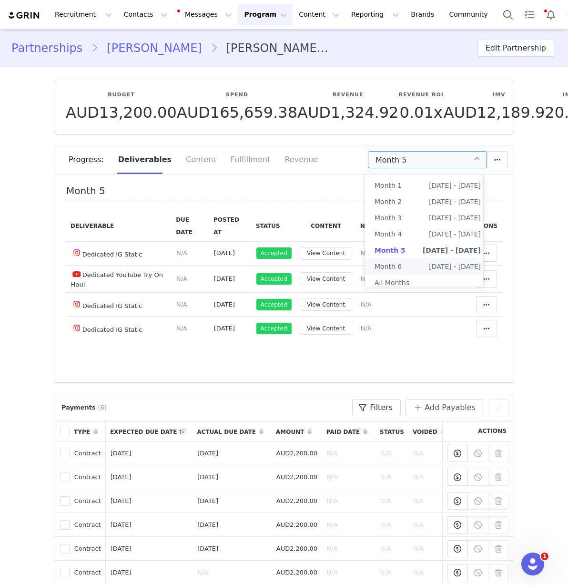
click at [410, 270] on li "Month 6 [DATE] - [DATE]" at bounding box center [427, 266] width 125 height 16
type input "Month 6"
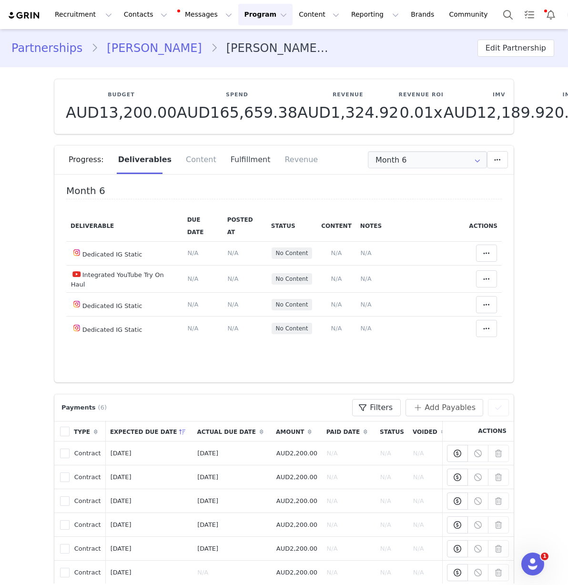
click at [224, 165] on div "Fulfillment" at bounding box center [251, 159] width 54 height 29
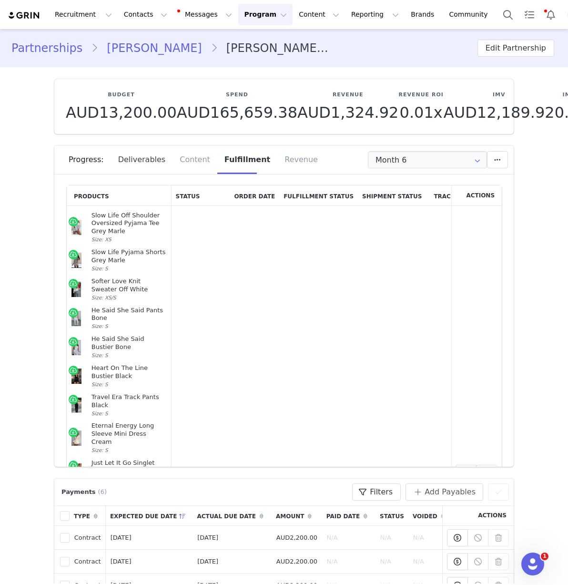
click at [144, 171] on div "Deliverables" at bounding box center [142, 159] width 62 height 29
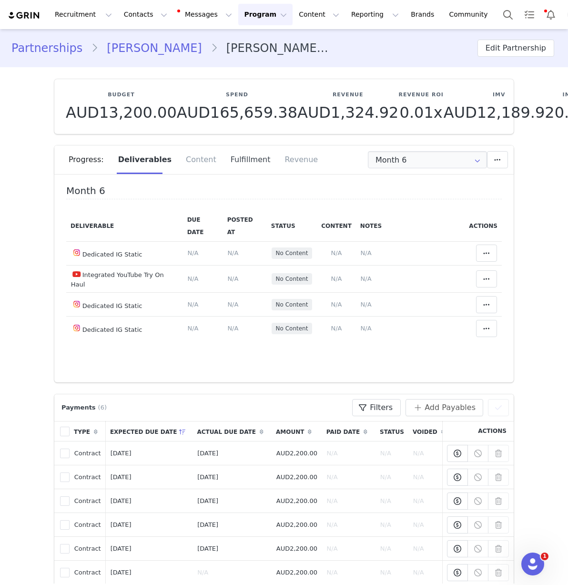
click at [230, 160] on div "Fulfillment" at bounding box center [251, 159] width 54 height 29
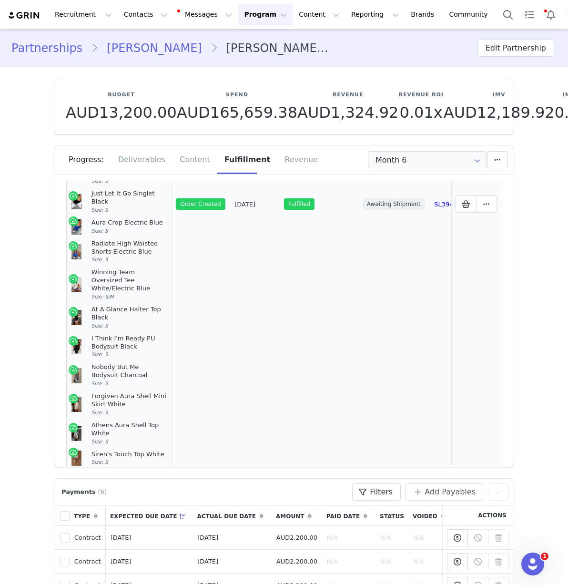
scroll to position [318, 0]
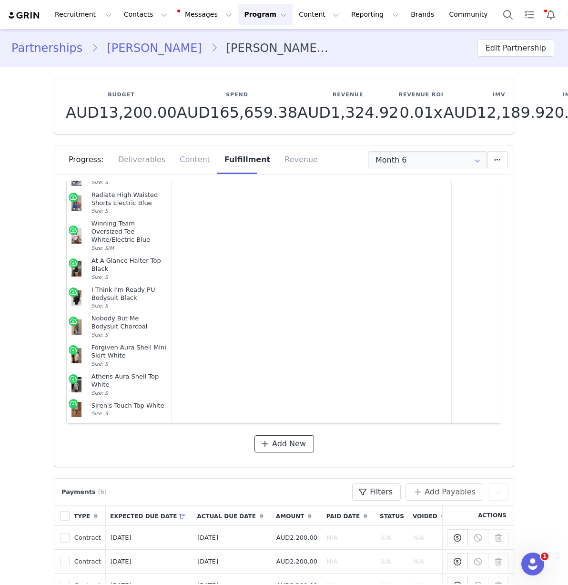
click at [287, 438] on span "Add New" at bounding box center [289, 443] width 34 height 11
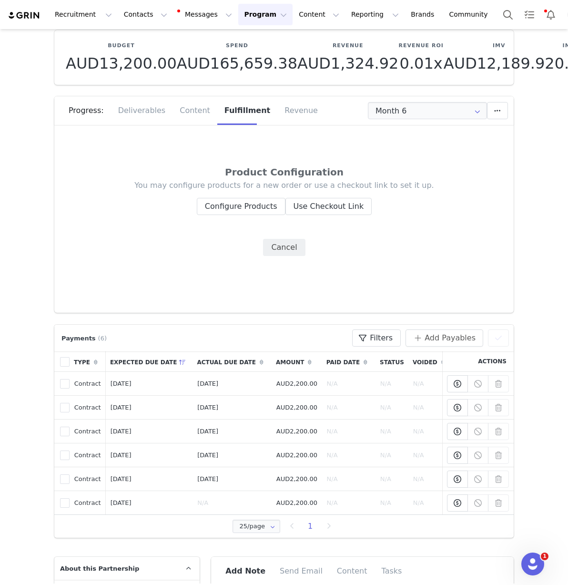
scroll to position [0, 0]
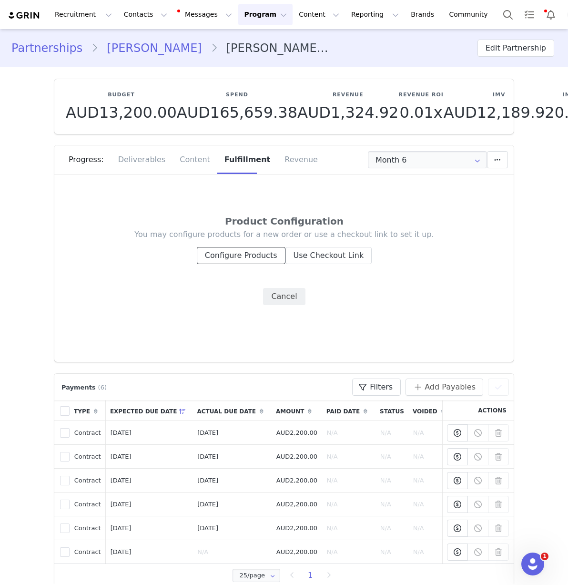
click at [242, 251] on button "Configure Products" at bounding box center [241, 255] width 89 height 17
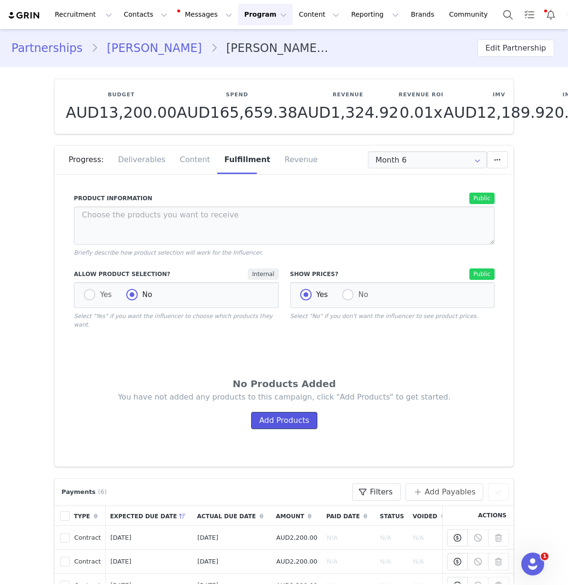
click at [282, 428] on button "Add Products" at bounding box center [284, 420] width 66 height 17
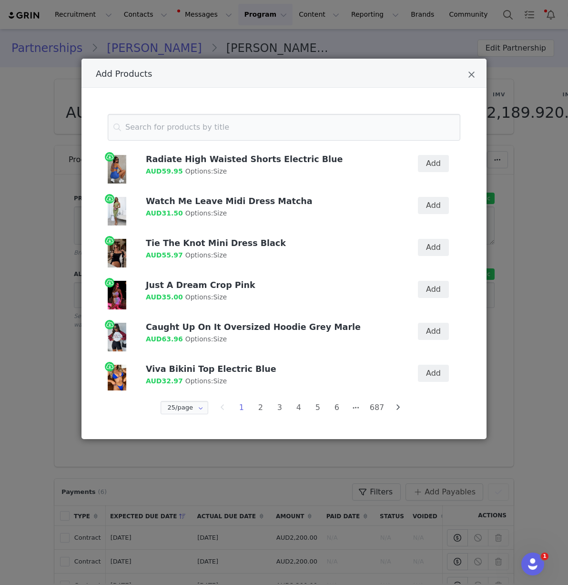
click at [477, 71] on div "Add Products" at bounding box center [284, 73] width 405 height 29
click at [472, 71] on icon "Close" at bounding box center [471, 75] width 7 height 10
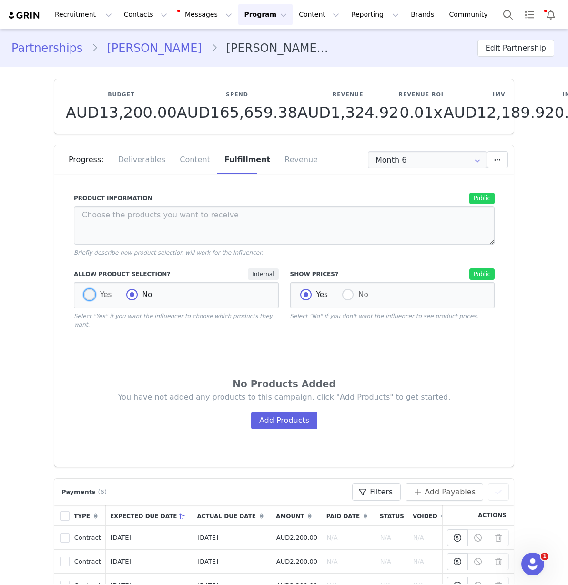
click at [88, 298] on span at bounding box center [89, 294] width 11 height 11
click at [88, 298] on input "Yes" at bounding box center [89, 295] width 11 height 12
radio input "true"
radio input "false"
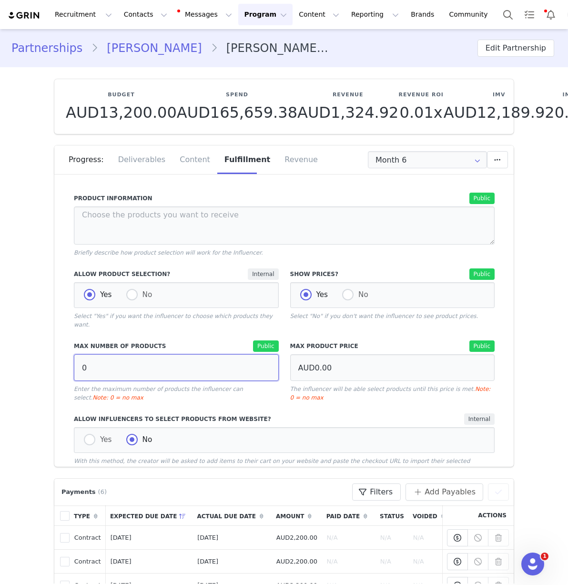
click at [167, 367] on input "0" at bounding box center [176, 367] width 205 height 27
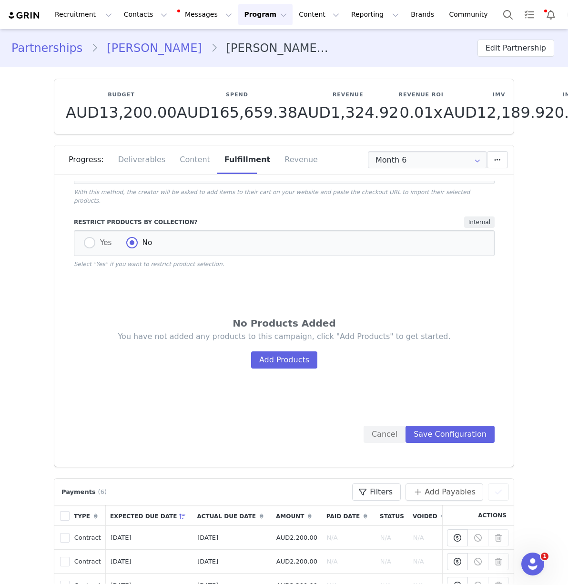
scroll to position [268, 0]
type input "10"
click at [267, 356] on button "Add Products" at bounding box center [284, 360] width 66 height 17
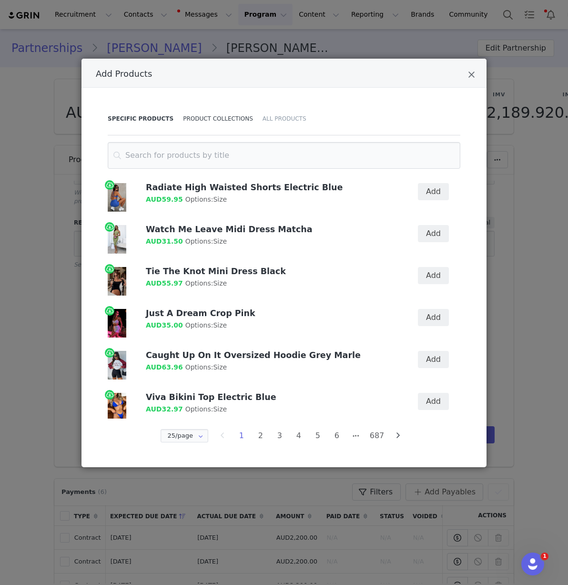
click at [219, 113] on div "Product Collections" at bounding box center [218, 118] width 80 height 33
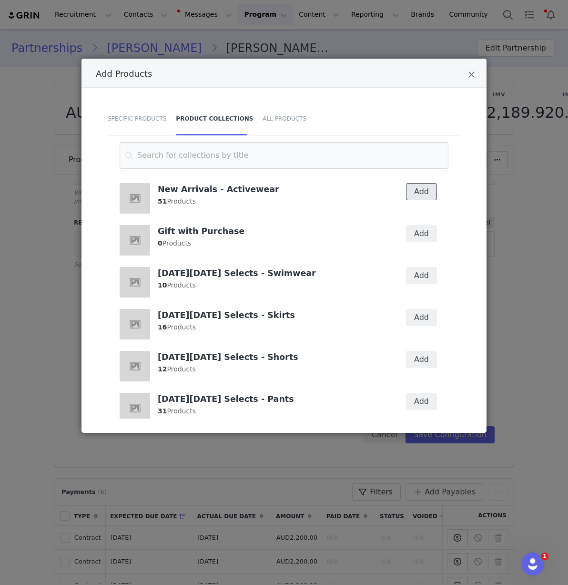
click at [411, 190] on button "Add" at bounding box center [421, 191] width 31 height 17
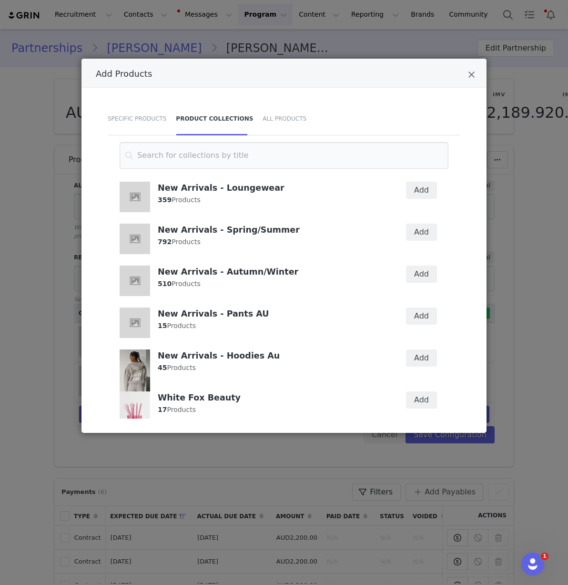
scroll to position [808, 0]
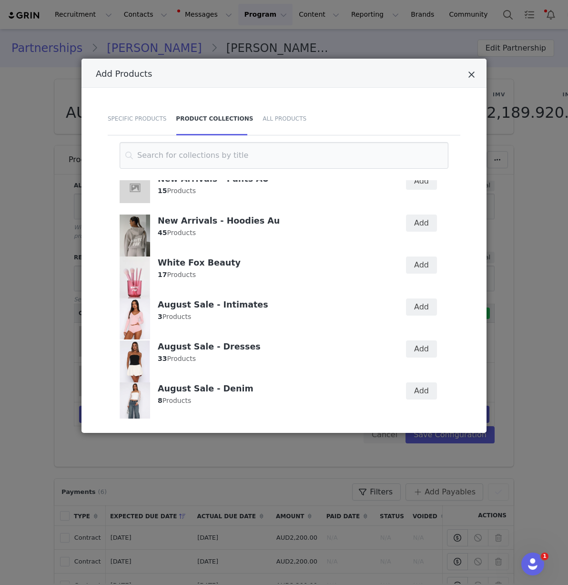
click at [474, 72] on icon "Close" at bounding box center [471, 75] width 7 height 10
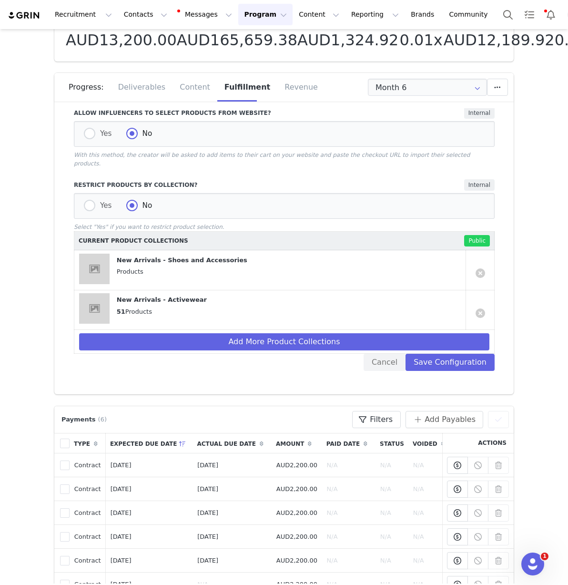
scroll to position [47, 0]
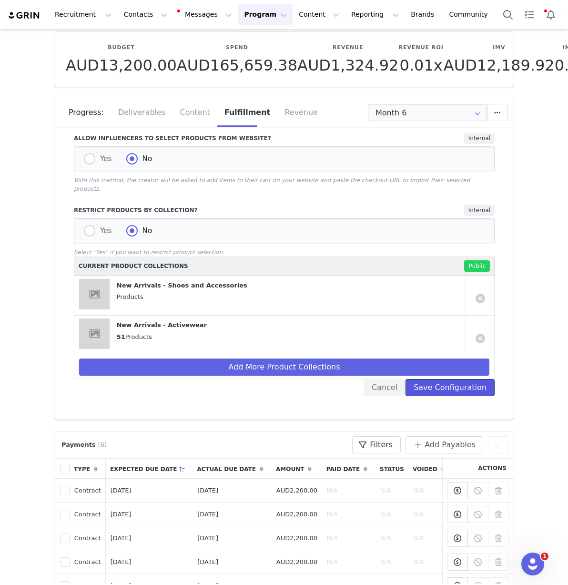
click at [458, 383] on button "Save Configuration" at bounding box center [450, 387] width 89 height 17
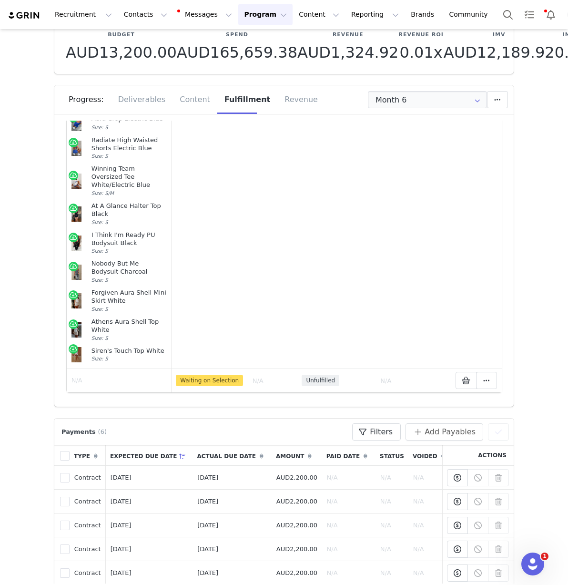
scroll to position [61, 0]
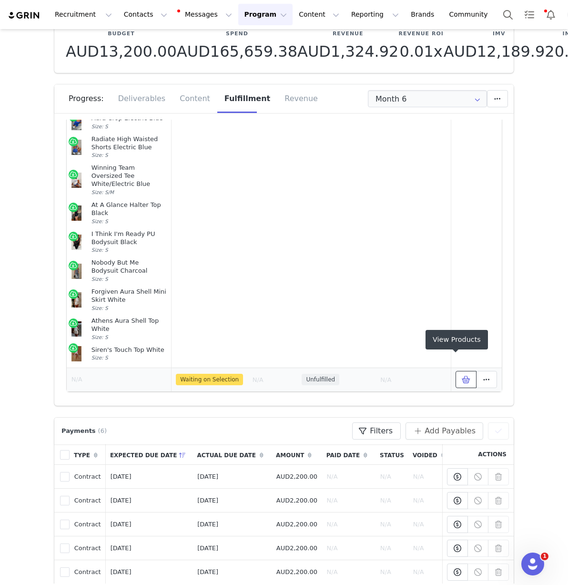
click at [462, 376] on icon at bounding box center [466, 380] width 9 height 8
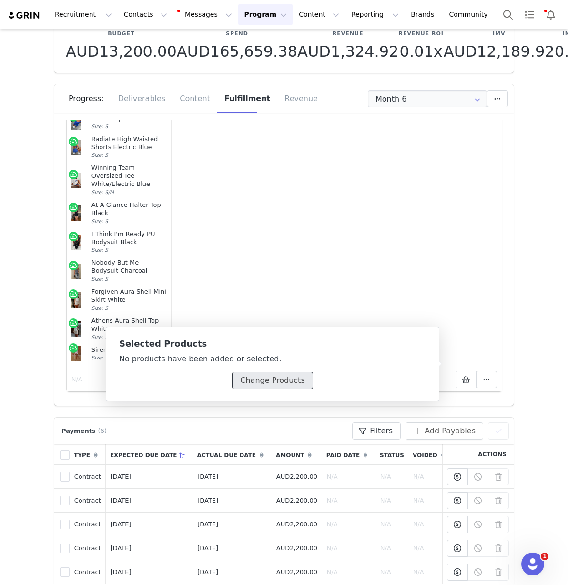
click at [286, 383] on button "Change Products" at bounding box center [272, 380] width 81 height 17
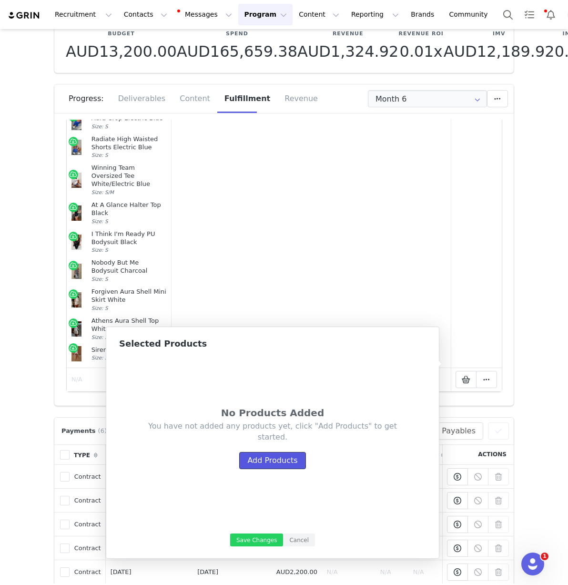
click at [258, 462] on button "Add Products" at bounding box center [272, 460] width 66 height 17
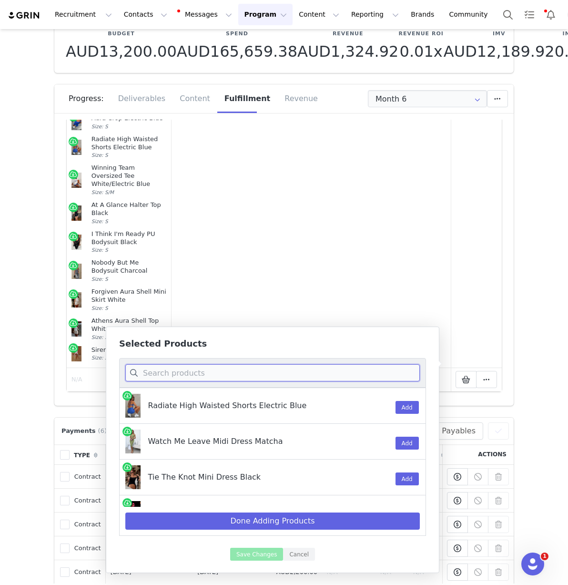
click at [182, 375] on input at bounding box center [272, 372] width 295 height 17
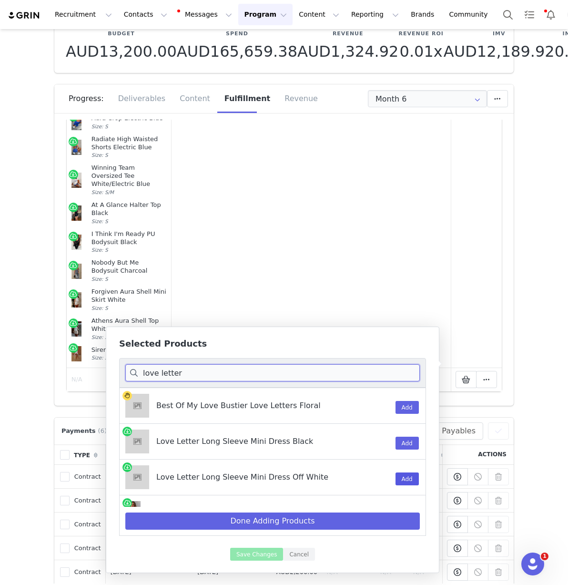
type input "love letter"
click at [399, 476] on button "Add" at bounding box center [407, 479] width 23 height 13
click at [285, 374] on input "love letter" at bounding box center [272, 372] width 295 height 17
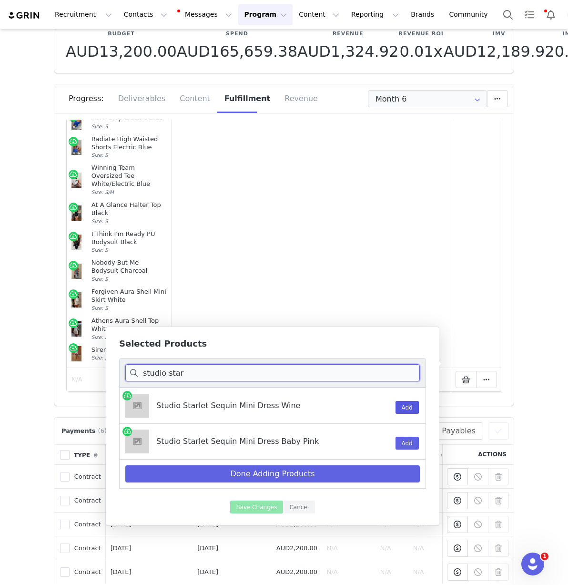
type input "studio star"
click at [400, 407] on button "Add" at bounding box center [407, 407] width 23 height 13
click at [217, 375] on input "studio star" at bounding box center [272, 372] width 295 height 17
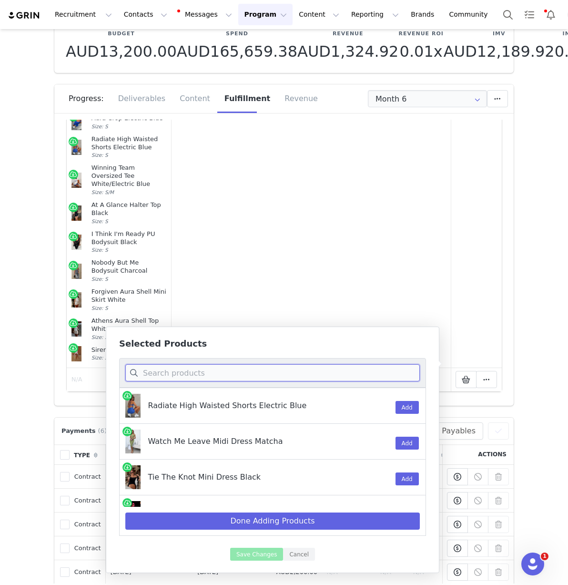
click at [219, 371] on input at bounding box center [272, 372] width 295 height 17
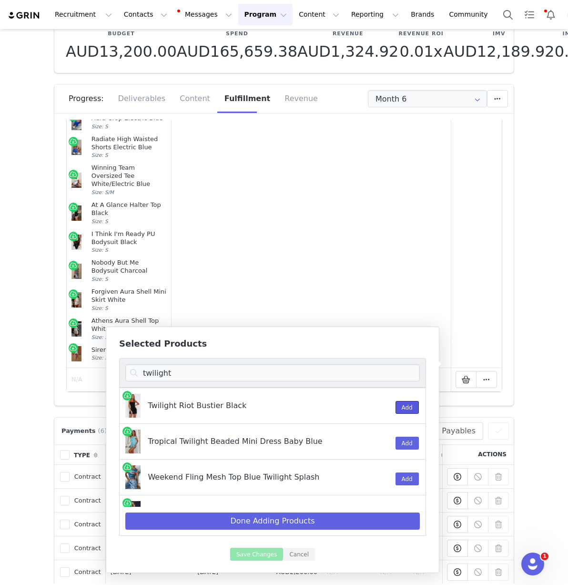
click at [398, 403] on button "Add" at bounding box center [407, 407] width 23 height 13
click at [242, 373] on input "twilight" at bounding box center [272, 372] width 295 height 17
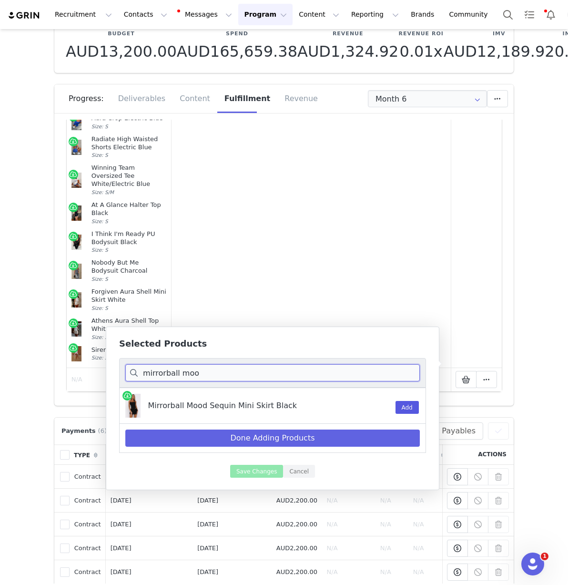
type input "mirrorball moo"
click at [408, 411] on button "Add" at bounding box center [407, 407] width 23 height 13
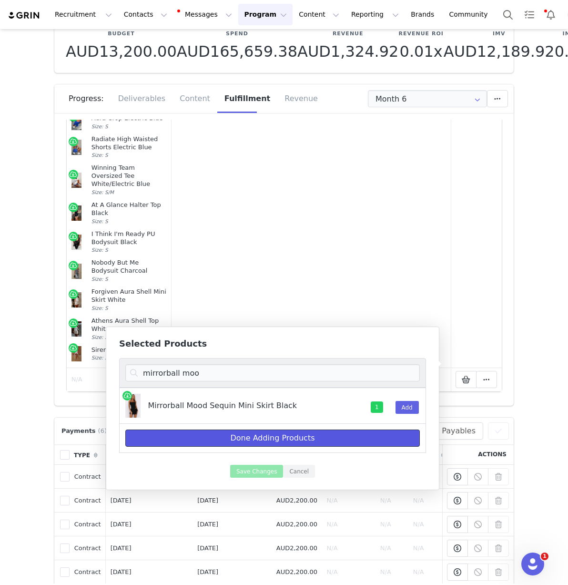
click at [325, 433] on button "Done Adding Products" at bounding box center [272, 438] width 295 height 17
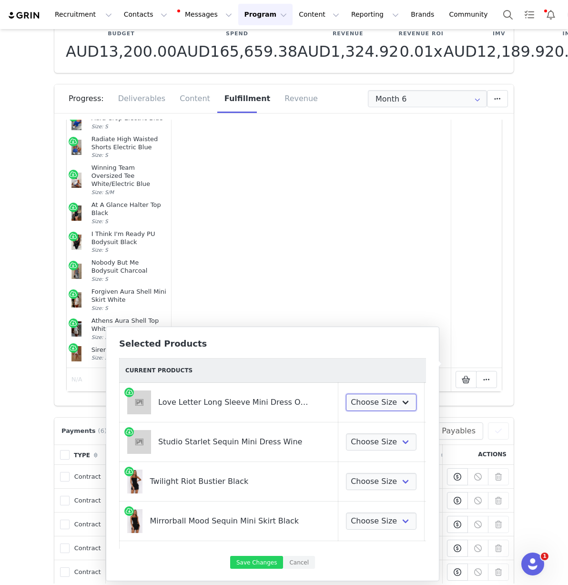
click at [365, 405] on select "Choose Size XXS XS S M L XL" at bounding box center [381, 402] width 71 height 17
select select "28270138"
click at [346, 394] on select "Choose Size XXS XS S M L XL" at bounding box center [381, 402] width 71 height 17
click at [352, 440] on select "Choose Size XXS XS S M L XL" at bounding box center [381, 441] width 71 height 17
select select "28269840"
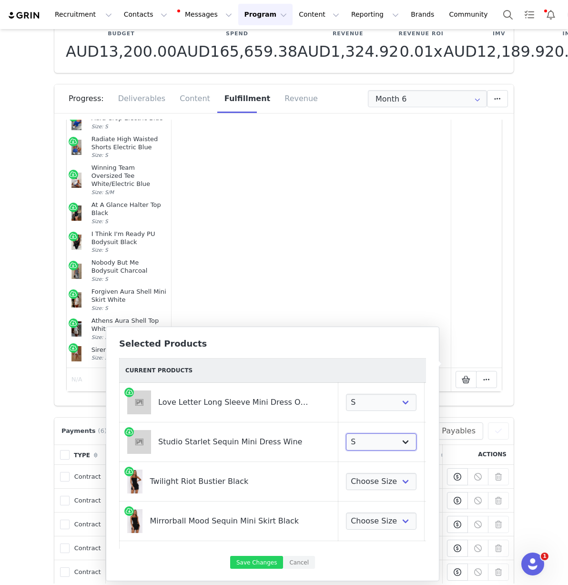
click at [346, 433] on select "Choose Size XXS XS S M L XL" at bounding box center [381, 441] width 71 height 17
click at [355, 485] on select "Choose Size XXS XS S M L XL" at bounding box center [381, 481] width 71 height 17
select select "28270431"
click at [346, 473] on select "Choose Size XXS XS S M L XL" at bounding box center [381, 481] width 71 height 17
click at [346, 528] on select "Choose Size XXS XS S M L XL" at bounding box center [381, 521] width 71 height 17
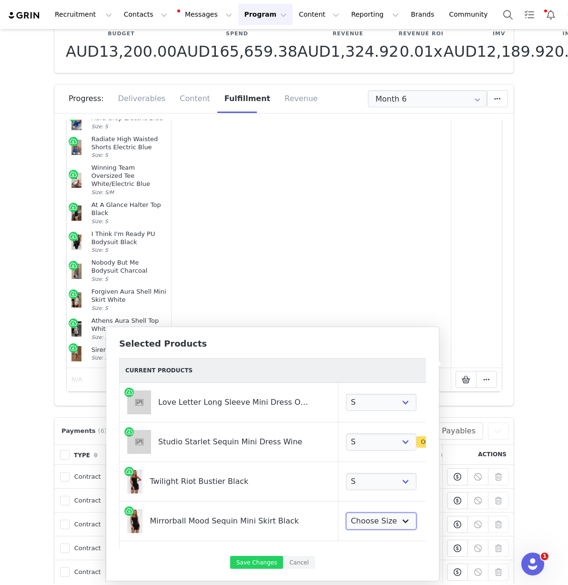
select select "28268731"
click at [346, 513] on select "Choose Size XXS XS S M L XL" at bounding box center [381, 521] width 71 height 17
click at [247, 563] on button "Save Changes" at bounding box center [256, 562] width 53 height 13
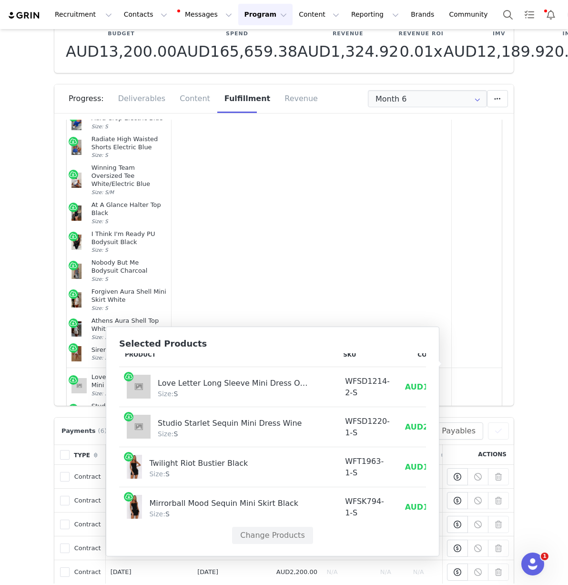
scroll to position [17, 0]
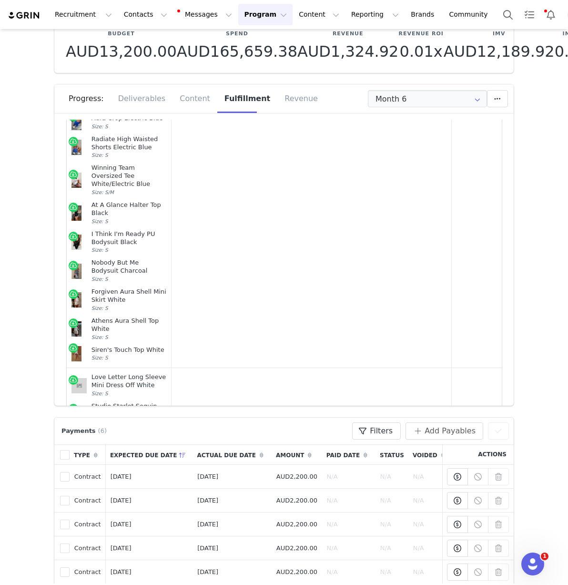
scroll to position [403, 0]
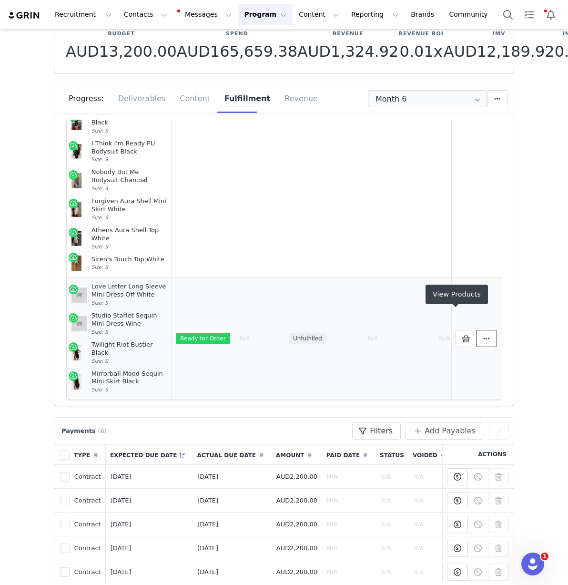
click at [481, 333] on span at bounding box center [486, 338] width 11 height 11
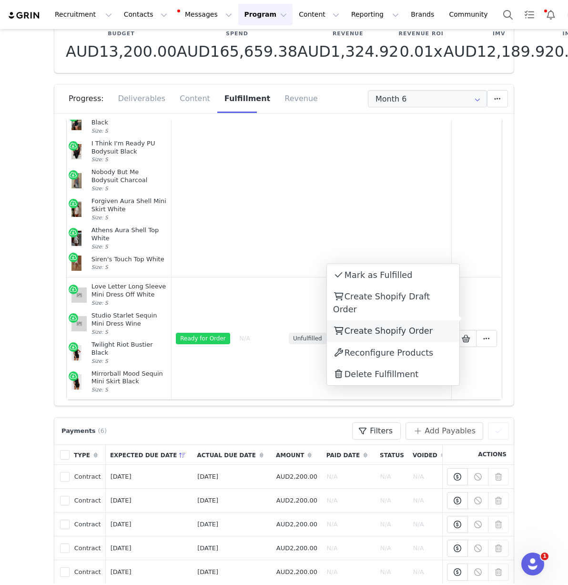
click at [403, 326] on span "Create Shopify Order" at bounding box center [389, 331] width 88 height 10
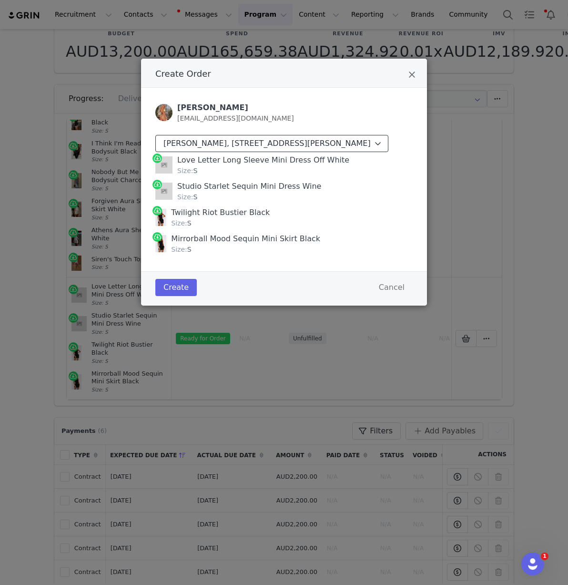
click at [362, 147] on div "[PERSON_NAME], [STREET_ADDRESS][PERSON_NAME]" at bounding box center [267, 143] width 207 height 11
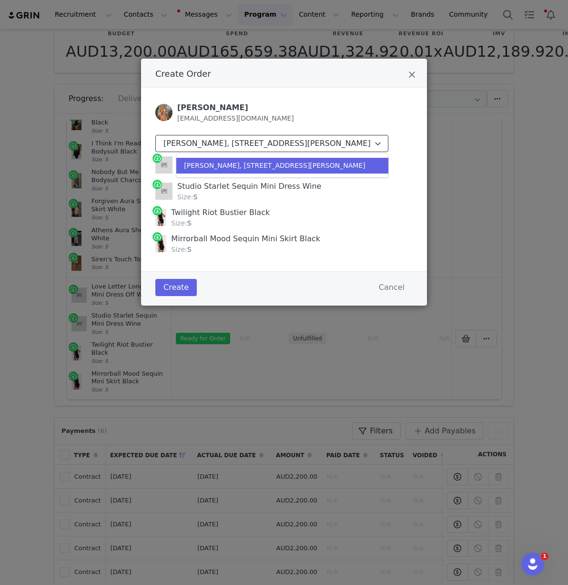
click at [362, 147] on div "[PERSON_NAME], [STREET_ADDRESS][PERSON_NAME]" at bounding box center [267, 143] width 207 height 11
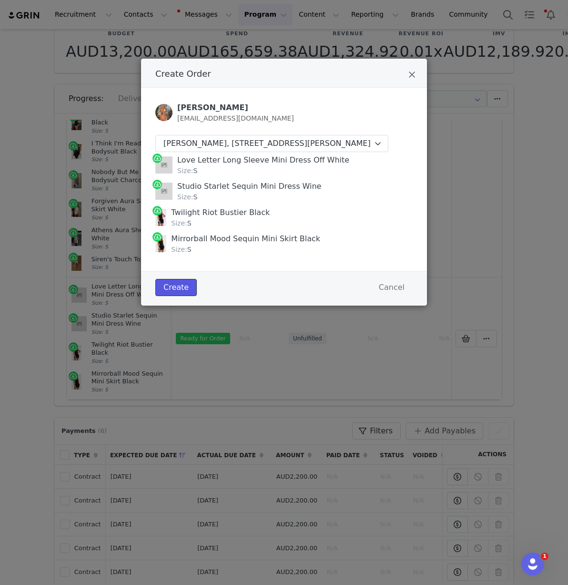
click at [178, 296] on button "Create" at bounding box center [175, 287] width 41 height 17
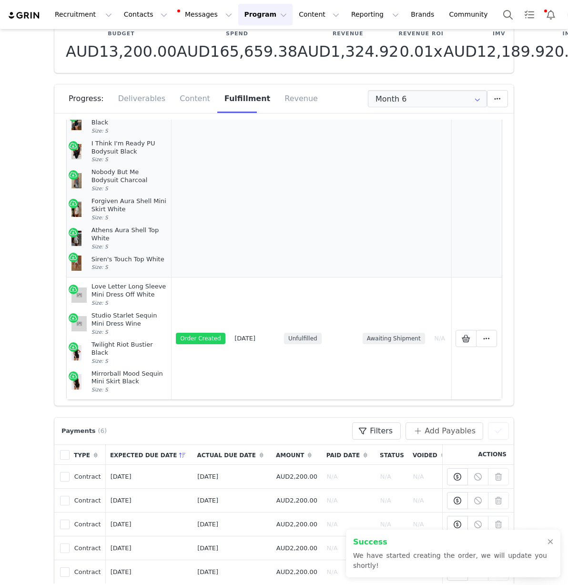
scroll to position [432, 0]
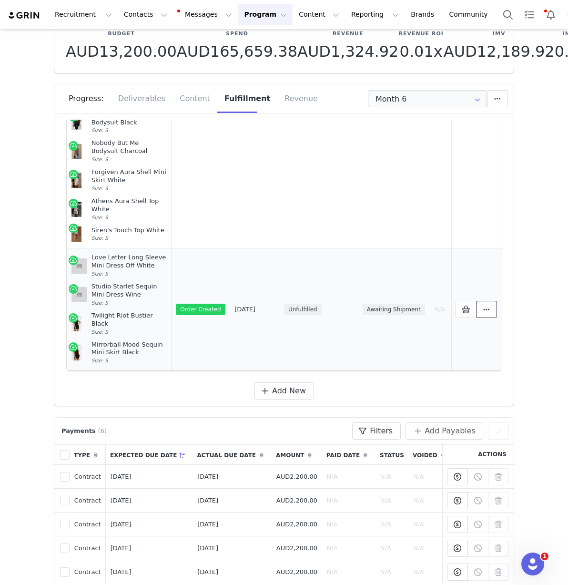
click at [483, 306] on icon at bounding box center [486, 310] width 7 height 8
click at [386, 286] on span "View Order" at bounding box center [368, 289] width 46 height 10
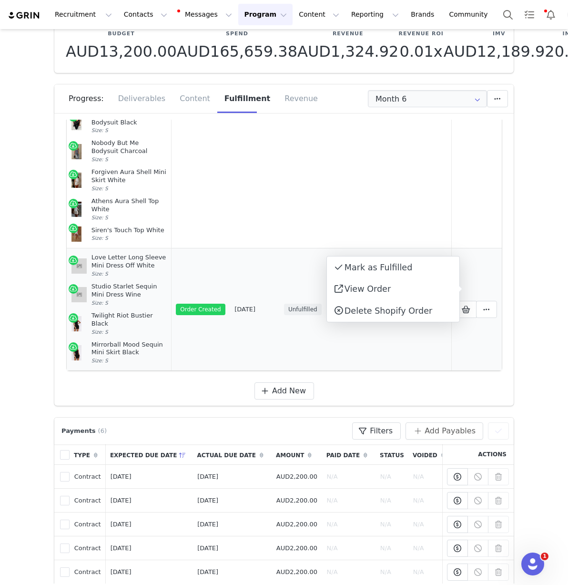
drag, startPoint x: 107, startPoint y: 333, endPoint x: 86, endPoint y: 244, distance: 92.0
click at [86, 248] on td "Love Letter Long Sleeve Mini Dress Off White Size: S Studio Starlet Sequin Mini…" at bounding box center [119, 309] width 105 height 122
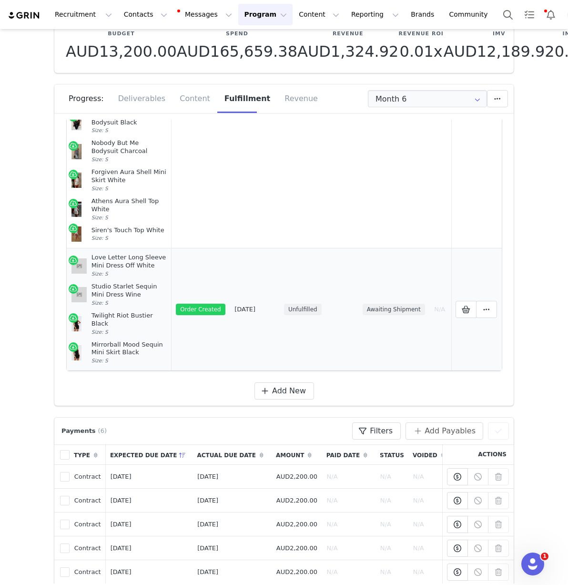
copy td "Love Letter Long Sleeve Mini Dress Off White Size: S Studio Starlet Sequin Mini…"
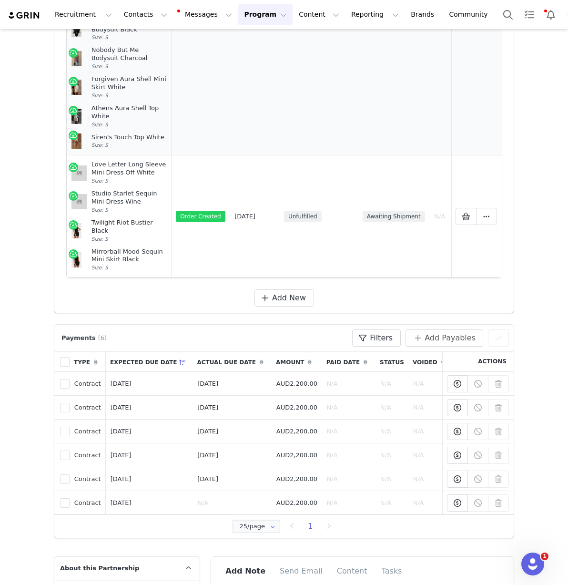
scroll to position [153, 0]
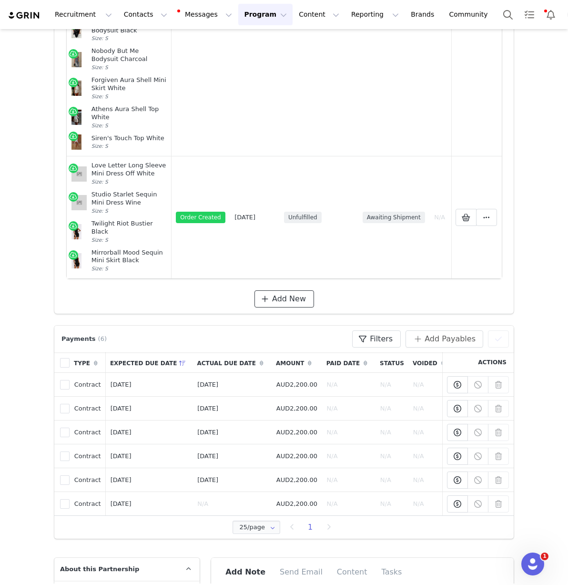
click at [277, 293] on span "Add New" at bounding box center [289, 298] width 34 height 11
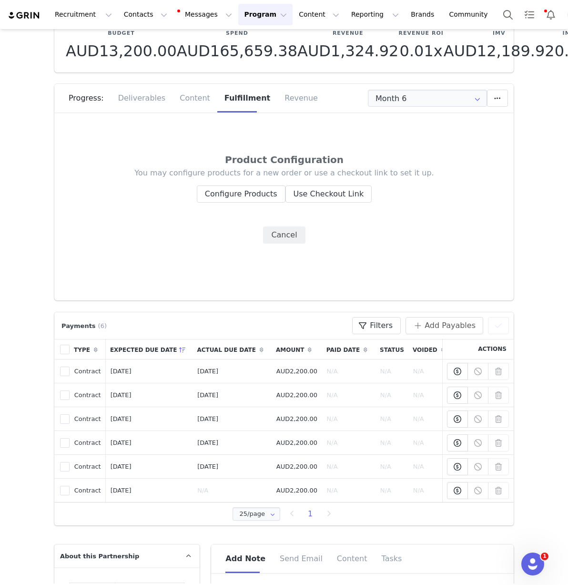
scroll to position [81, 0]
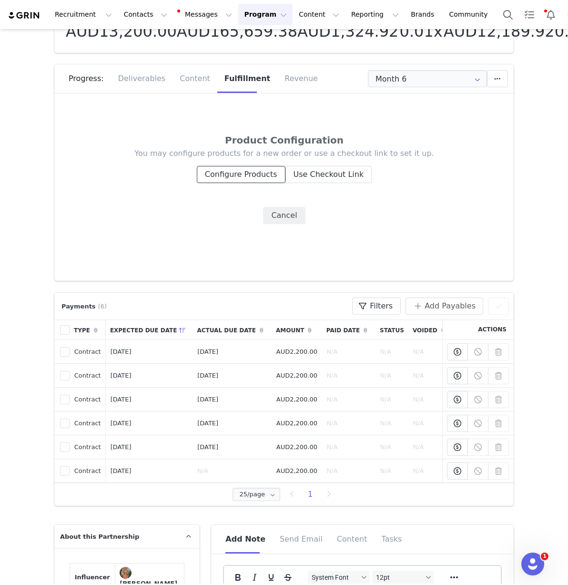
click at [250, 171] on button "Configure Products" at bounding box center [241, 174] width 89 height 17
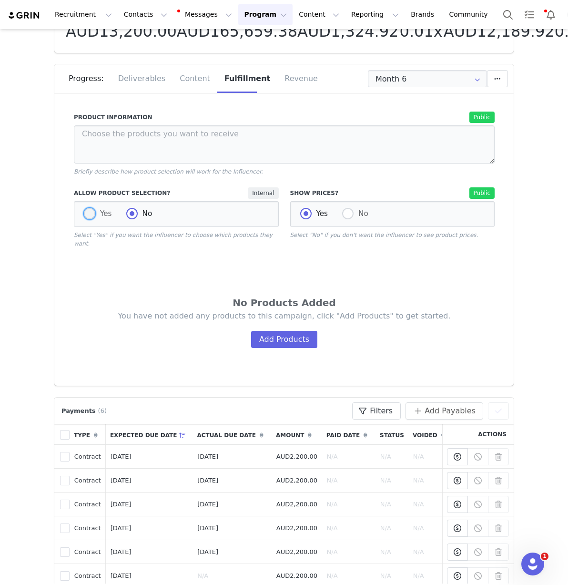
click at [86, 209] on span at bounding box center [89, 213] width 11 height 11
click at [86, 209] on input "Yes" at bounding box center [89, 214] width 11 height 12
radio input "true"
radio input "false"
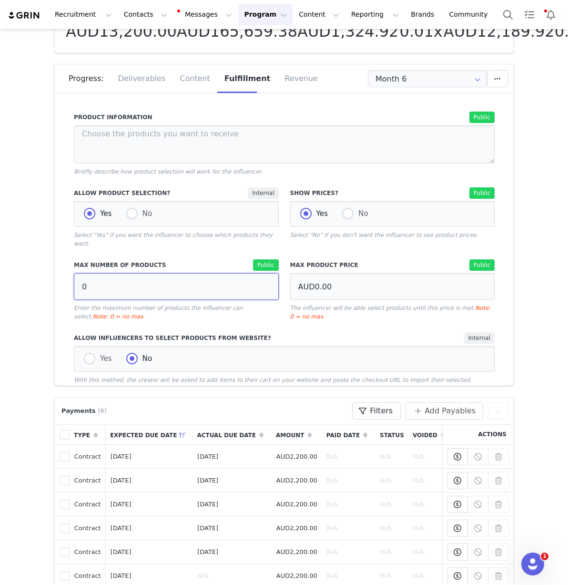
click at [145, 286] on input "0" at bounding box center [176, 286] width 205 height 27
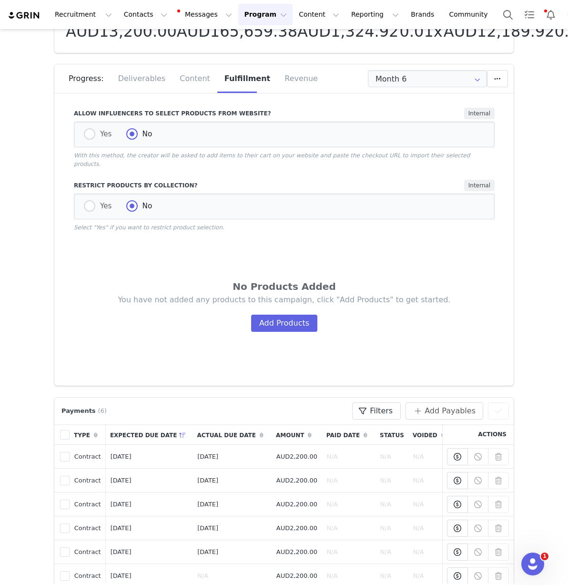
scroll to position [269, 0]
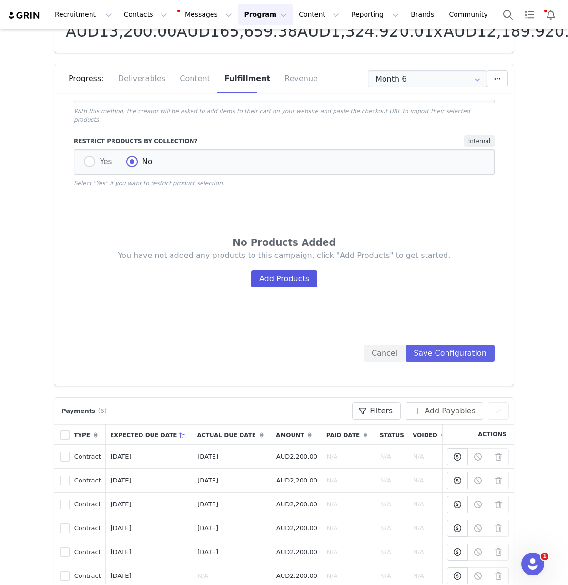
type input "1"
click at [284, 270] on button "Add Products" at bounding box center [284, 278] width 66 height 17
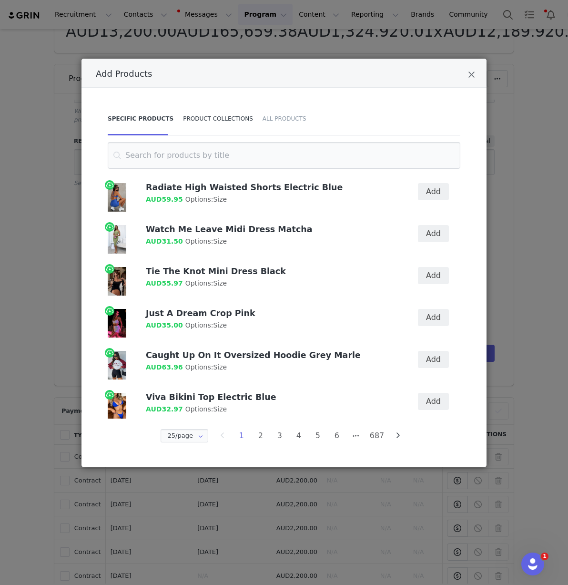
click at [224, 115] on div "Product Collections" at bounding box center [218, 118] width 80 height 33
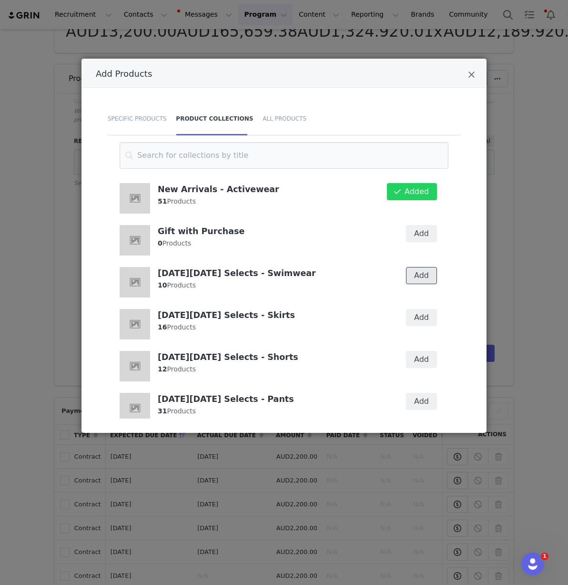
click at [418, 278] on button "Add" at bounding box center [421, 275] width 31 height 17
click at [473, 77] on icon "Close" at bounding box center [471, 75] width 7 height 10
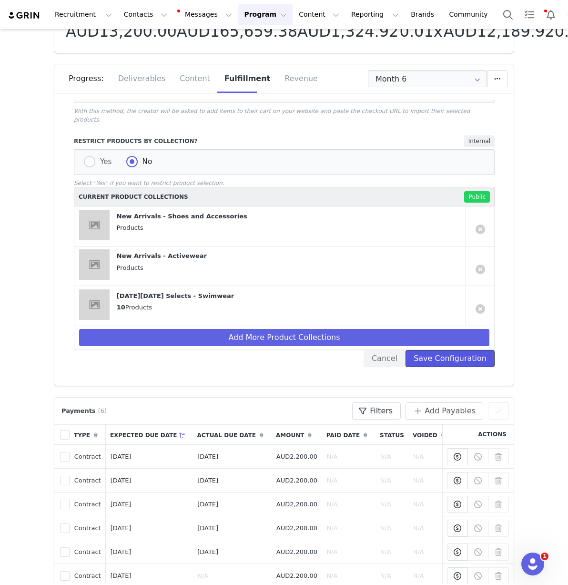
click at [417, 353] on button "Save Configuration" at bounding box center [450, 358] width 89 height 17
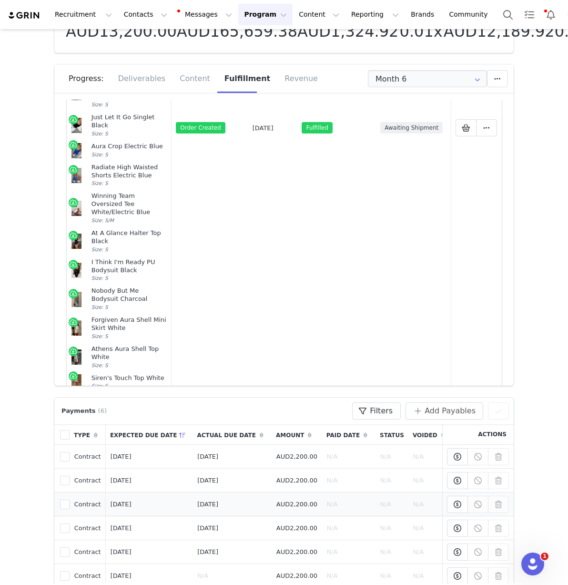
scroll to position [427, 0]
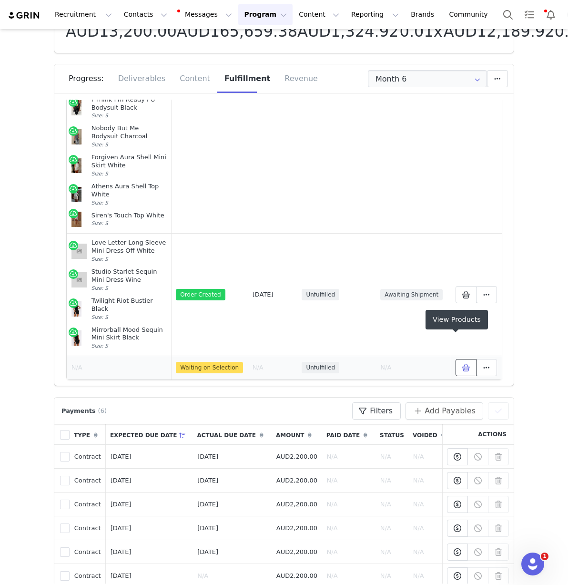
click at [462, 364] on icon at bounding box center [466, 368] width 9 height 8
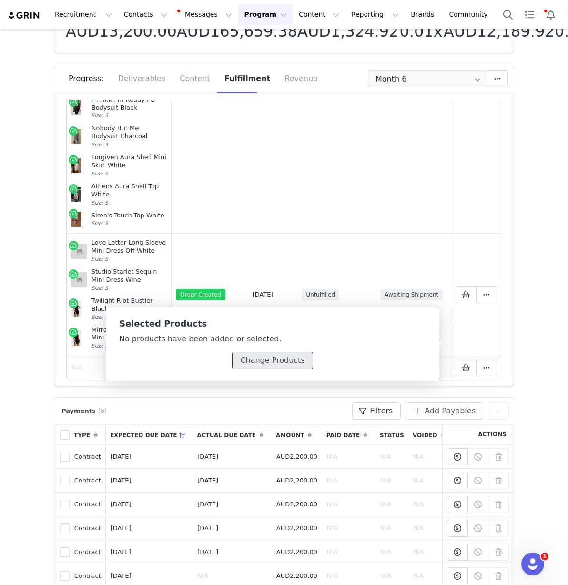
click at [268, 359] on button "Change Products" at bounding box center [272, 360] width 81 height 17
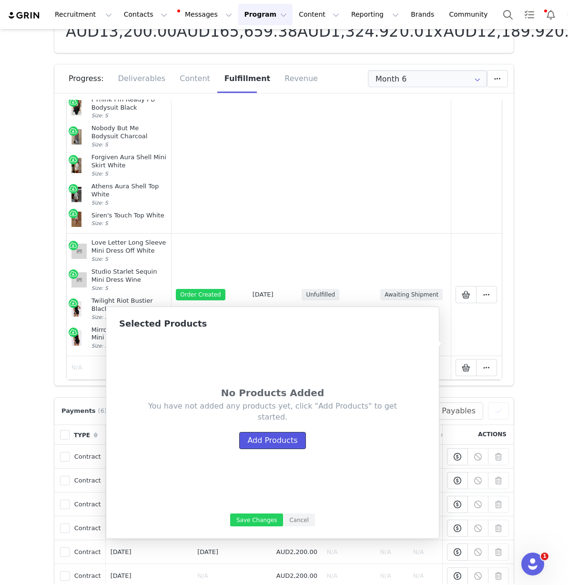
click at [258, 442] on button "Add Products" at bounding box center [272, 440] width 66 height 17
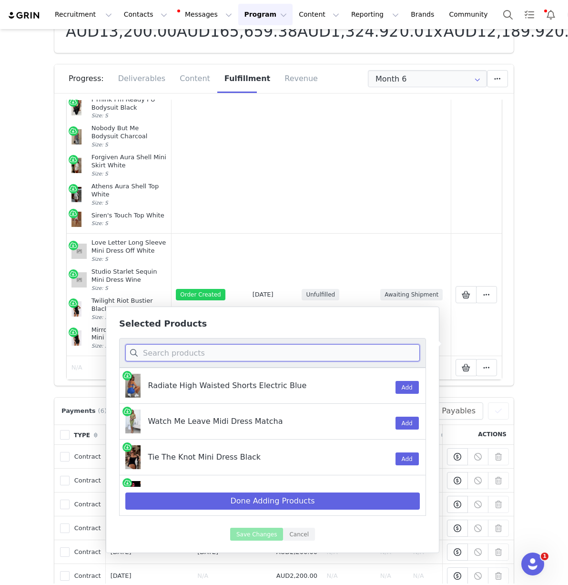
click at [174, 358] on input at bounding box center [272, 352] width 295 height 17
paste input "Studio Starlet Sequin Mini Dress Wine"
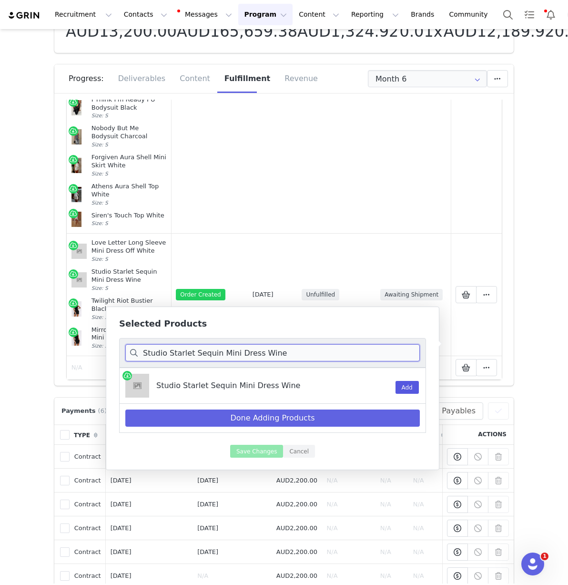
type input "Studio Starlet Sequin Mini Dress Wine"
click at [405, 387] on button "Add" at bounding box center [407, 387] width 23 height 13
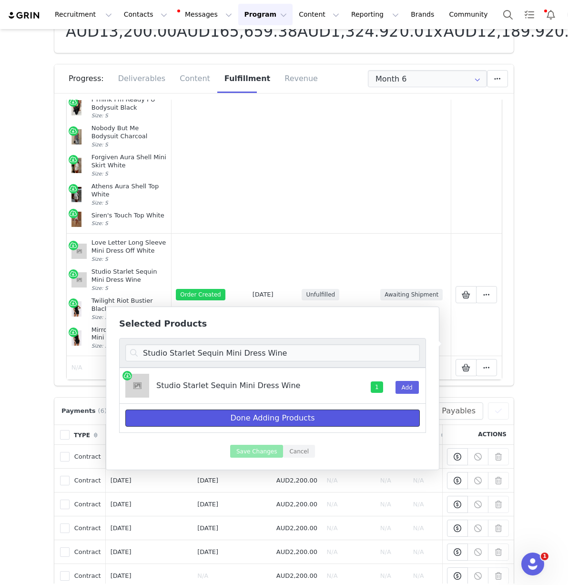
click at [283, 422] on button "Done Adding Products" at bounding box center [272, 418] width 295 height 17
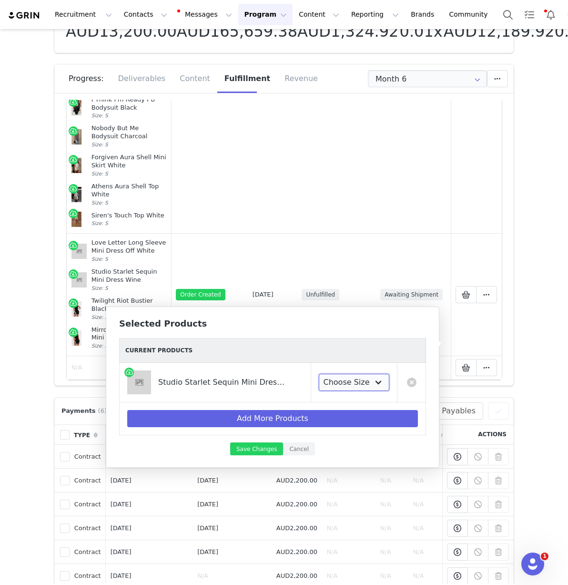
click at [347, 378] on select "Choose Size XXS XS S M L XL" at bounding box center [354, 382] width 71 height 17
select select "28269840"
click at [319, 374] on select "Choose Size XXS XS S M L XL" at bounding box center [354, 382] width 71 height 17
click at [252, 455] on button "Save Changes" at bounding box center [256, 448] width 53 height 13
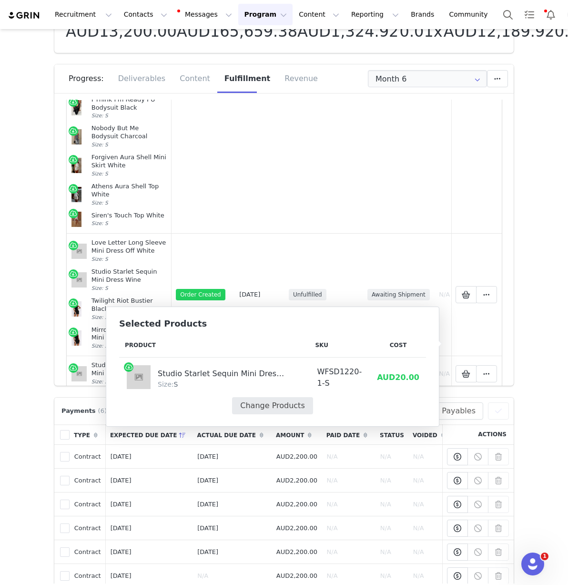
scroll to position [0, 37]
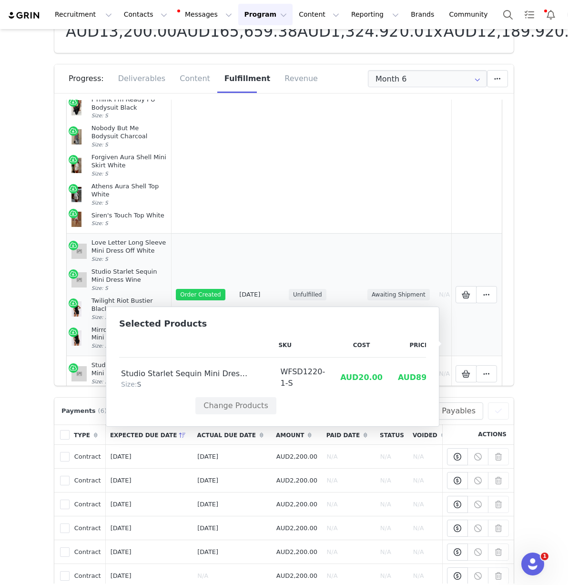
click at [470, 318] on td "Selected Products Mark as Fulfilled View Order Delete Shopify Order" at bounding box center [477, 294] width 51 height 123
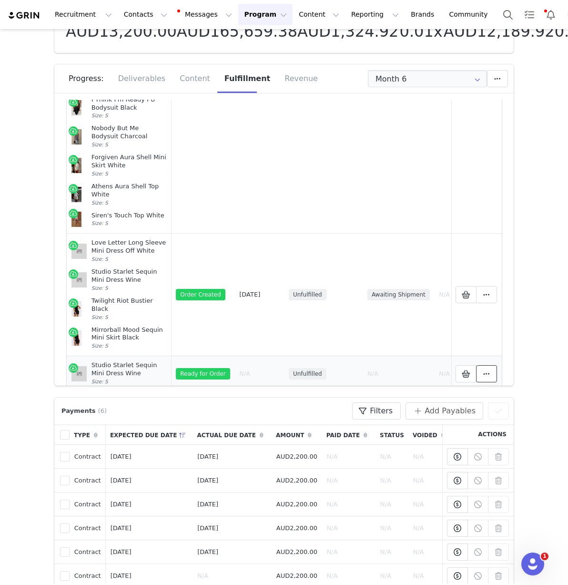
click at [483, 370] on icon at bounding box center [486, 374] width 7 height 8
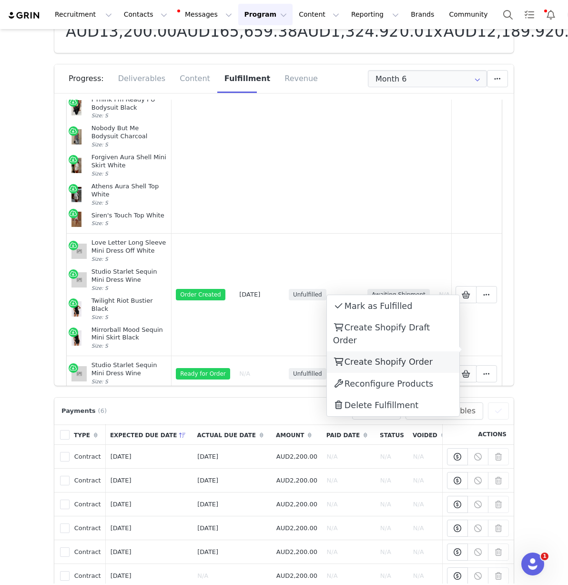
click at [425, 351] on div "Create Shopify Order" at bounding box center [393, 362] width 133 height 22
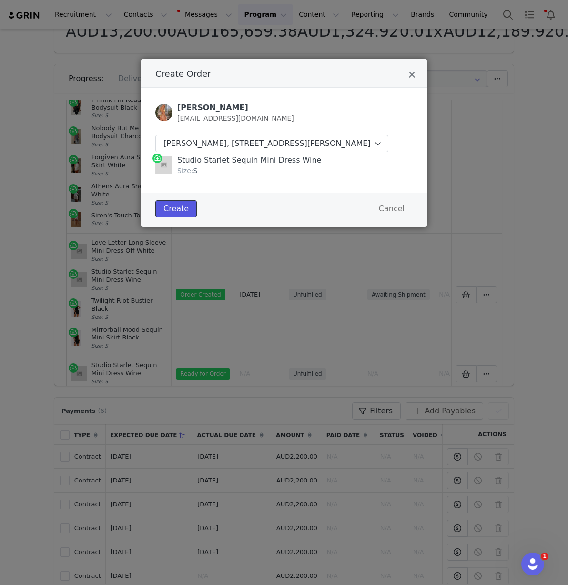
click at [183, 217] on button "Create" at bounding box center [175, 208] width 41 height 17
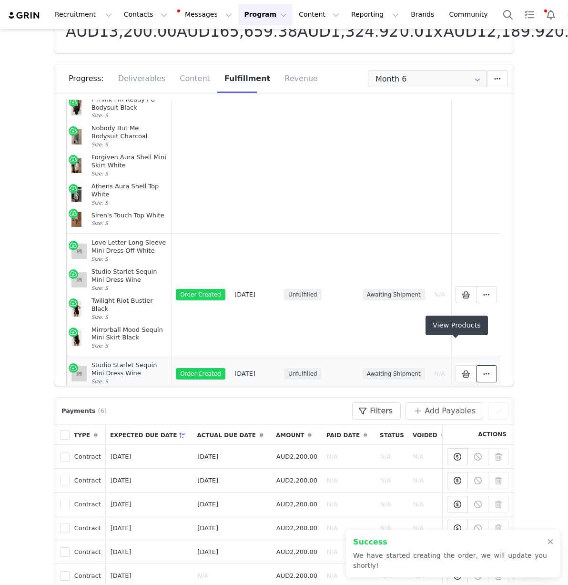
click at [476, 365] on button at bounding box center [486, 373] width 21 height 17
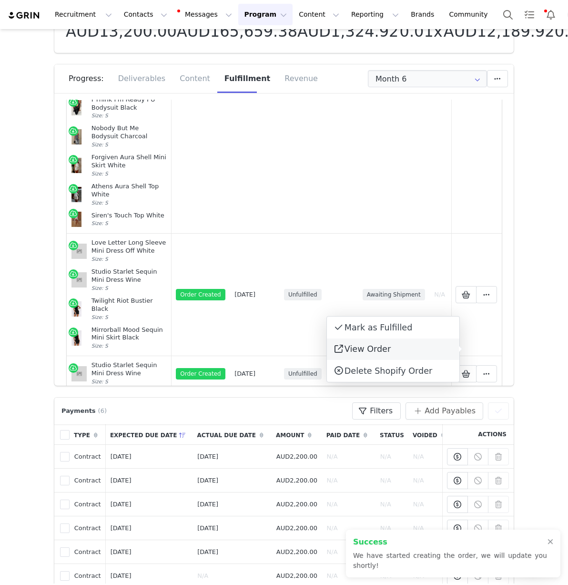
click at [414, 350] on link "View Order" at bounding box center [393, 350] width 133 height 22
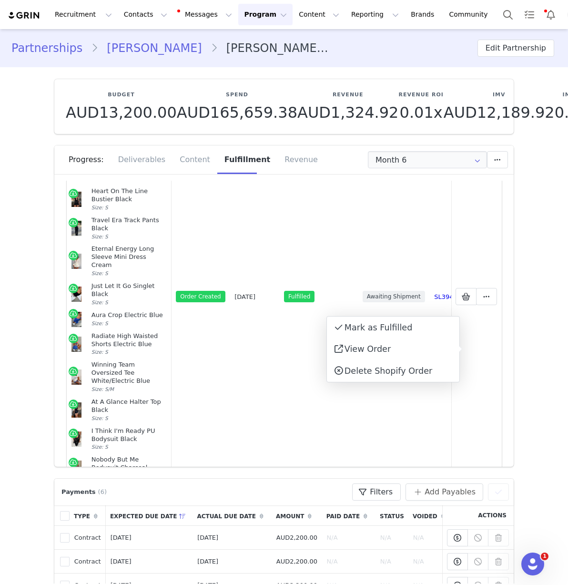
scroll to position [169, 0]
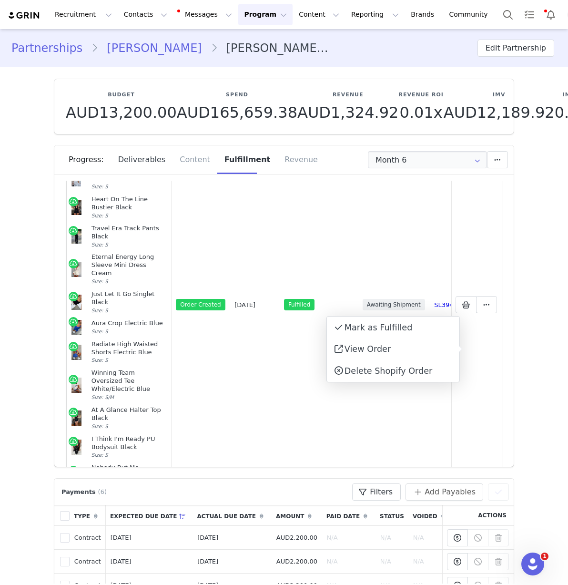
click at [136, 159] on div "Deliverables" at bounding box center [142, 159] width 62 height 29
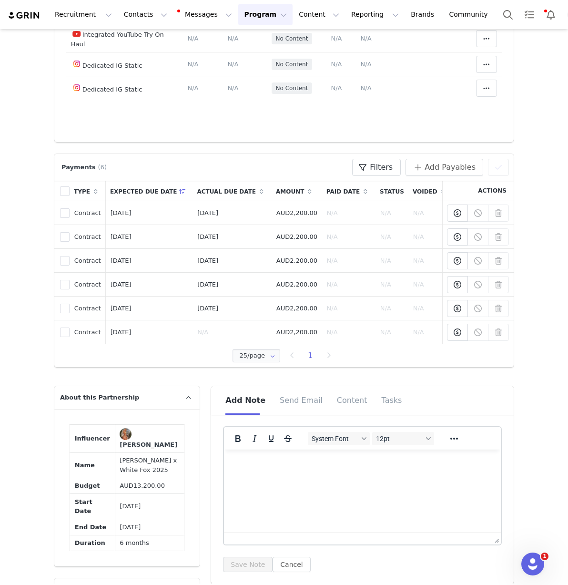
scroll to position [271, 0]
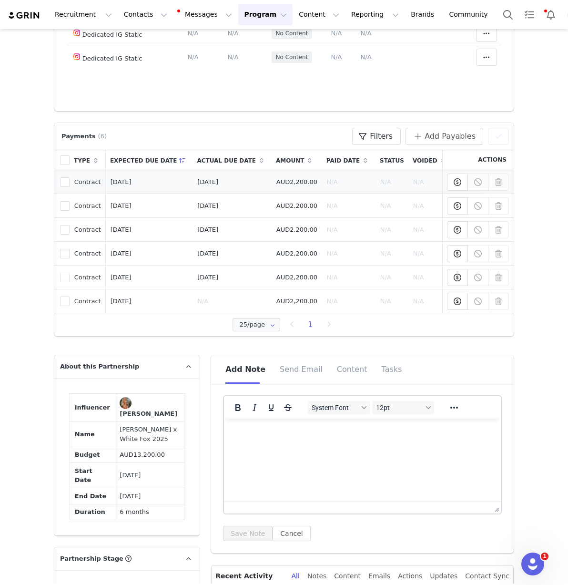
click at [124, 170] on td "[DATE]" at bounding box center [149, 182] width 87 height 24
click at [124, 194] on td "[DATE]" at bounding box center [149, 206] width 87 height 24
click at [129, 222] on td "[DATE]" at bounding box center [149, 230] width 87 height 24
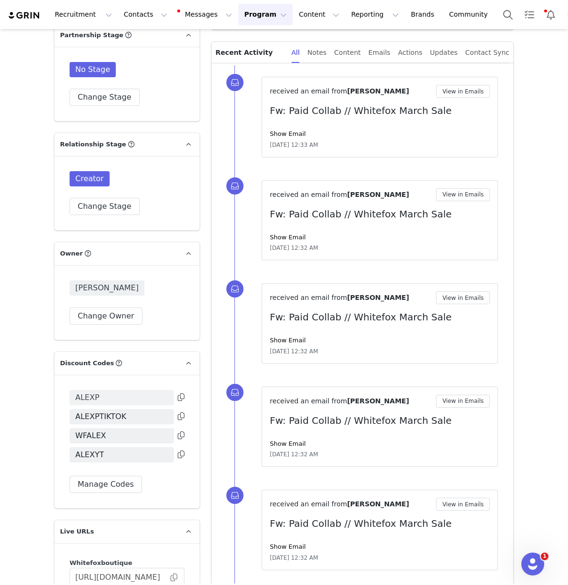
scroll to position [779, 0]
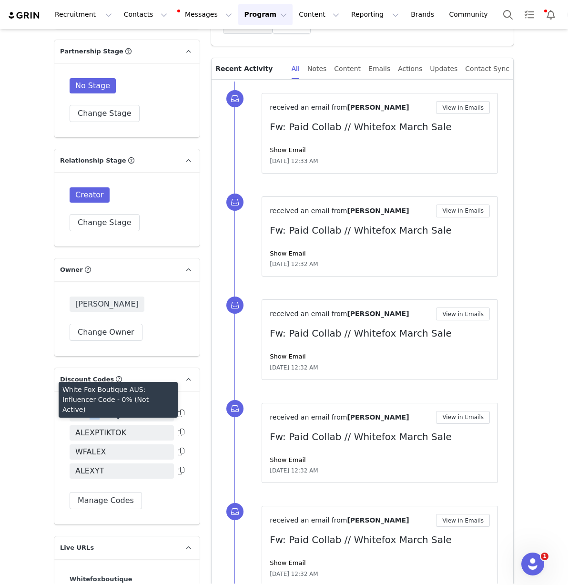
drag, startPoint x: 87, startPoint y: 419, endPoint x: 101, endPoint y: 419, distance: 14.3
click at [101, 419] on span "ALEXP" at bounding box center [122, 413] width 104 height 15
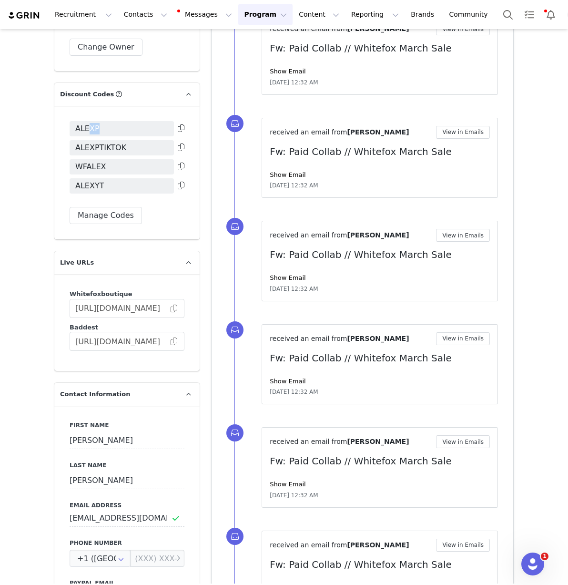
scroll to position [1188, 0]
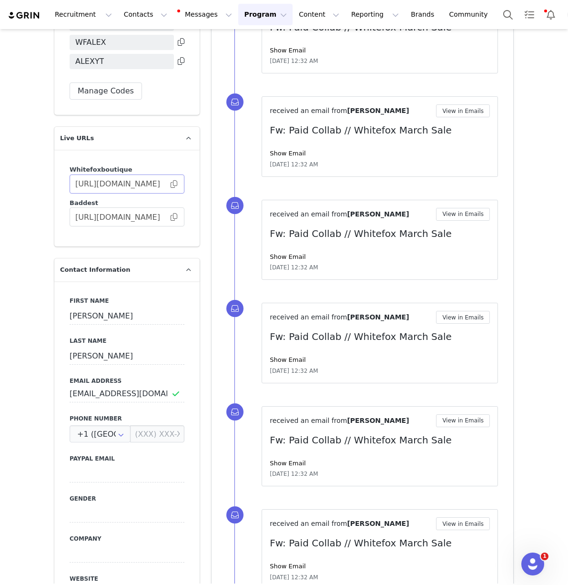
click at [169, 184] on span at bounding box center [174, 184] width 10 height 0
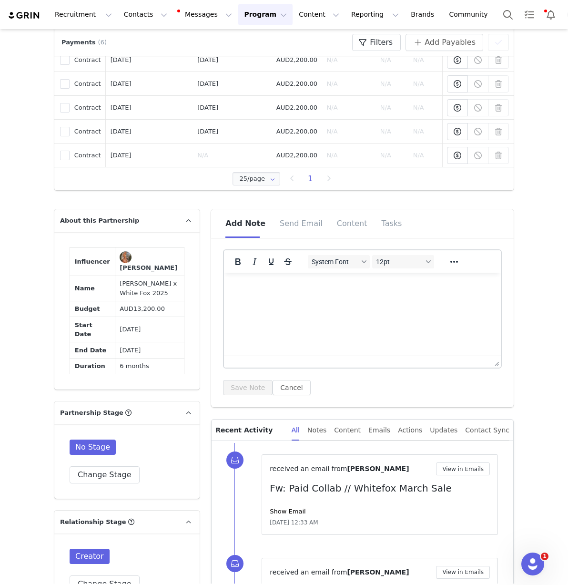
scroll to position [0, 0]
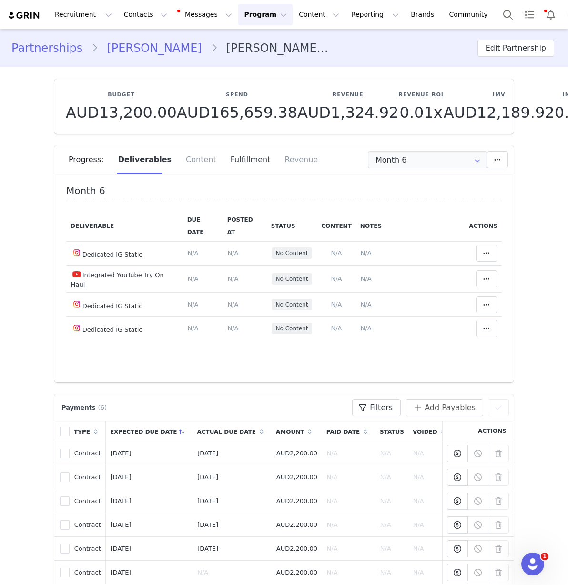
click at [242, 161] on div "Fulfillment" at bounding box center [251, 159] width 54 height 29
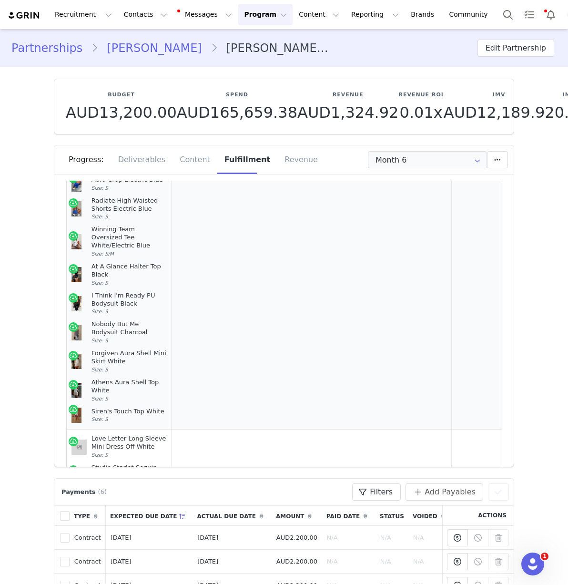
scroll to position [468, 0]
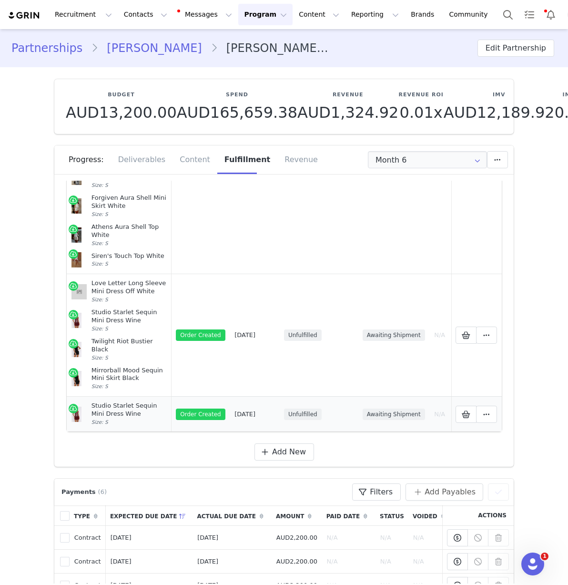
drag, startPoint x: 129, startPoint y: 399, endPoint x: 70, endPoint y: 384, distance: 60.6
click at [72, 400] on article "Studio Starlet Sequin Mini Dress Wine Size: S" at bounding box center [119, 414] width 95 height 29
copy article "Studio Starlet Sequin Mini Dress Wine Size: S"
